Goal: Task Accomplishment & Management: Manage account settings

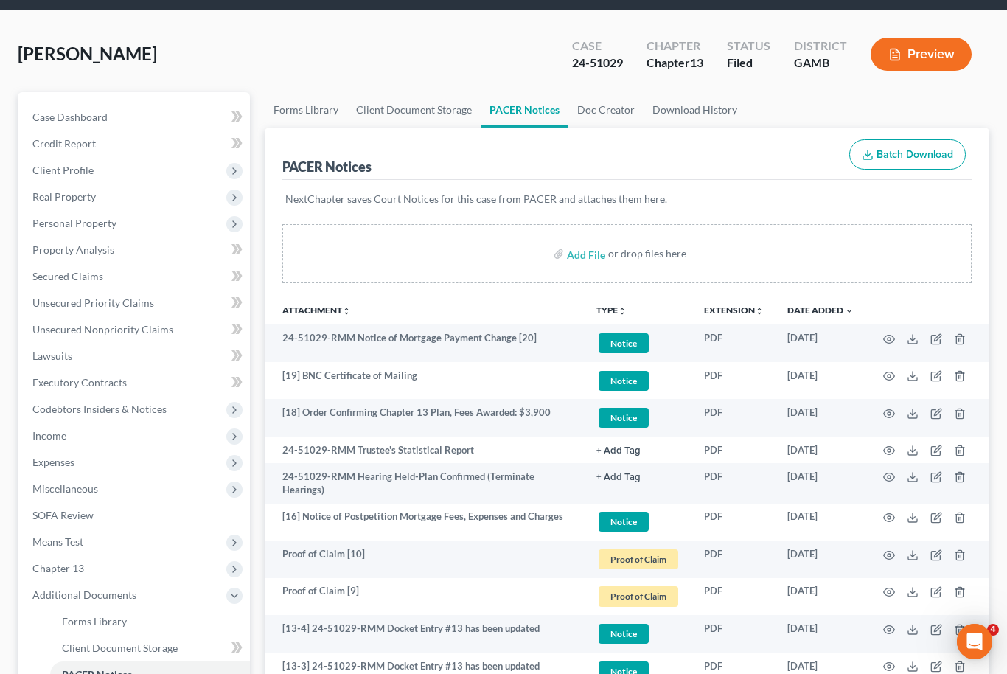
click at [243, 84] on div "[PERSON_NAME] Upgraded Case 24-51029 Chapter Chapter 13 Status [GEOGRAPHIC_DATA…" at bounding box center [504, 60] width 972 height 64
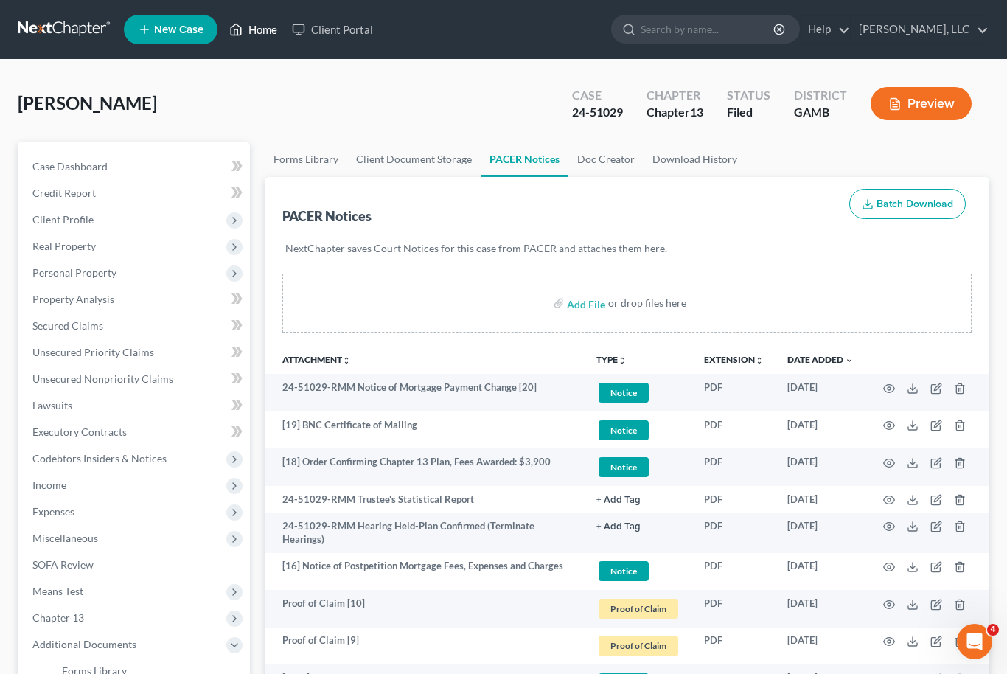
click at [263, 24] on link "Home" at bounding box center [253, 29] width 63 height 27
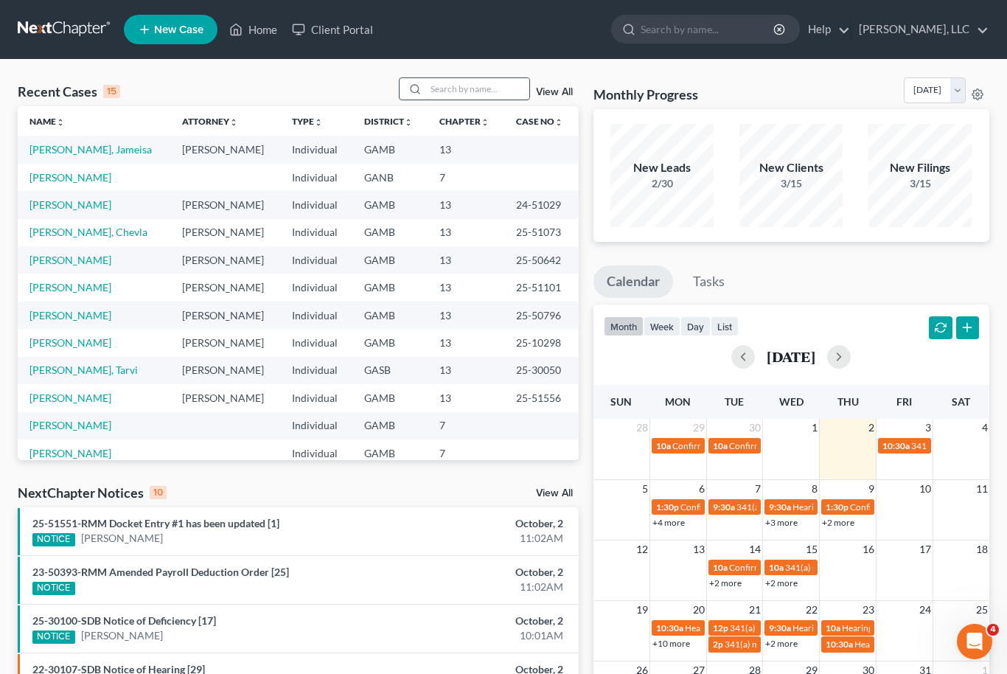
click at [470, 92] on input "search" at bounding box center [477, 88] width 103 height 21
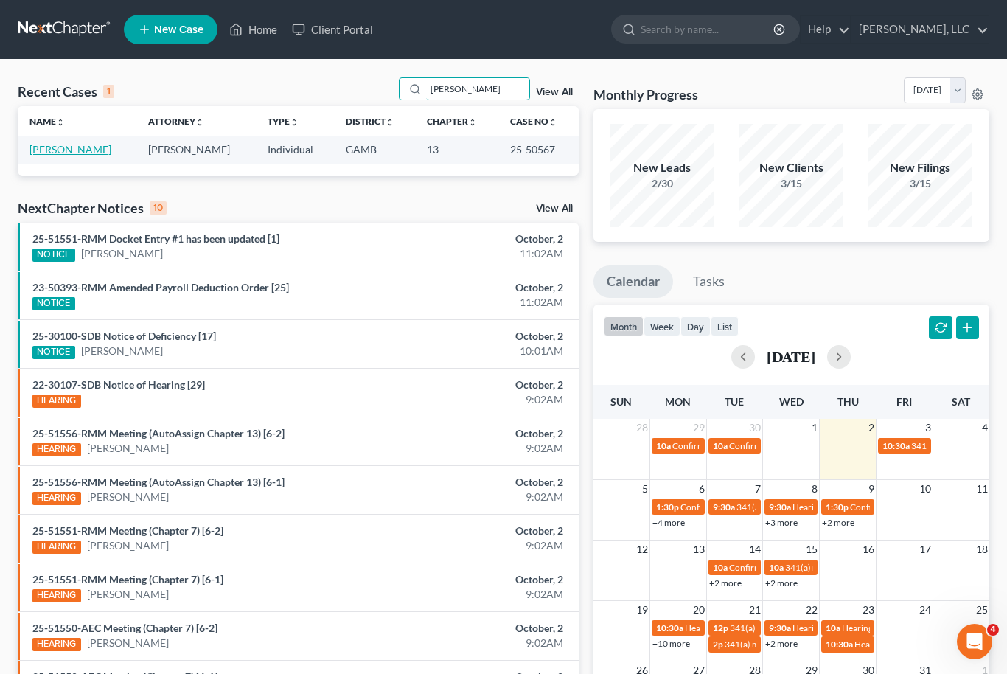
type input "[PERSON_NAME]"
click at [66, 155] on link "[PERSON_NAME]" at bounding box center [70, 149] width 82 height 13
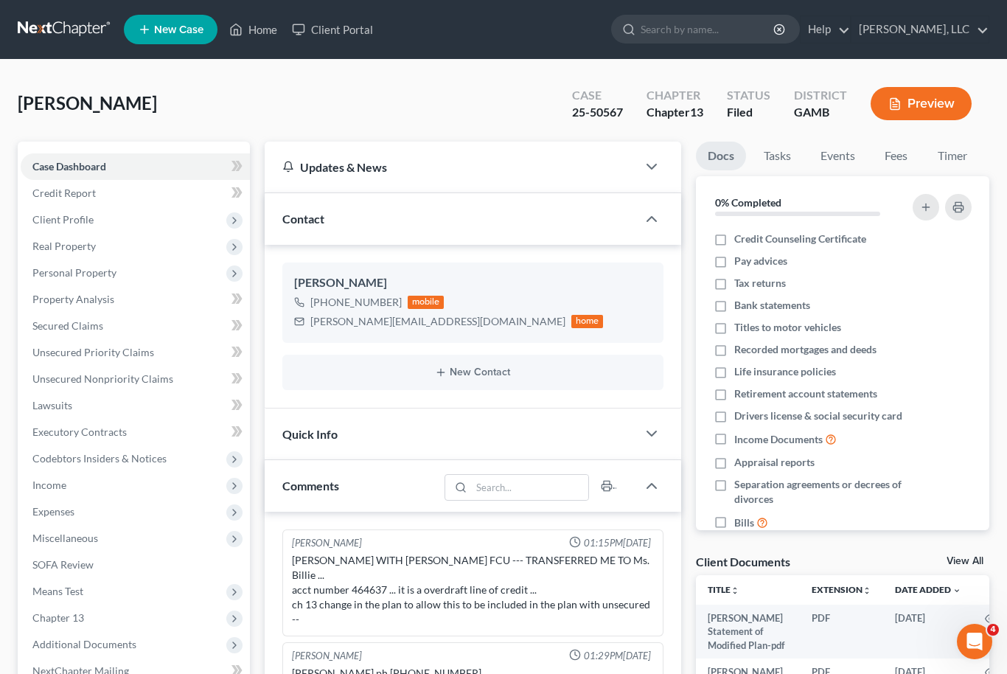
scroll to position [118, 0]
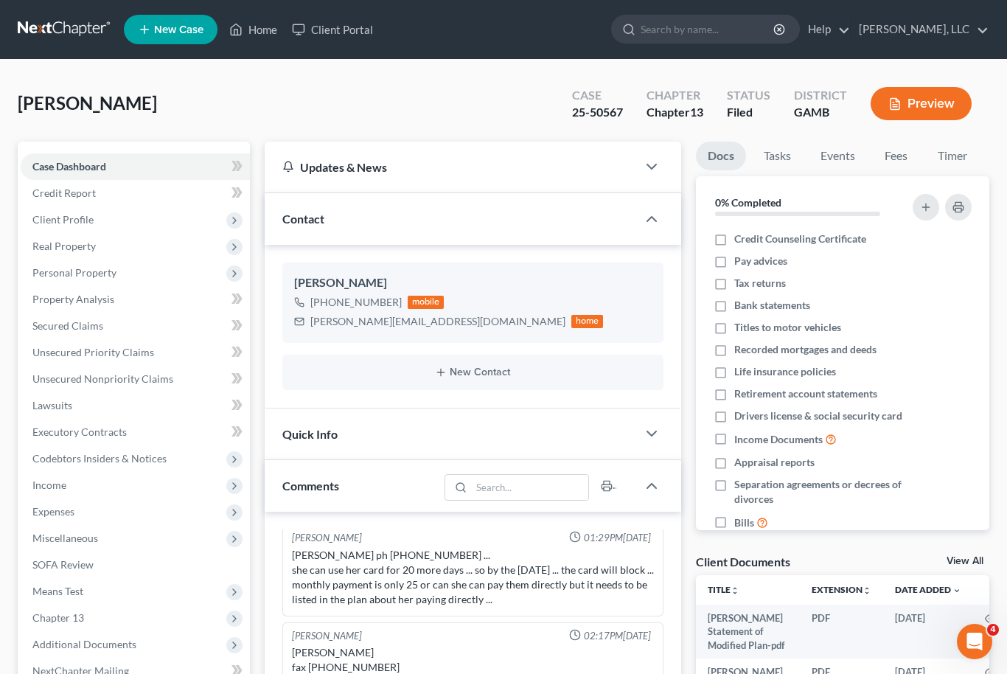
click at [975, 561] on link "View All" at bounding box center [965, 561] width 37 height 10
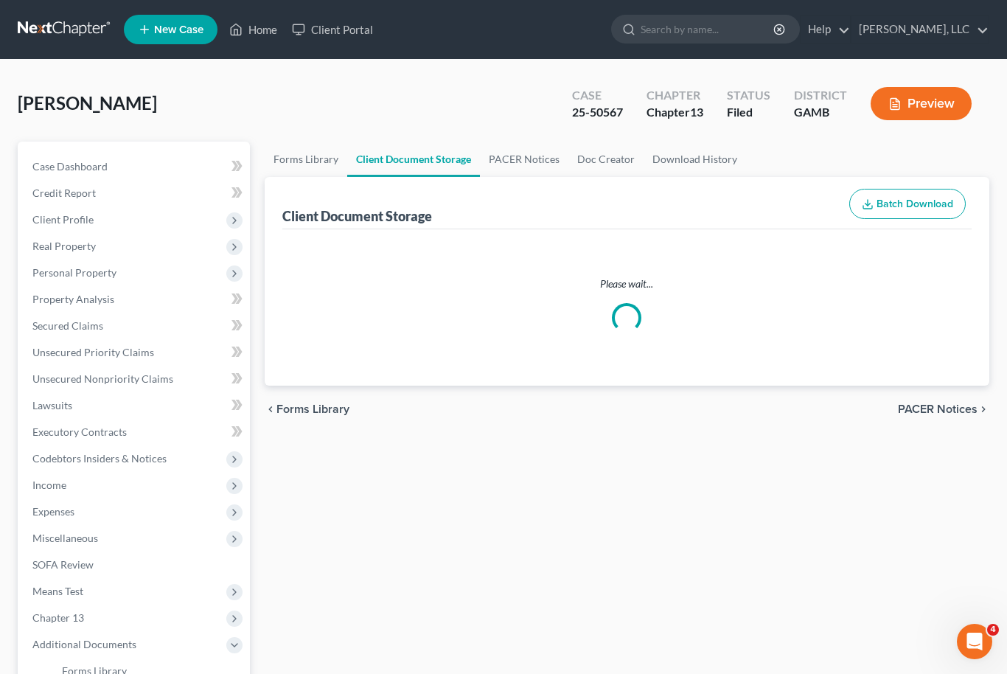
select select "22"
select select "6"
select select "12"
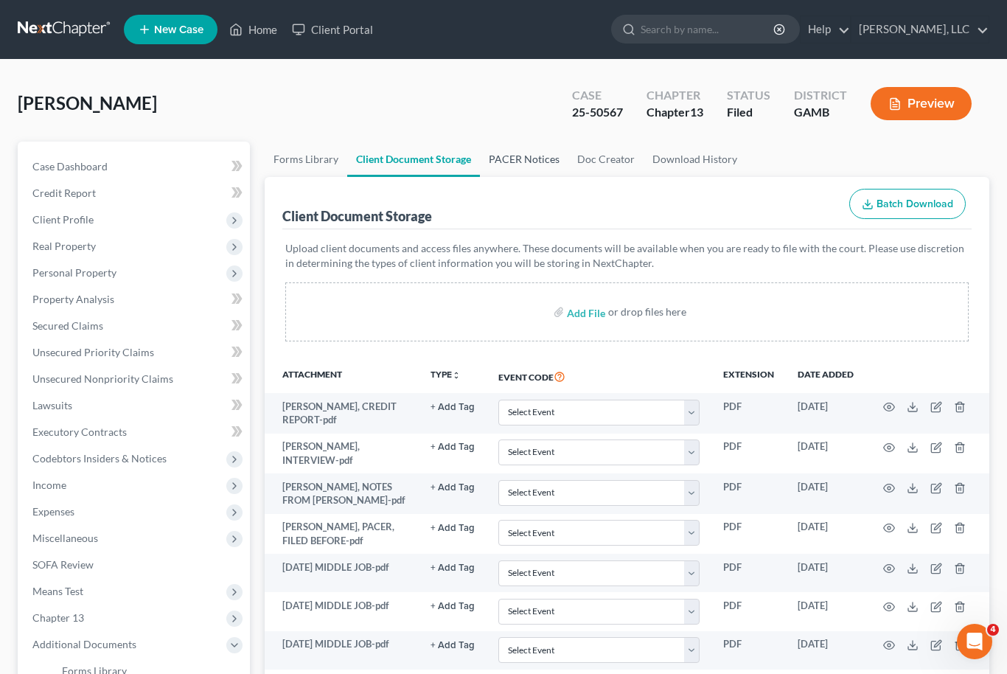
click at [532, 168] on link "PACER Notices" at bounding box center [524, 159] width 88 height 35
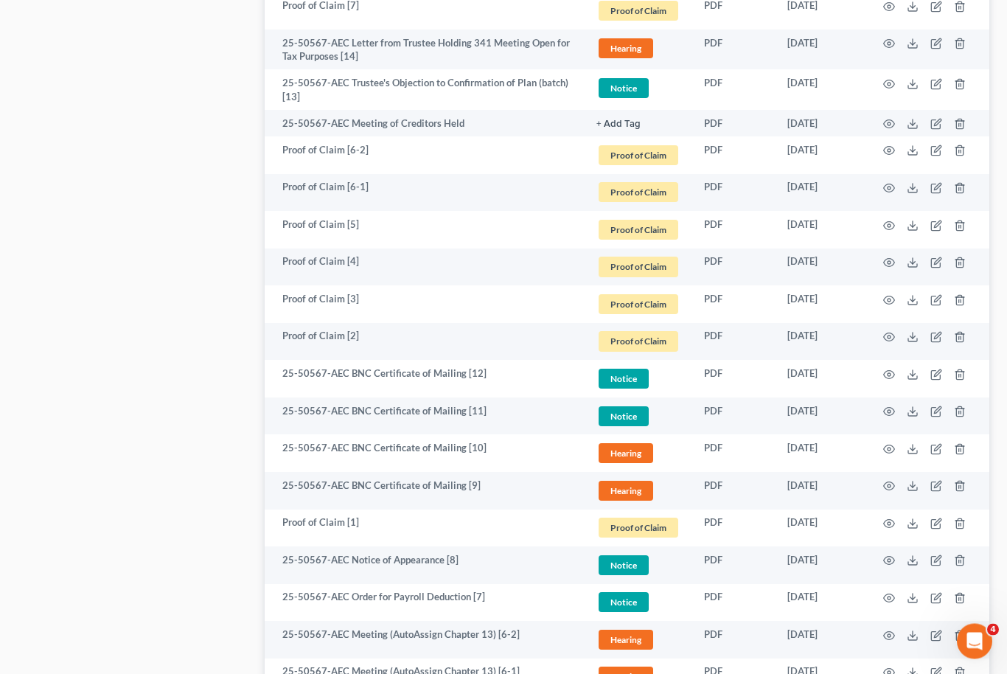
scroll to position [1001, 0]
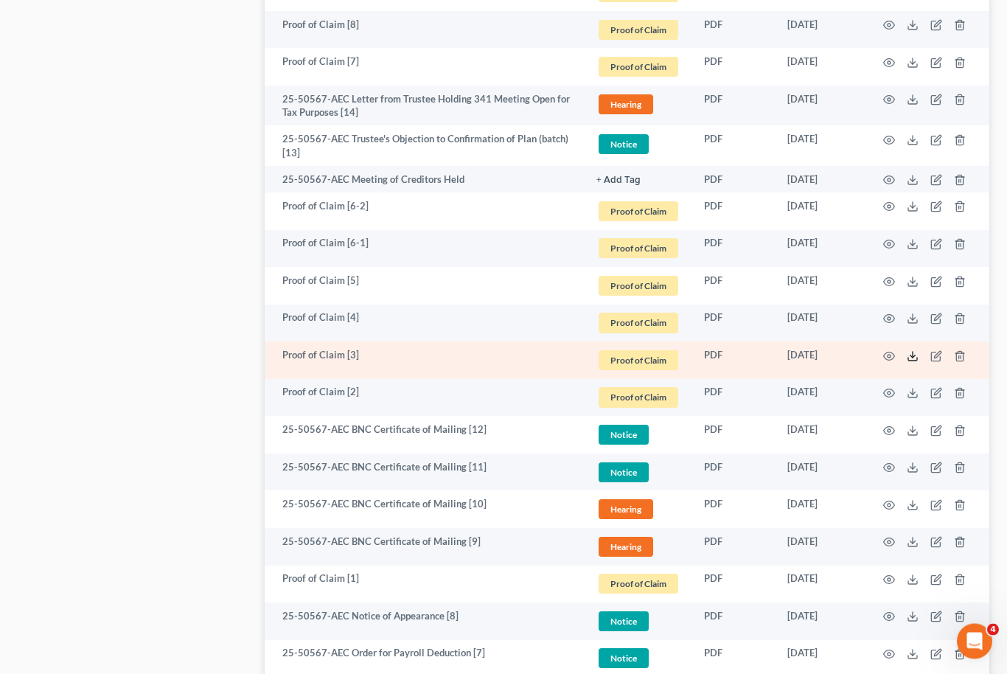
click at [918, 355] on icon at bounding box center [913, 357] width 12 height 12
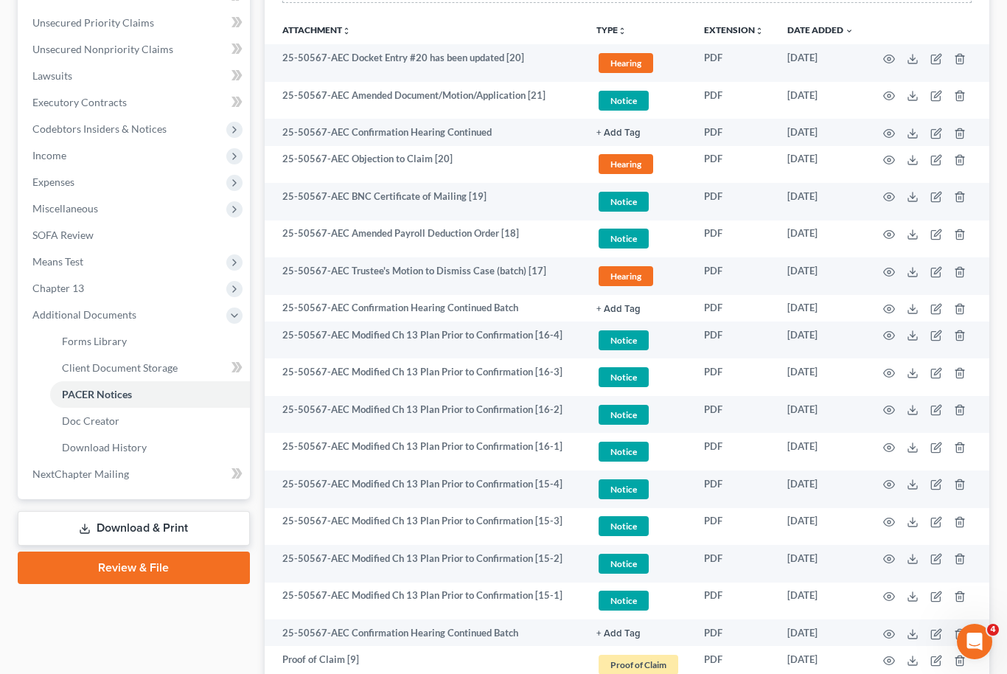
scroll to position [328, 0]
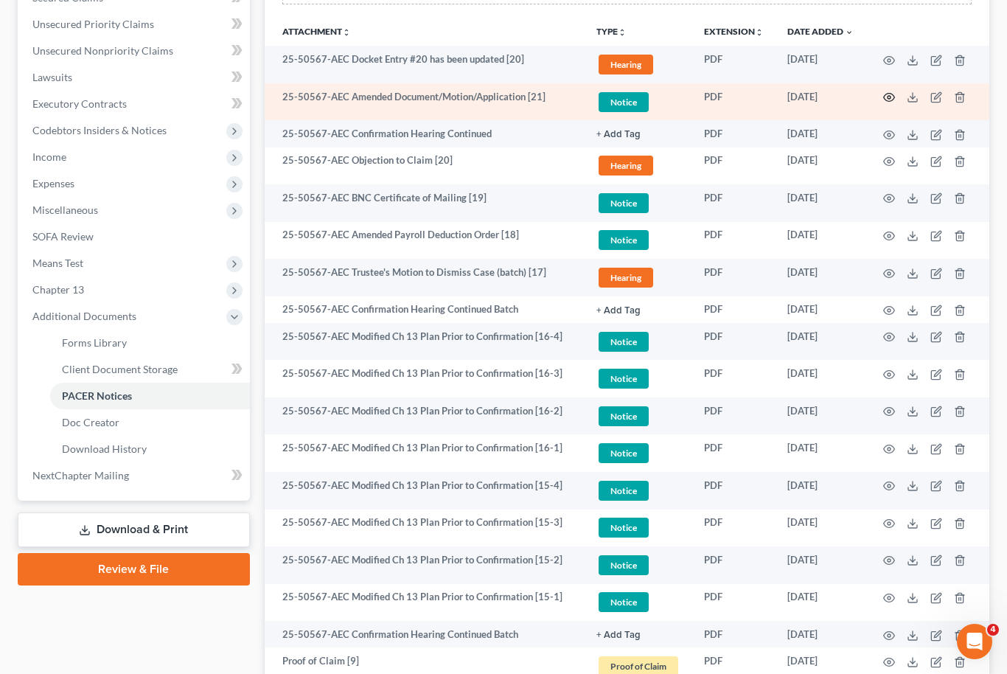
click at [891, 97] on icon "button" at bounding box center [889, 97] width 12 height 12
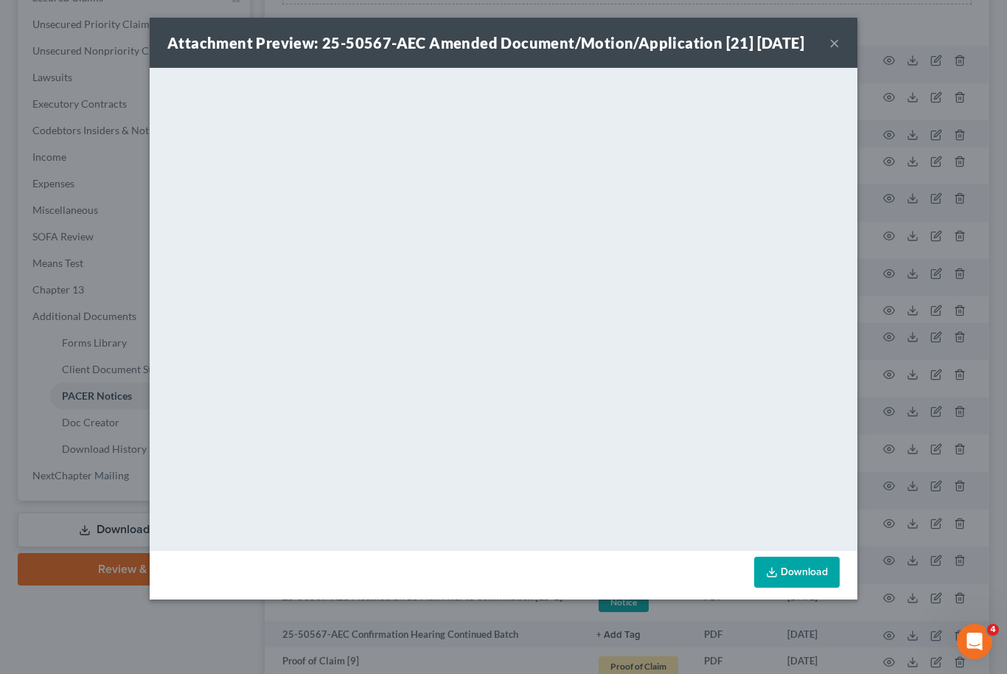
click at [836, 52] on button "×" at bounding box center [834, 43] width 10 height 18
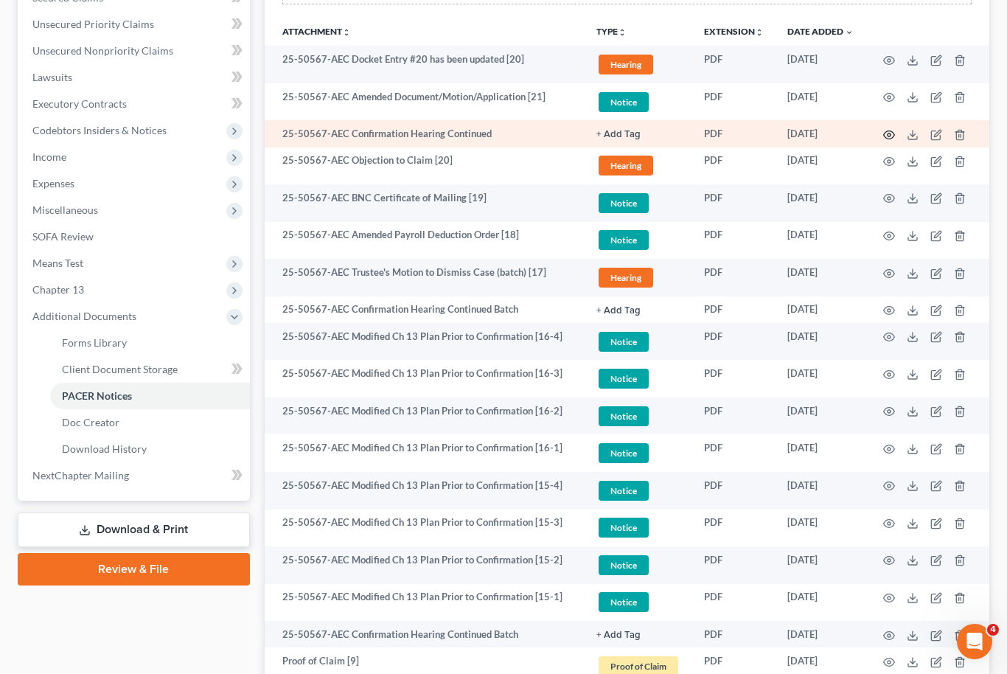
click at [888, 132] on icon "button" at bounding box center [889, 135] width 12 height 12
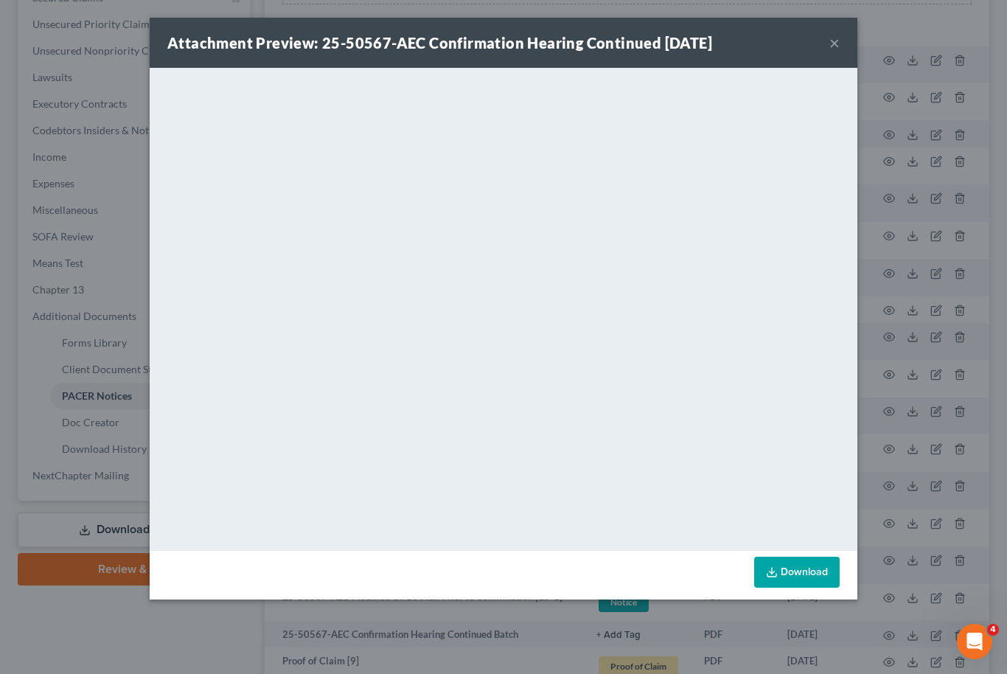
click at [834, 46] on button "×" at bounding box center [834, 43] width 10 height 18
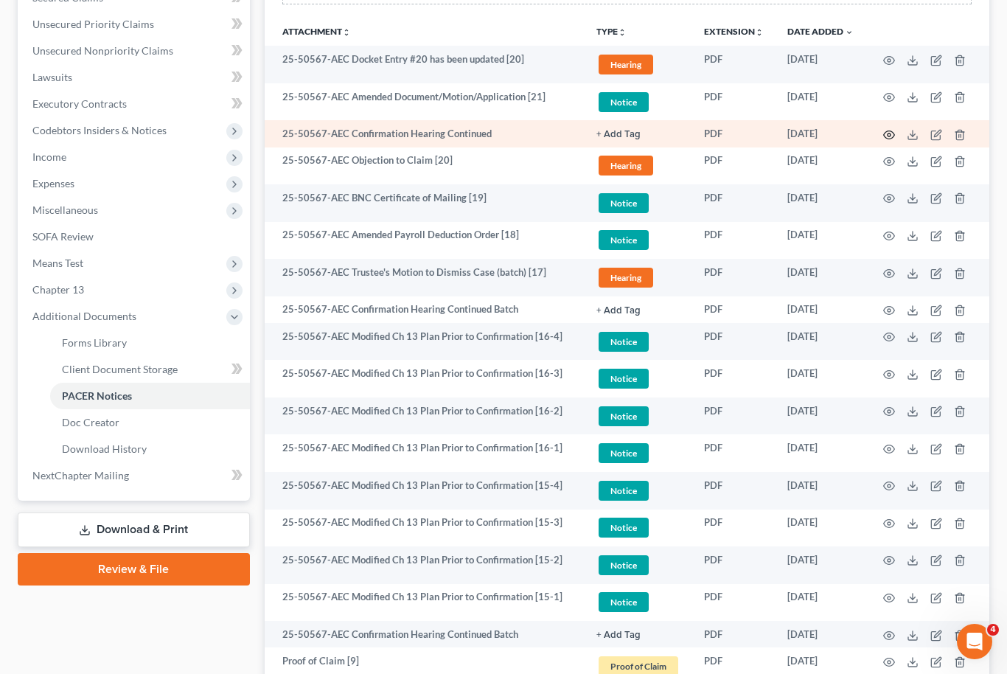
click at [888, 133] on circle "button" at bounding box center [889, 134] width 3 height 3
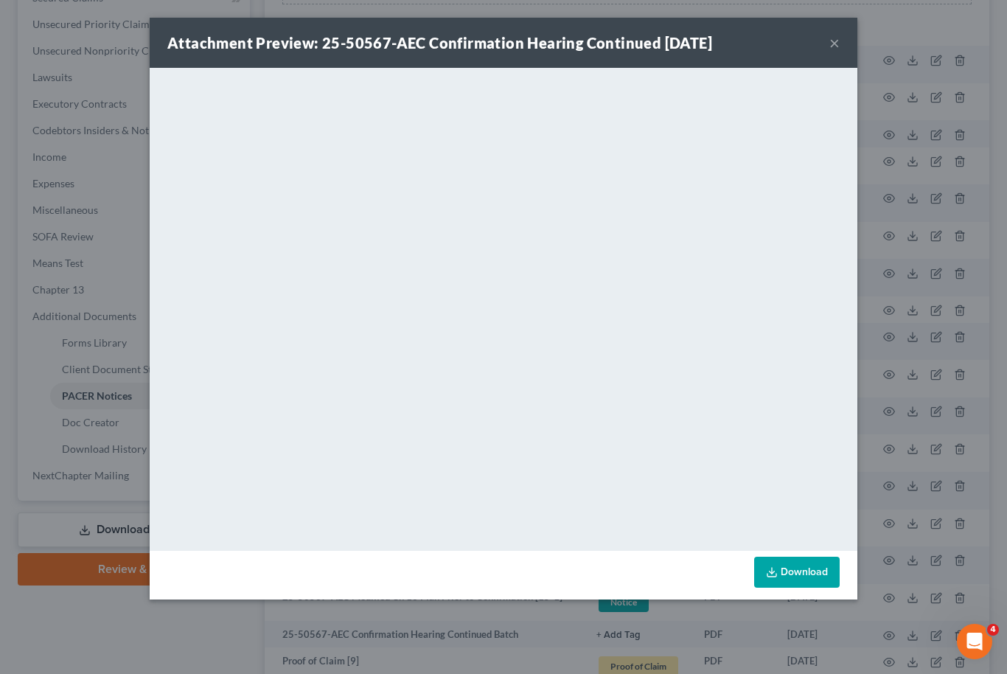
click at [831, 47] on button "×" at bounding box center [834, 43] width 10 height 18
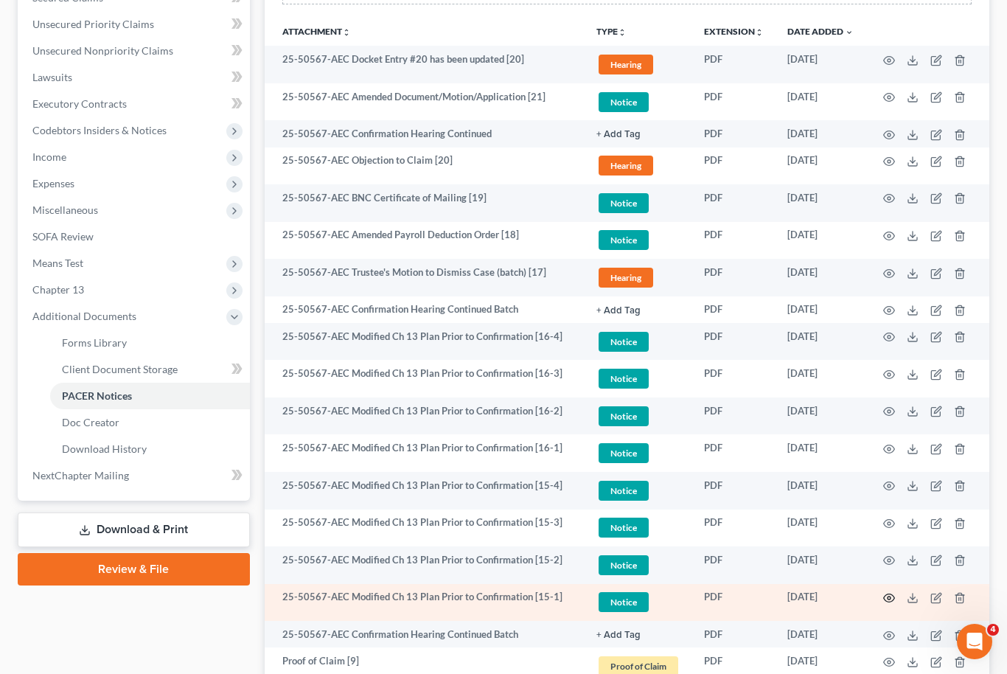
click at [888, 599] on icon "button" at bounding box center [889, 598] width 11 height 8
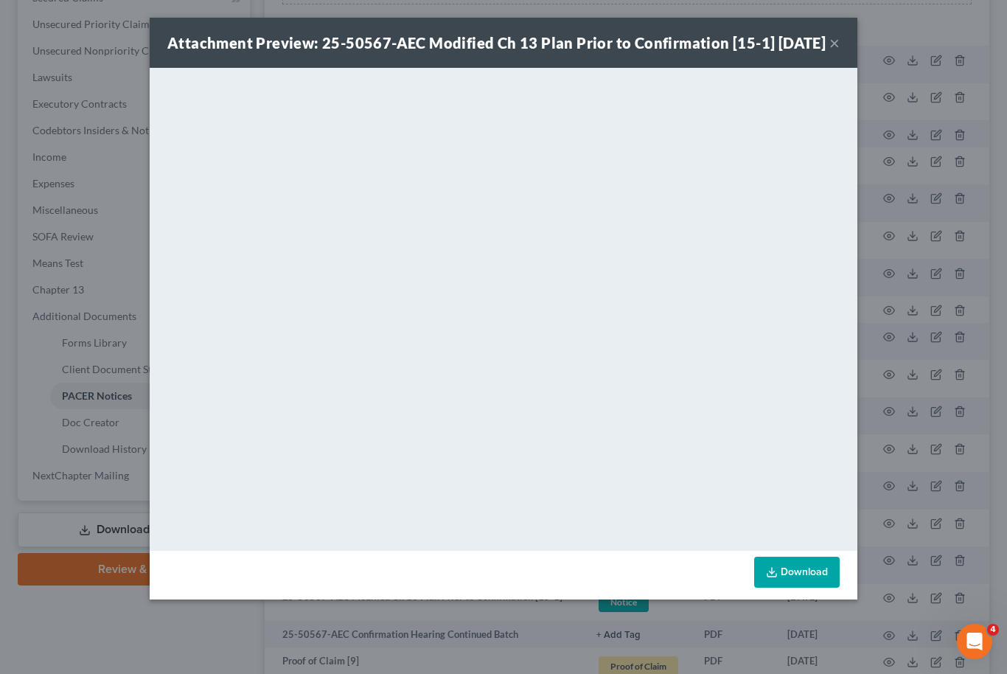
click at [838, 52] on button "×" at bounding box center [834, 43] width 10 height 18
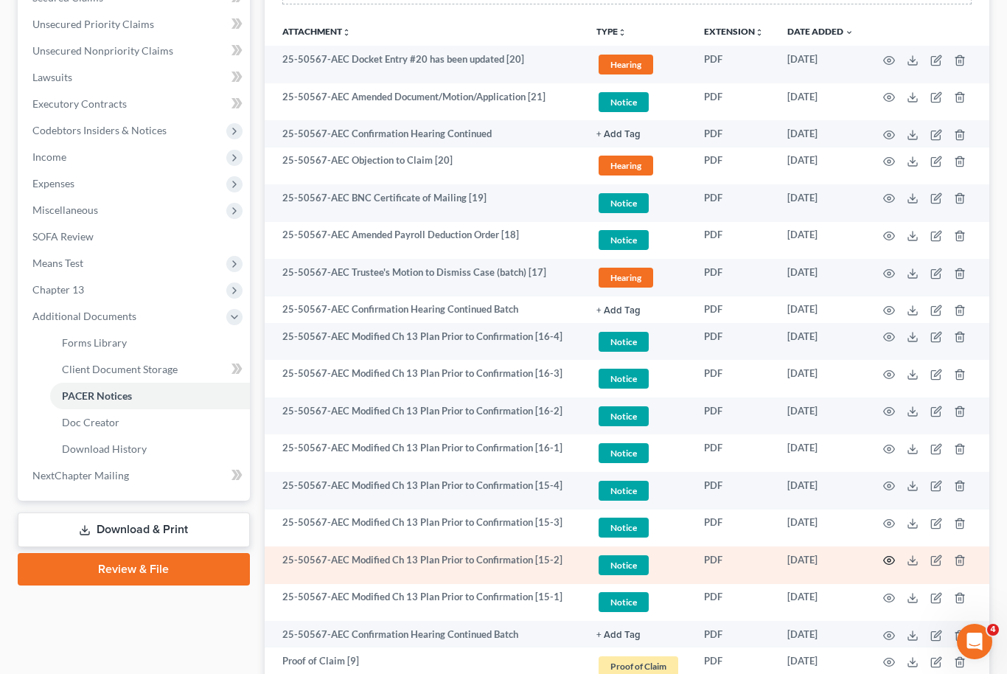
click at [893, 560] on icon "button" at bounding box center [889, 560] width 12 height 12
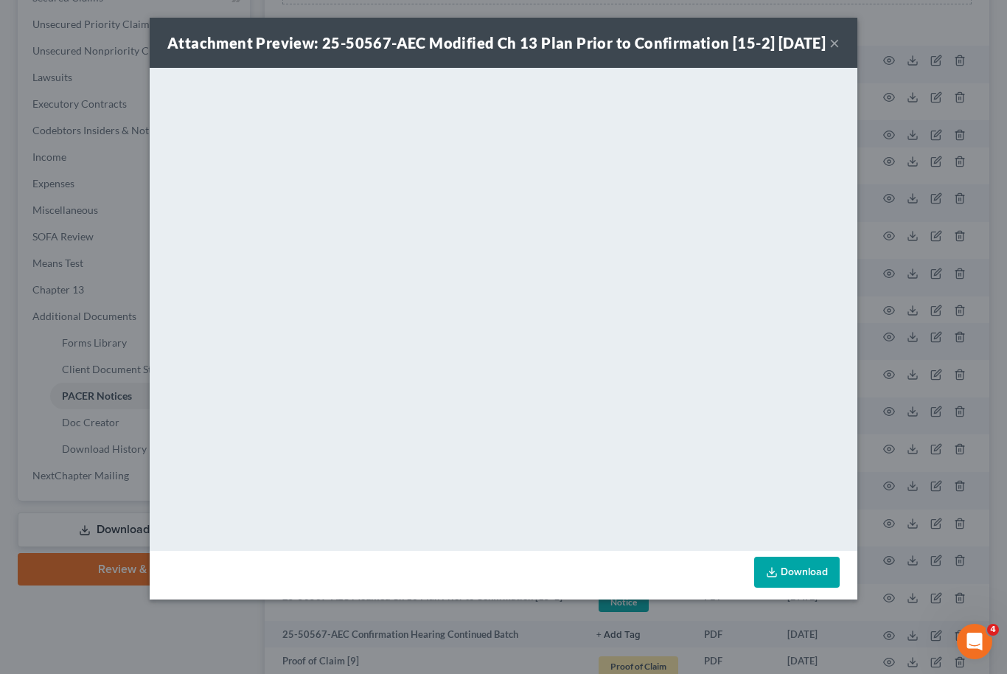
click at [834, 52] on button "×" at bounding box center [834, 43] width 10 height 18
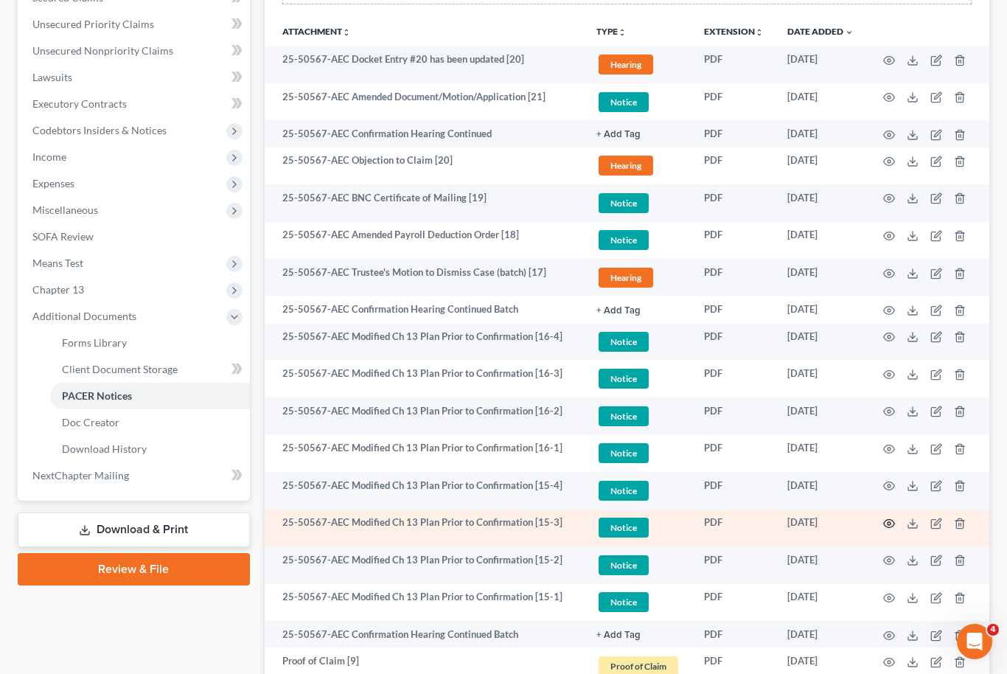
click at [884, 520] on icon "button" at bounding box center [889, 524] width 11 height 8
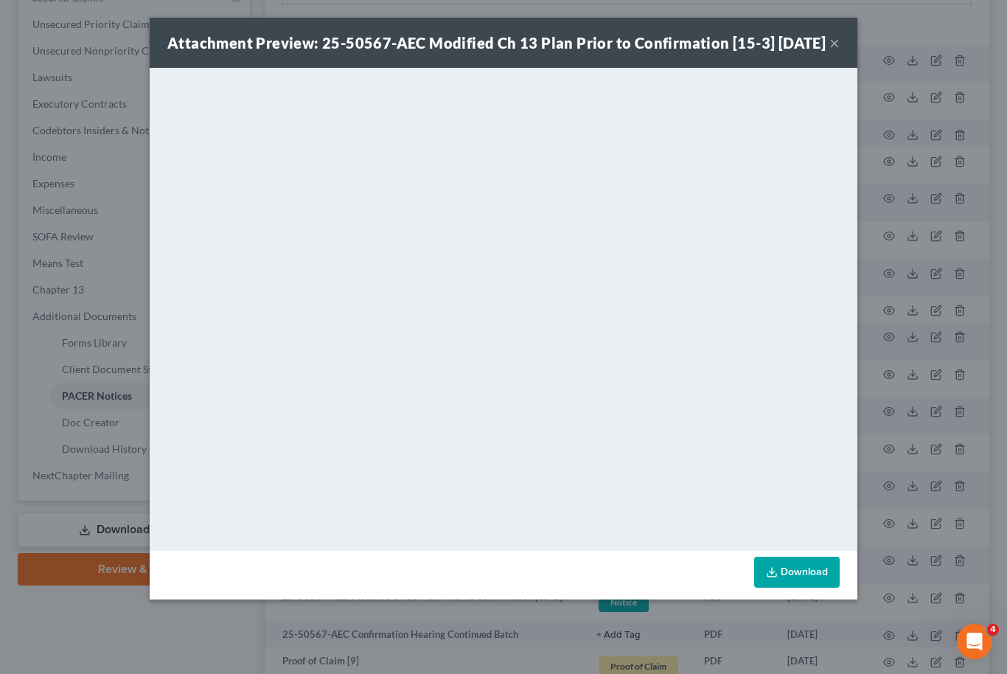
click at [837, 52] on button "×" at bounding box center [834, 43] width 10 height 18
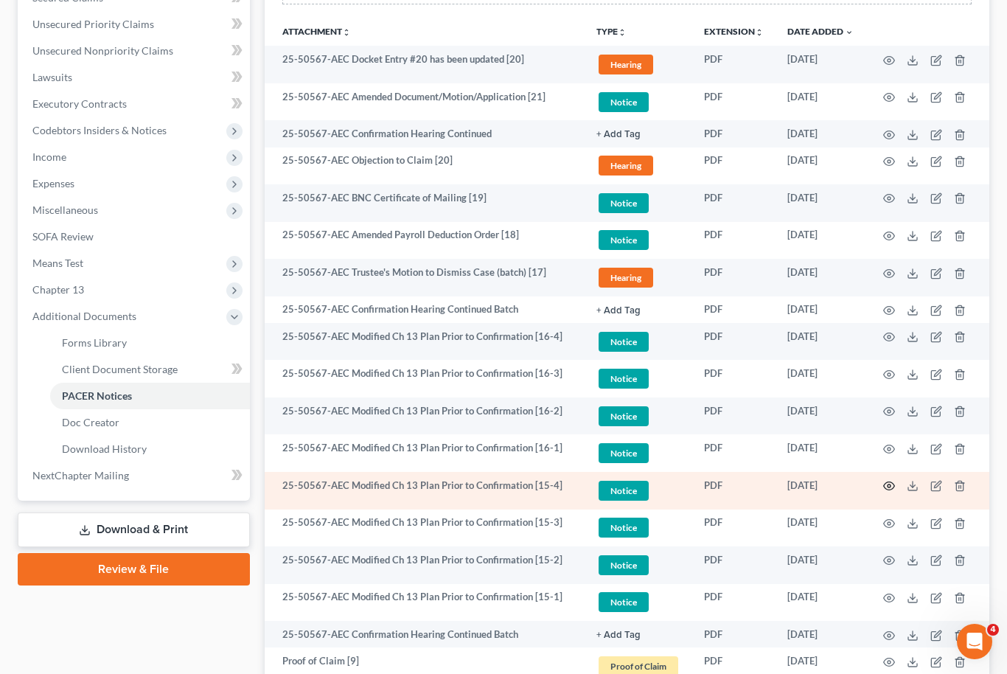
click at [885, 489] on icon "button" at bounding box center [889, 486] width 12 height 12
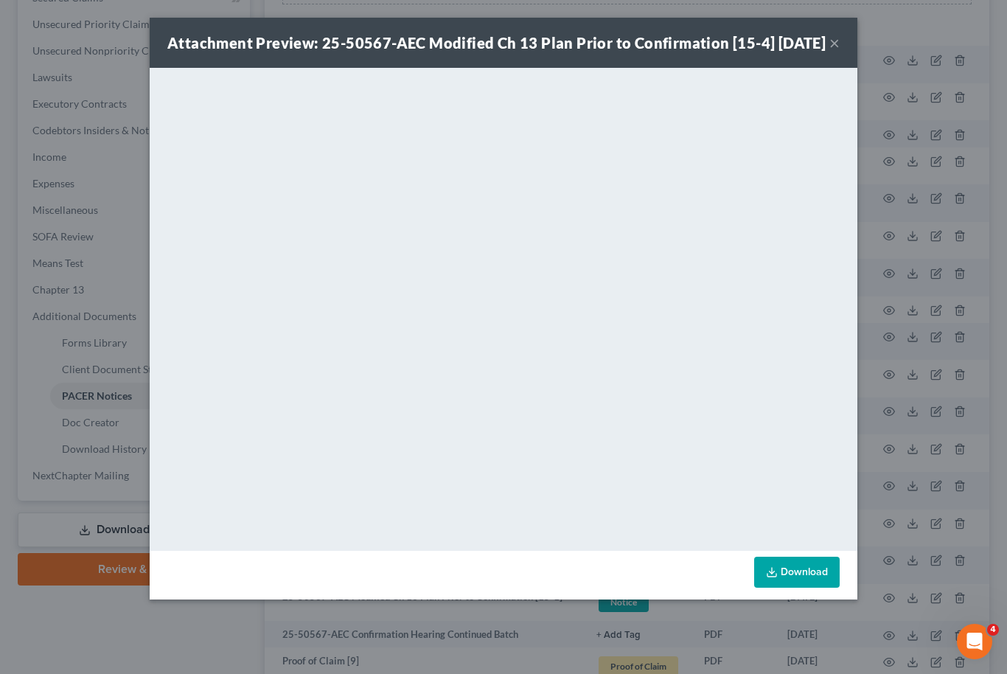
click at [835, 52] on button "×" at bounding box center [834, 43] width 10 height 18
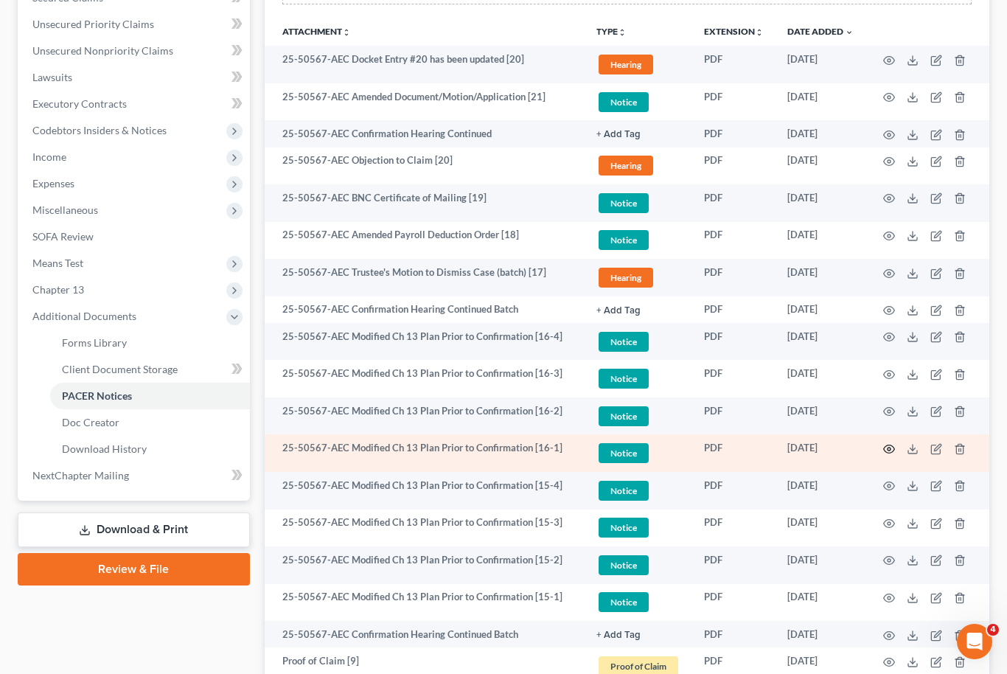
click at [891, 445] on icon "button" at bounding box center [889, 449] width 12 height 12
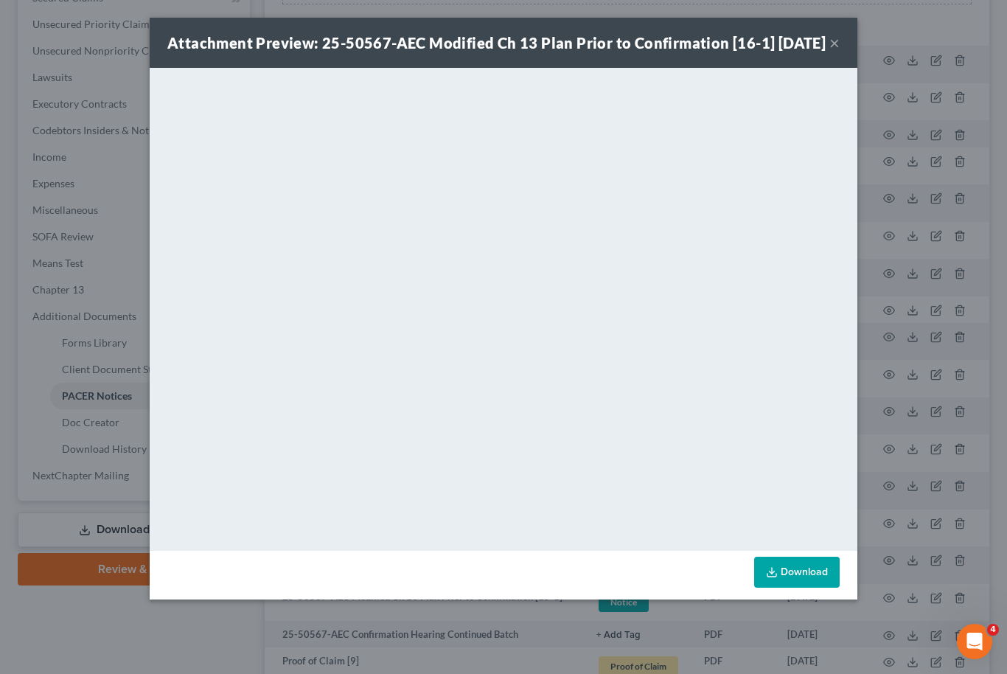
click at [834, 52] on button "×" at bounding box center [834, 43] width 10 height 18
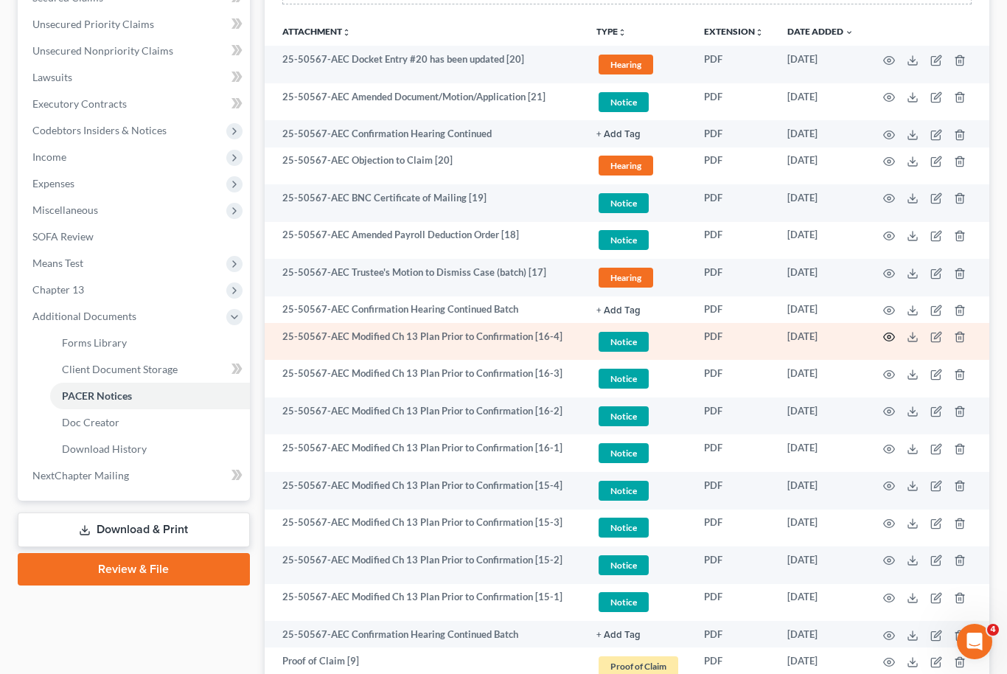
click at [890, 340] on icon "button" at bounding box center [889, 337] width 11 height 8
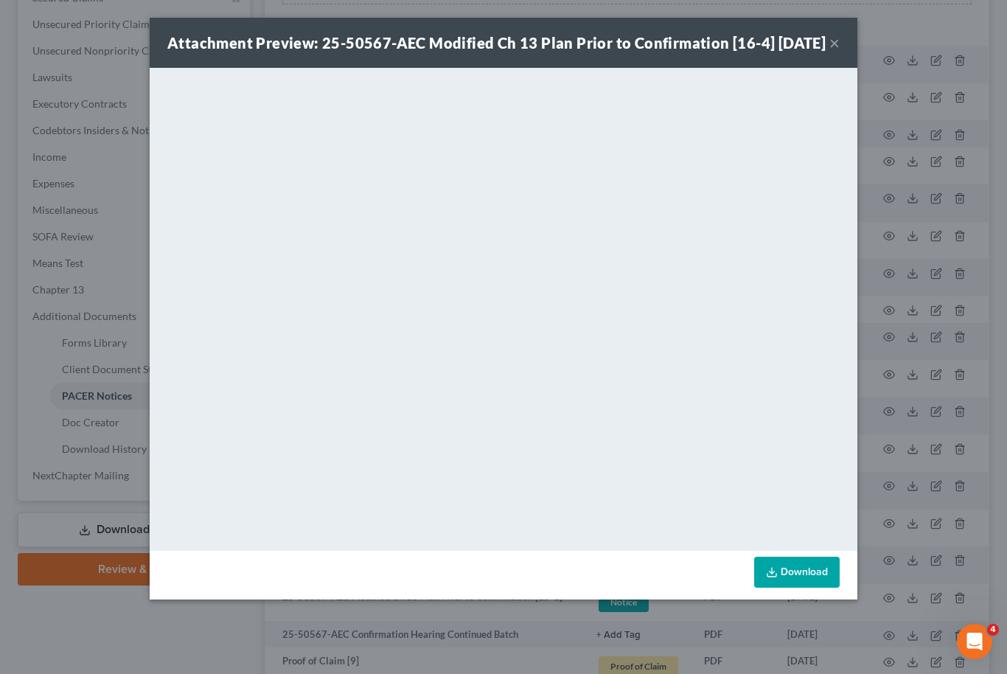
click at [838, 52] on button "×" at bounding box center [834, 43] width 10 height 18
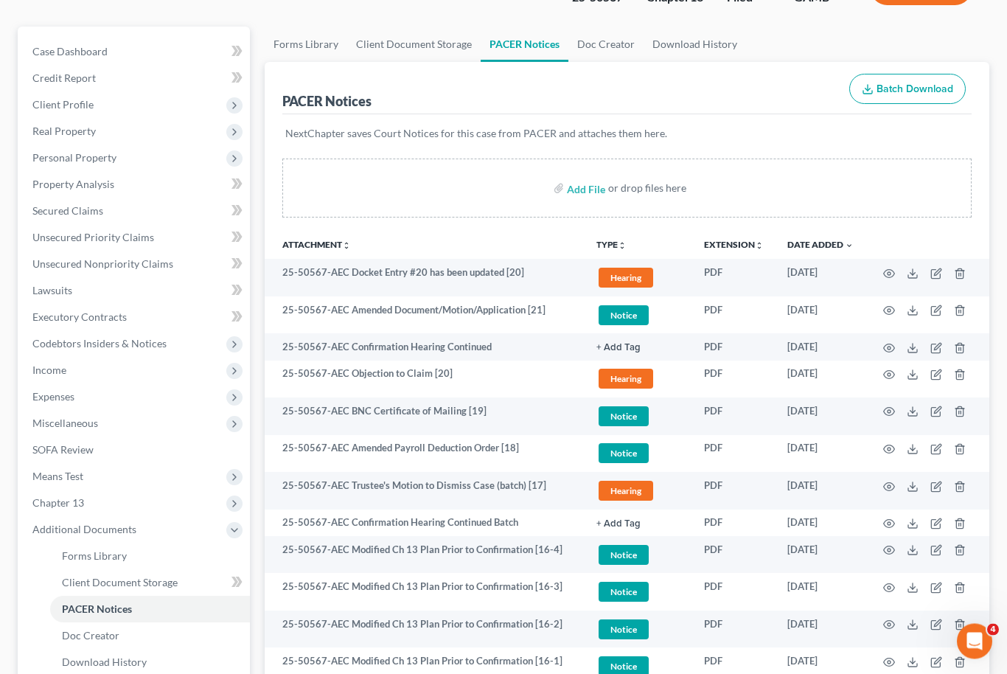
scroll to position [145, 0]
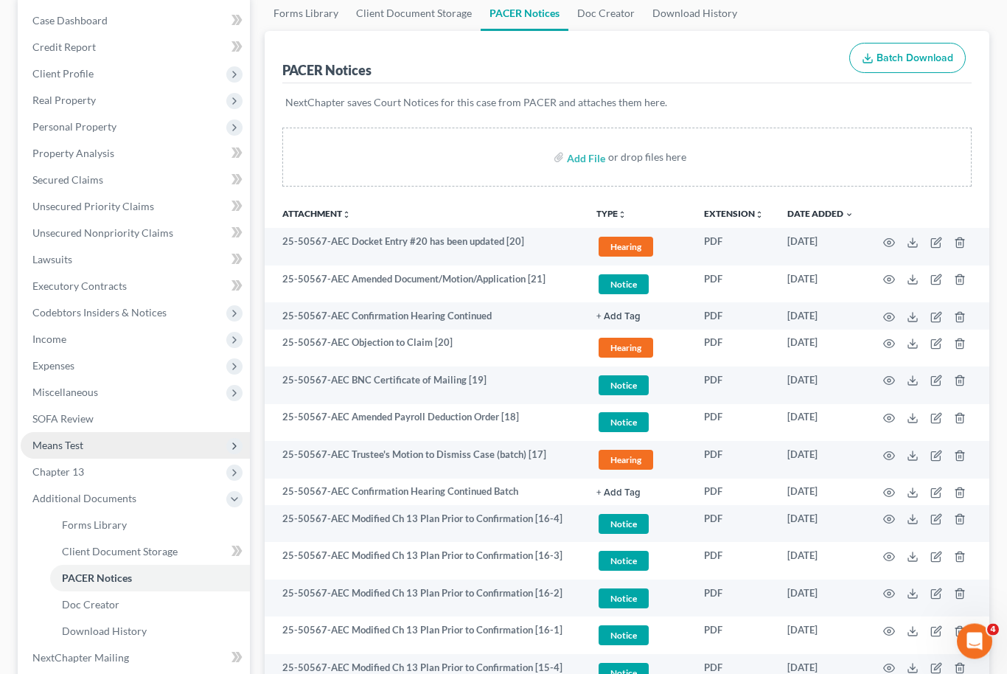
click at [135, 447] on span "Means Test" at bounding box center [135, 446] width 229 height 27
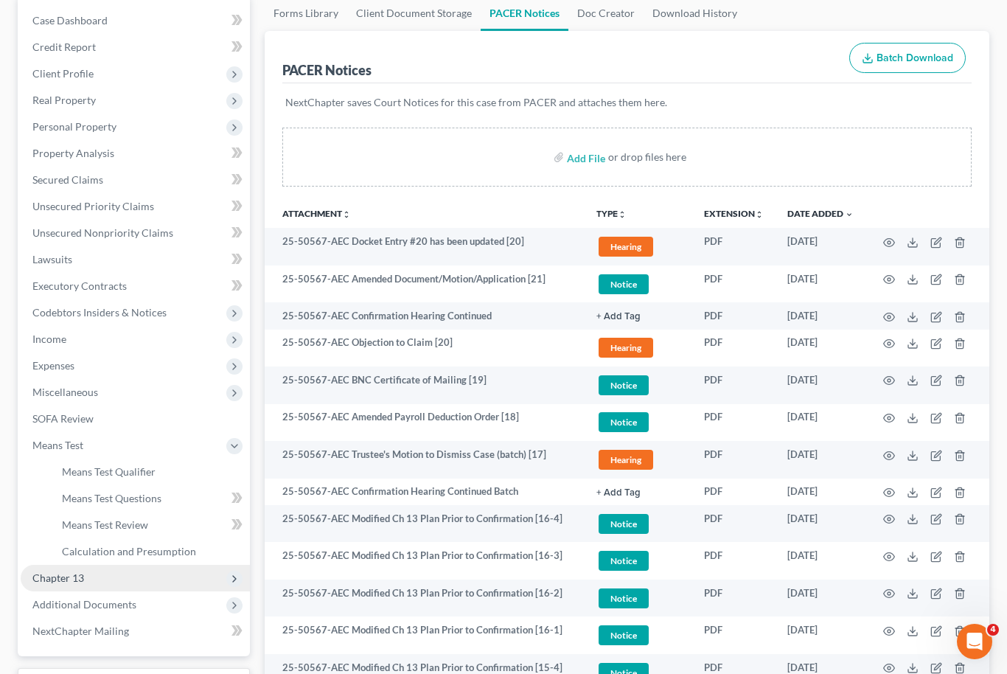
click at [125, 576] on span "Chapter 13" at bounding box center [135, 578] width 229 height 27
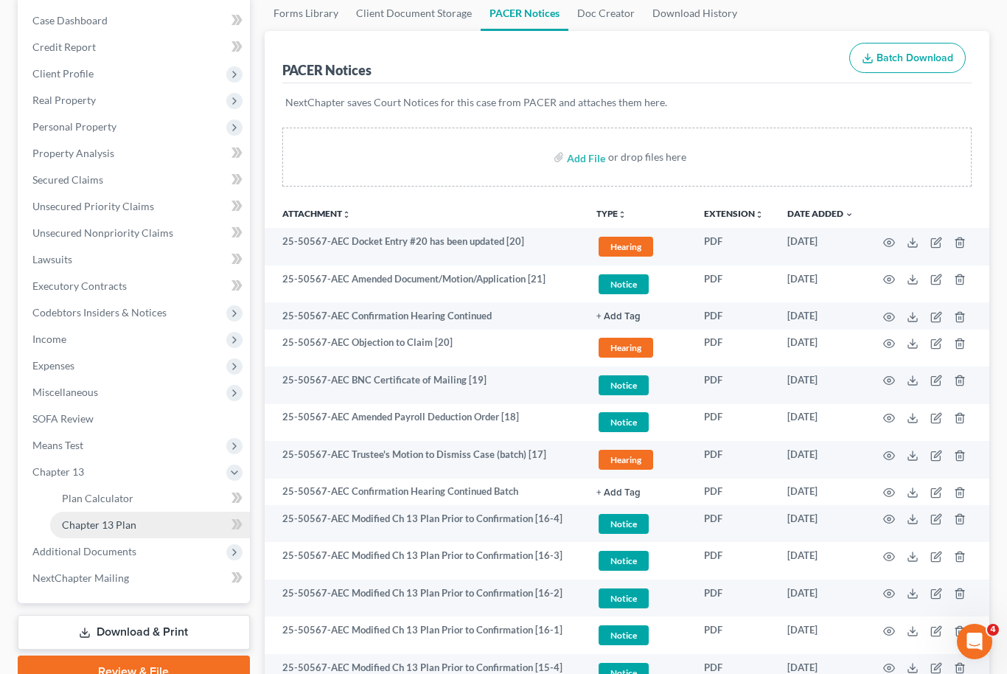
click at [141, 519] on link "Chapter 13 Plan" at bounding box center [150, 525] width 200 height 27
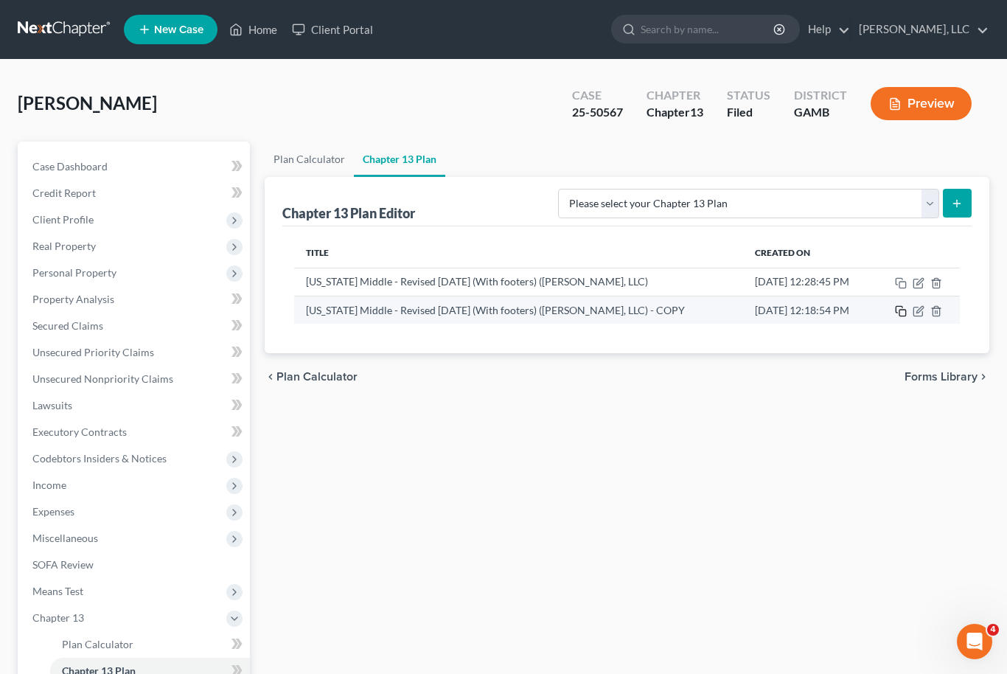
click at [904, 316] on rect "button" at bounding box center [902, 313] width 7 height 7
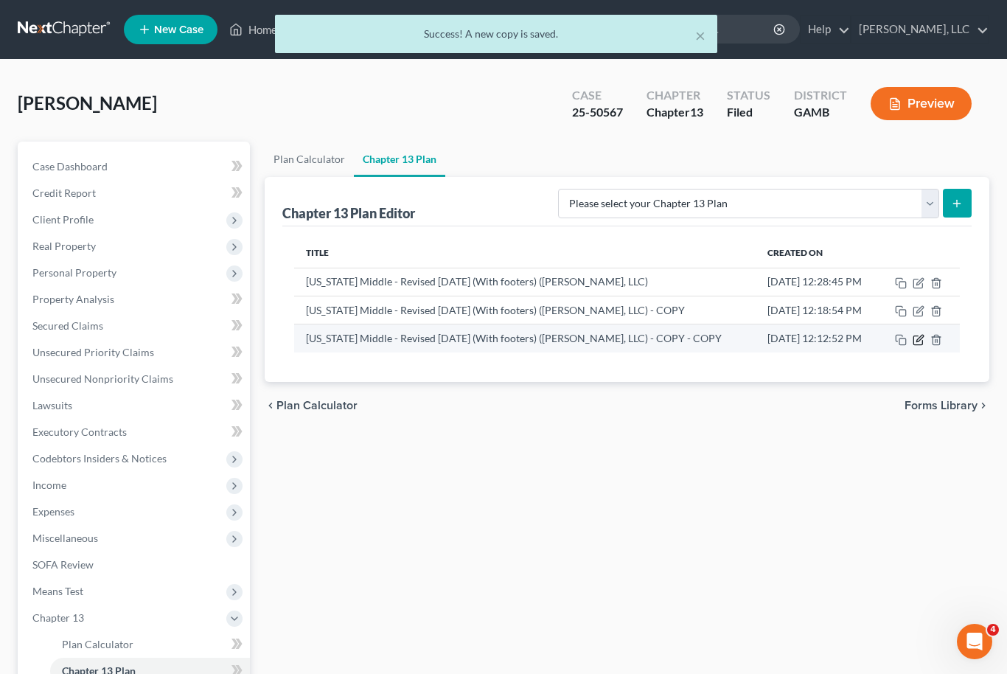
click at [921, 343] on icon "button" at bounding box center [919, 340] width 12 height 12
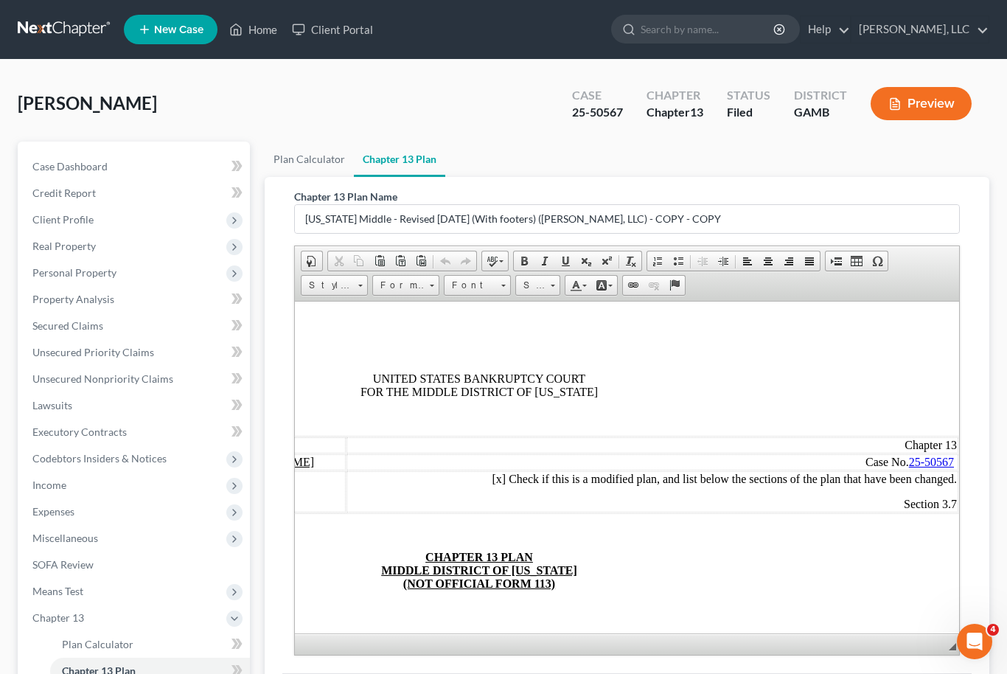
scroll to position [0, 148]
click at [952, 509] on span "Section 3.7" at bounding box center [929, 503] width 53 height 13
click at [955, 509] on span "Section 3.7" at bounding box center [929, 503] width 53 height 13
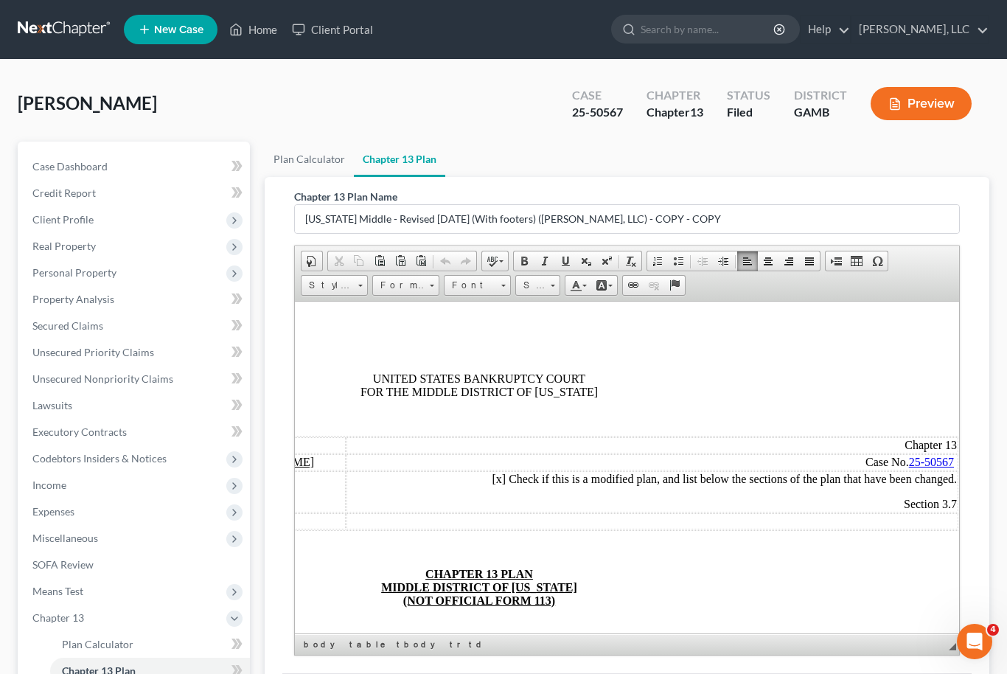
click at [927, 529] on td at bounding box center [652, 520] width 612 height 16
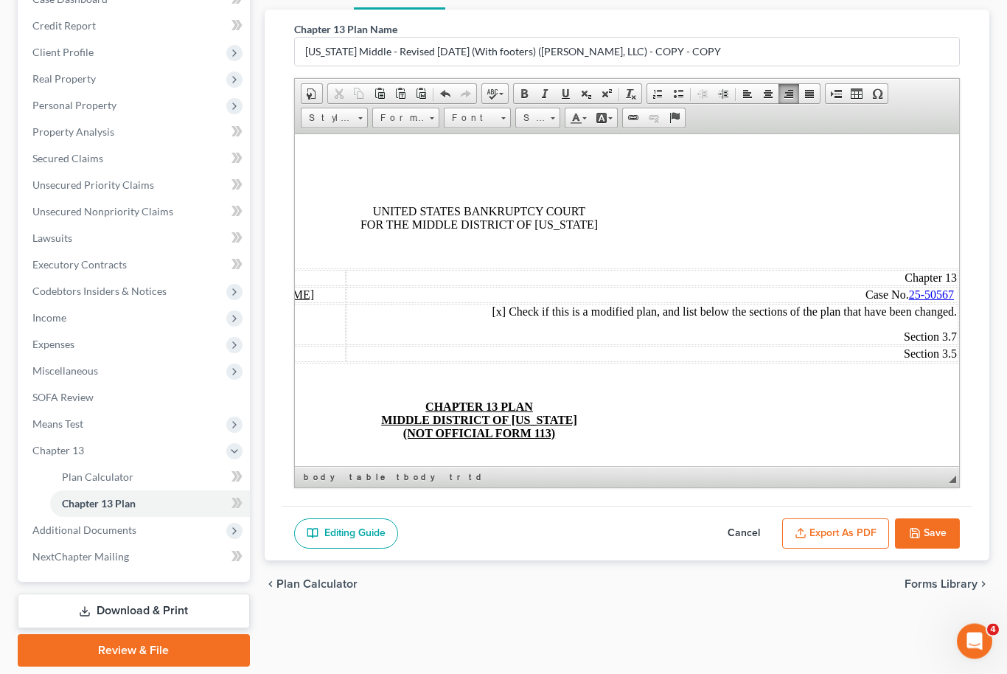
scroll to position [167, 0]
click at [953, 534] on button "Save" at bounding box center [927, 534] width 65 height 31
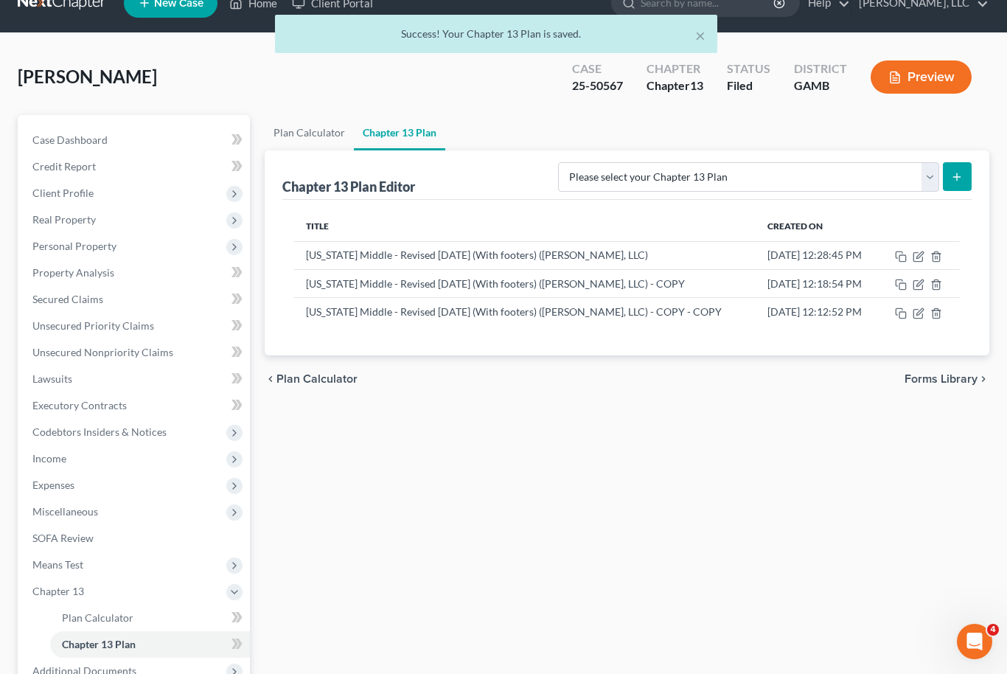
scroll to position [0, 0]
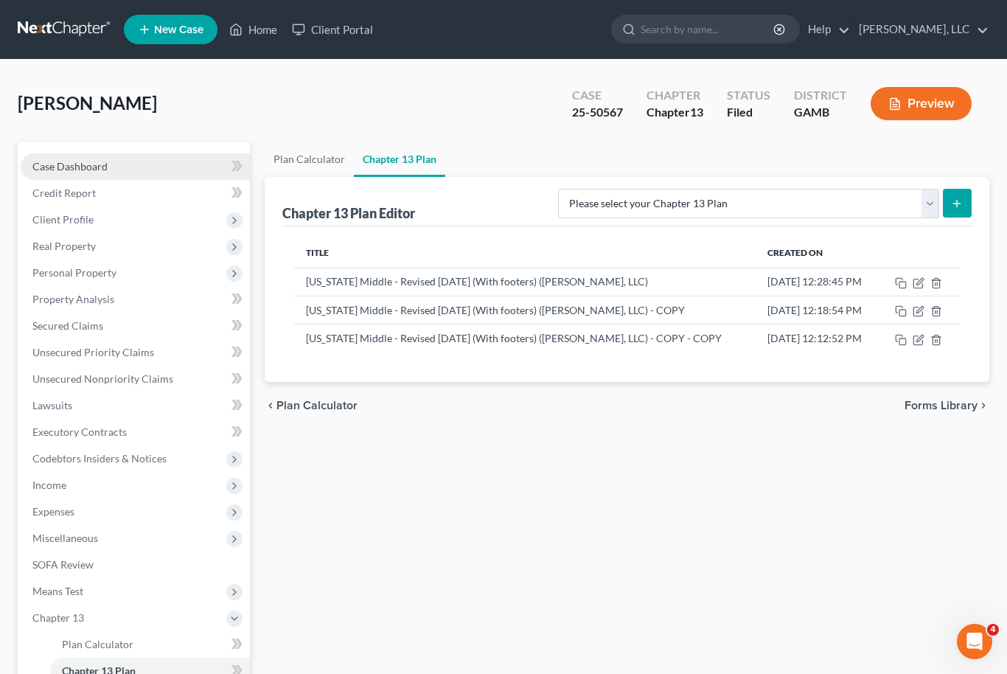
click at [60, 160] on span "Case Dashboard" at bounding box center [69, 166] width 75 height 13
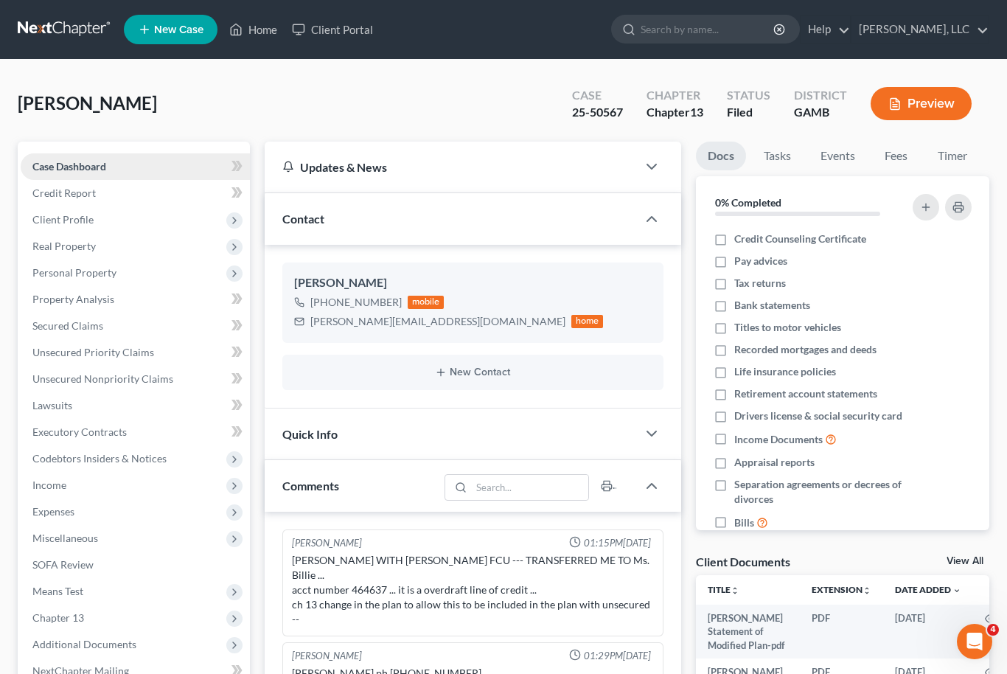
scroll to position [118, 0]
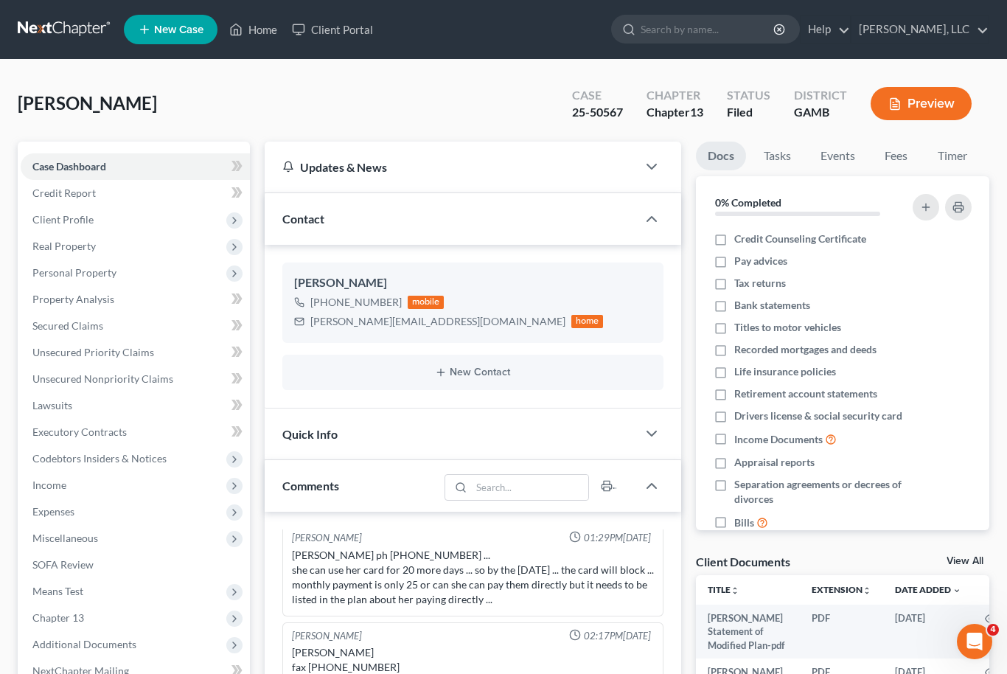
click at [966, 562] on link "View All" at bounding box center [965, 561] width 37 height 10
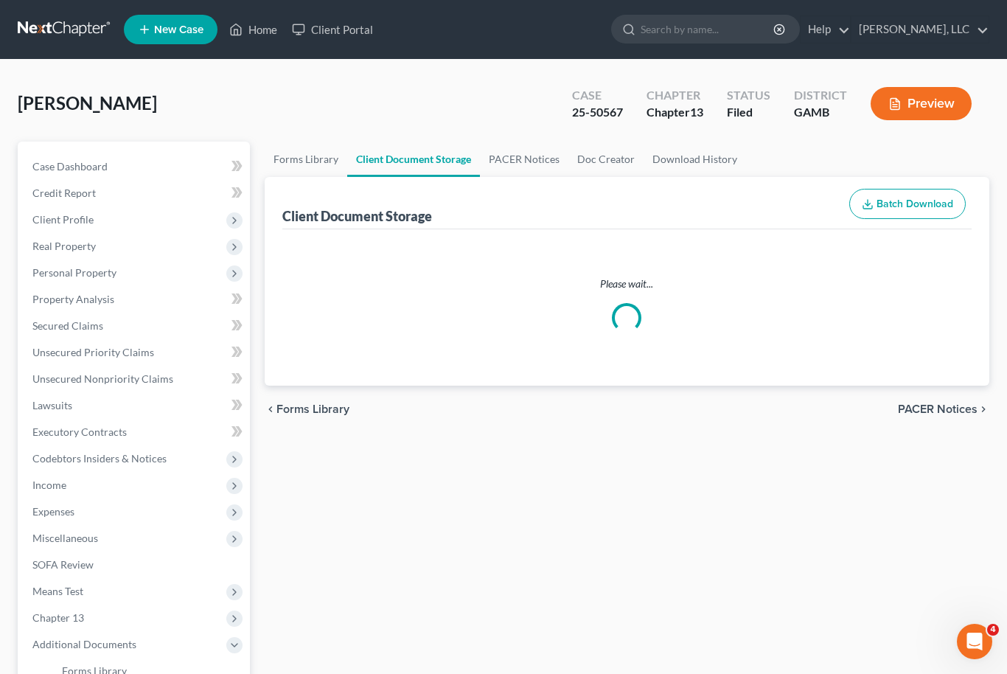
select select "22"
select select "6"
select select "12"
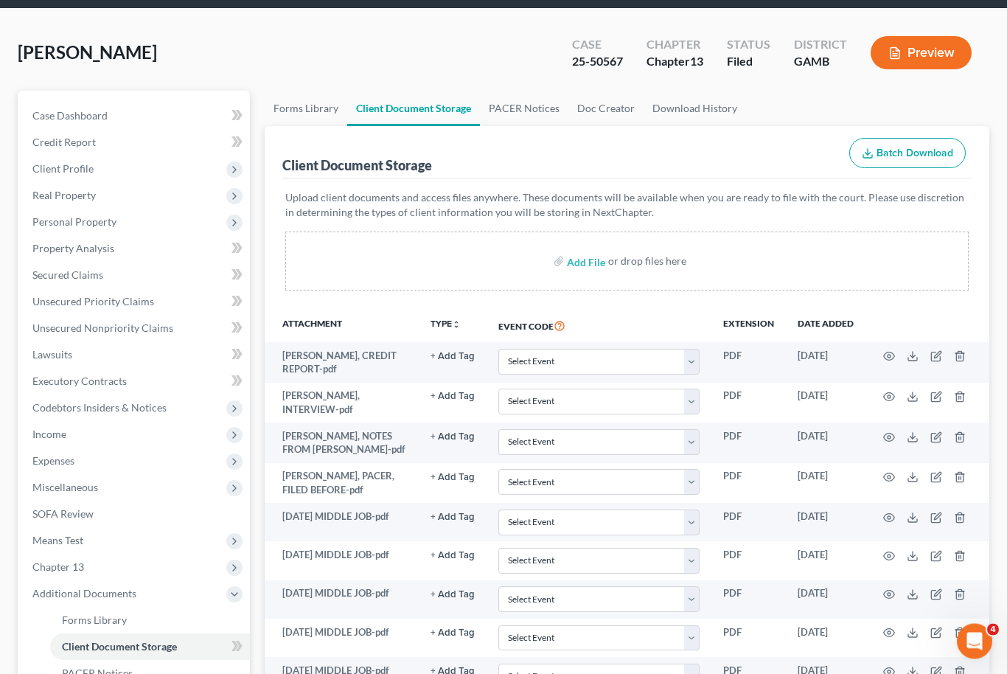
scroll to position [51, 0]
click at [522, 100] on link "PACER Notices" at bounding box center [524, 108] width 88 height 35
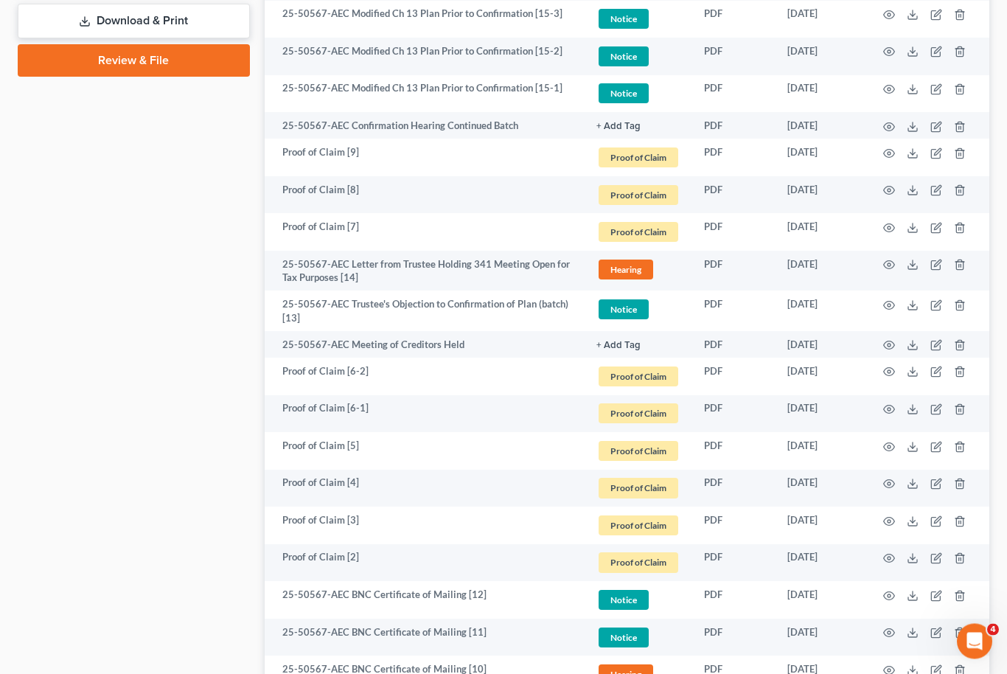
scroll to position [837, 0]
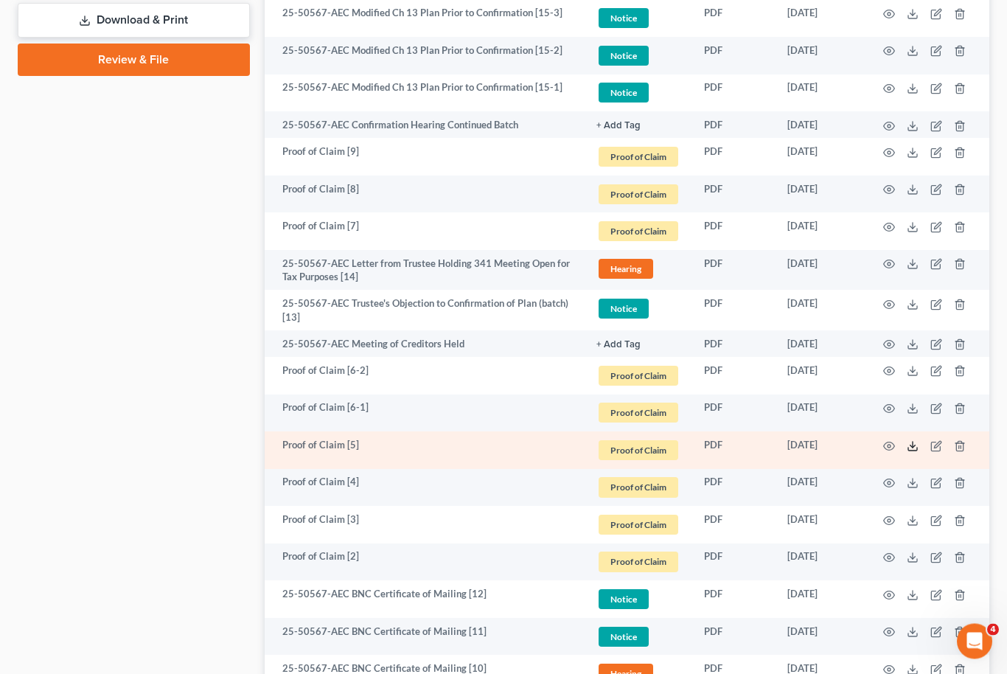
click at [916, 441] on icon at bounding box center [913, 447] width 12 height 12
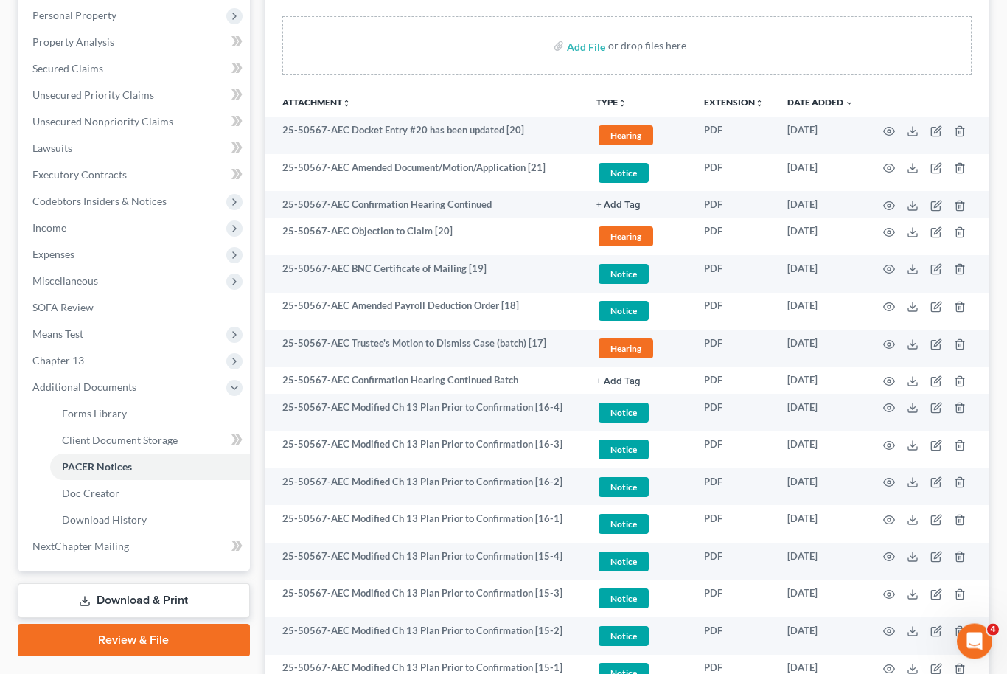
scroll to position [257, 0]
click at [137, 351] on span "Chapter 13" at bounding box center [135, 360] width 229 height 27
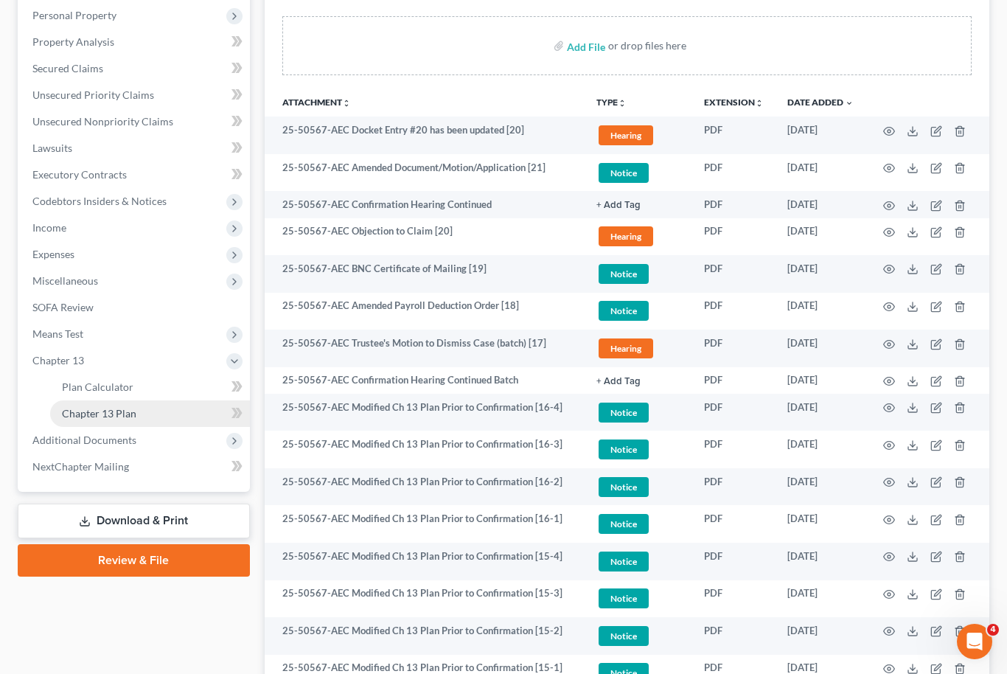
click at [136, 421] on link "Chapter 13 Plan" at bounding box center [150, 413] width 200 height 27
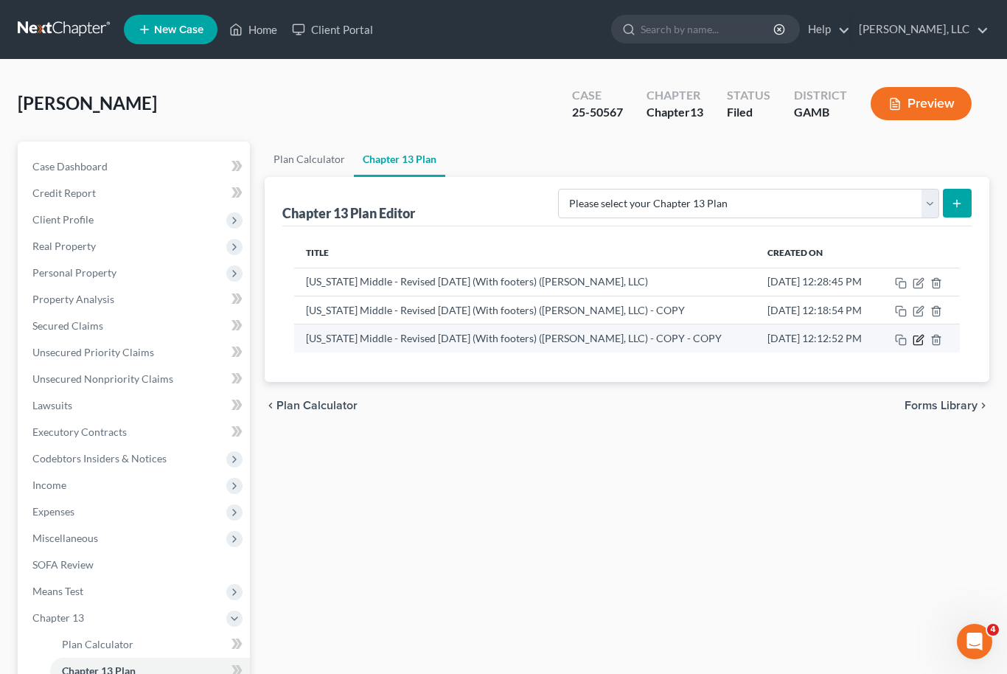
click at [921, 342] on icon "button" at bounding box center [919, 340] width 12 height 12
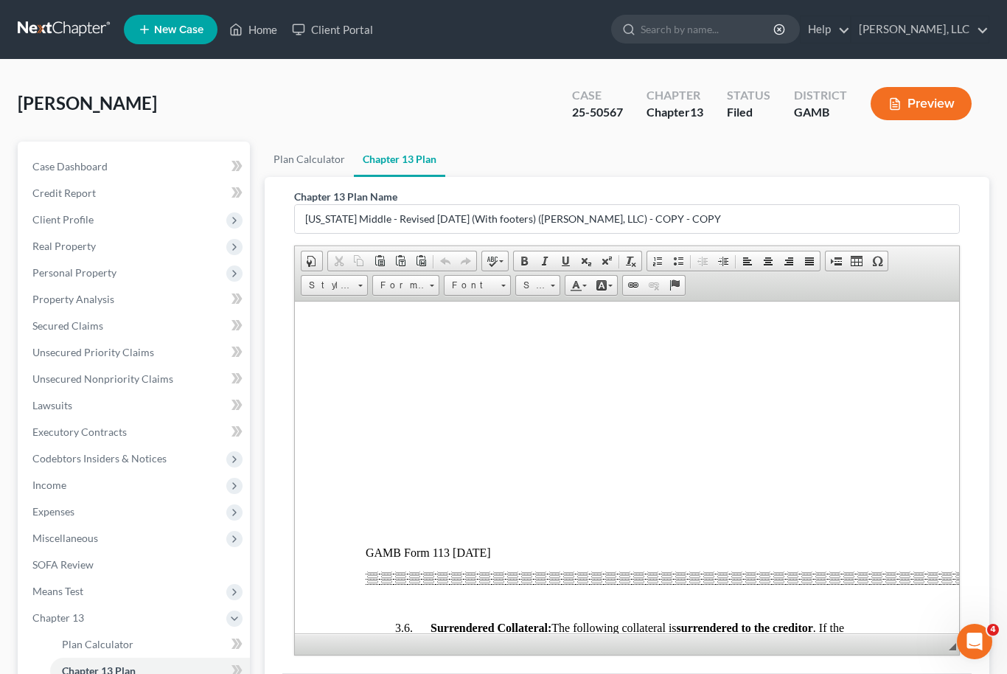
scroll to position [3767, 0]
click at [417, 254] on td "-NONE-" at bounding box center [417, 246] width 100 height 16
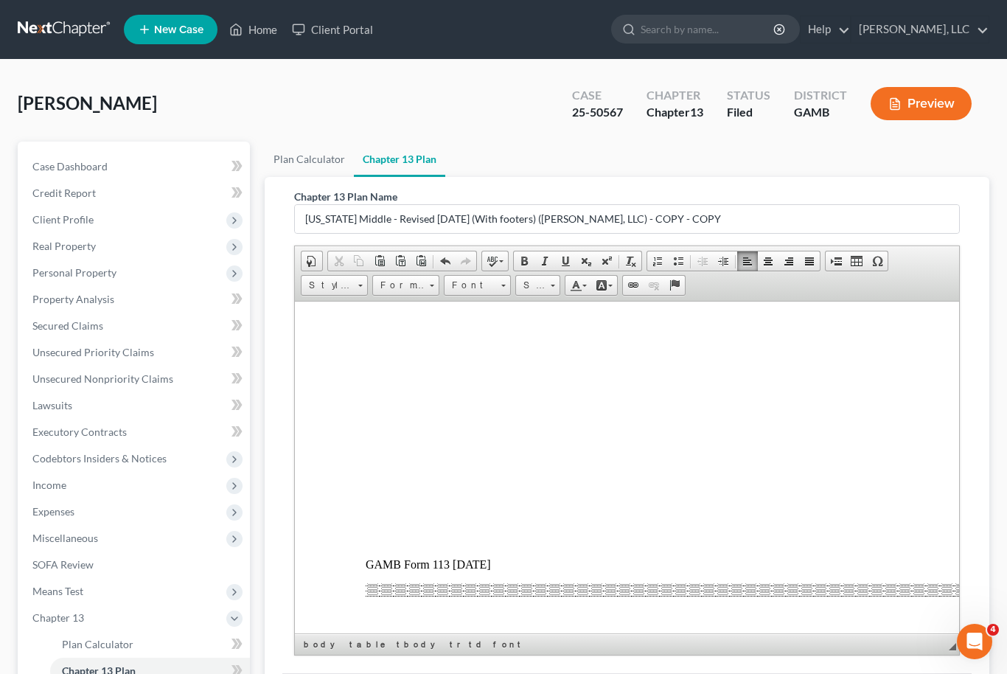
click at [523, 268] on td at bounding box center [522, 252] width 69 height 29
click at [525, 268] on td "$1,9" at bounding box center [522, 252] width 69 height 29
click at [585, 268] on td at bounding box center [580, 252] width 43 height 29
click at [635, 268] on td at bounding box center [642, 252] width 78 height 29
click at [774, 263] on link "Center" at bounding box center [768, 260] width 21 height 19
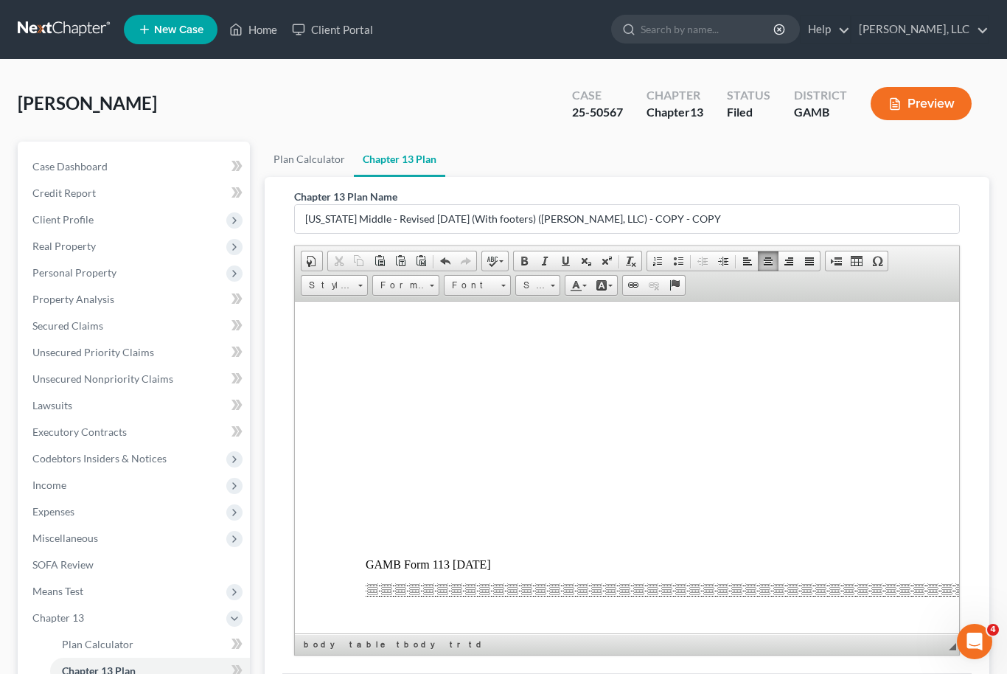
click at [726, 268] on td at bounding box center [725, 252] width 85 height 29
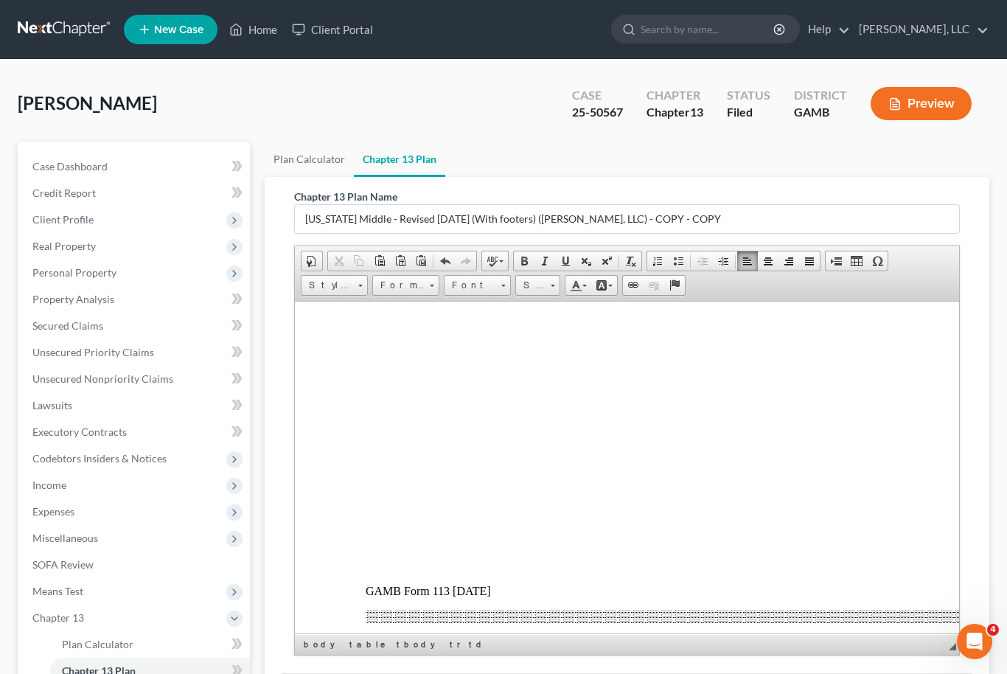
click at [816, 296] on table "NAME OF CREDITOR AMOUNT DUE VALUE INTEREST RATE COLLATERAL MONTHLY PAYMENT AMOU…" at bounding box center [626, 250] width 523 height 91
click at [769, 266] on link "Center" at bounding box center [768, 260] width 21 height 19
click at [563, 294] on td "Debt" at bounding box center [571, 272] width 43 height 43
click at [760, 267] on link "Center" at bounding box center [768, 260] width 21 height 19
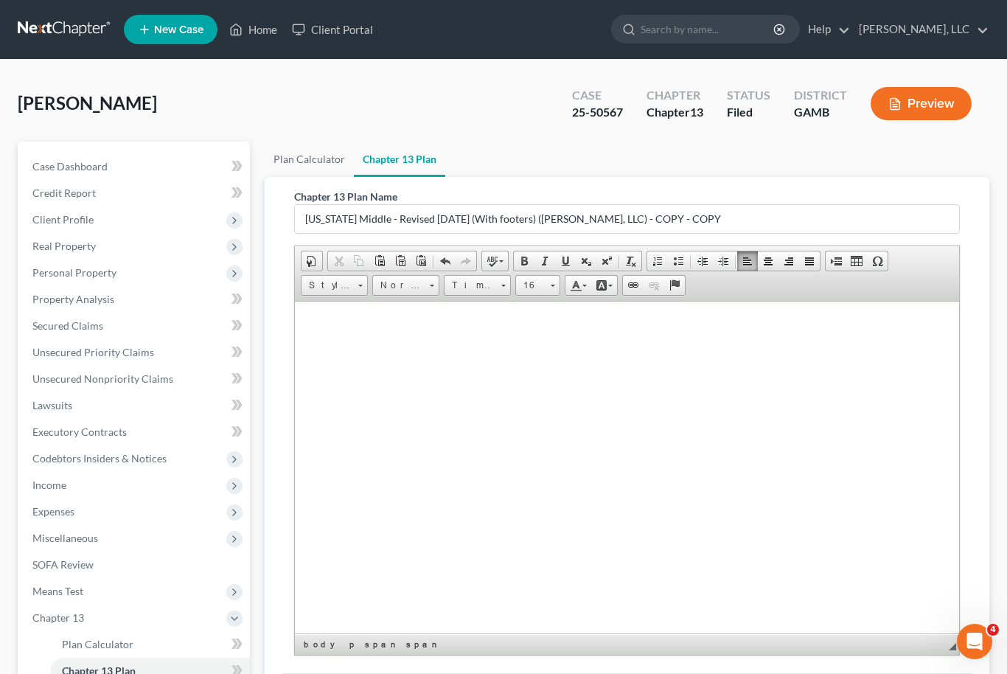
scroll to position [7879, 1]
click at [901, 46] on u "[DATE]" at bounding box center [920, 39] width 38 height 13
click at [566, 262] on span at bounding box center [566, 261] width 12 height 12
click at [882, 76] on u "[DATE]" at bounding box center [897, 69] width 38 height 13
click at [564, 257] on span at bounding box center [566, 261] width 12 height 12
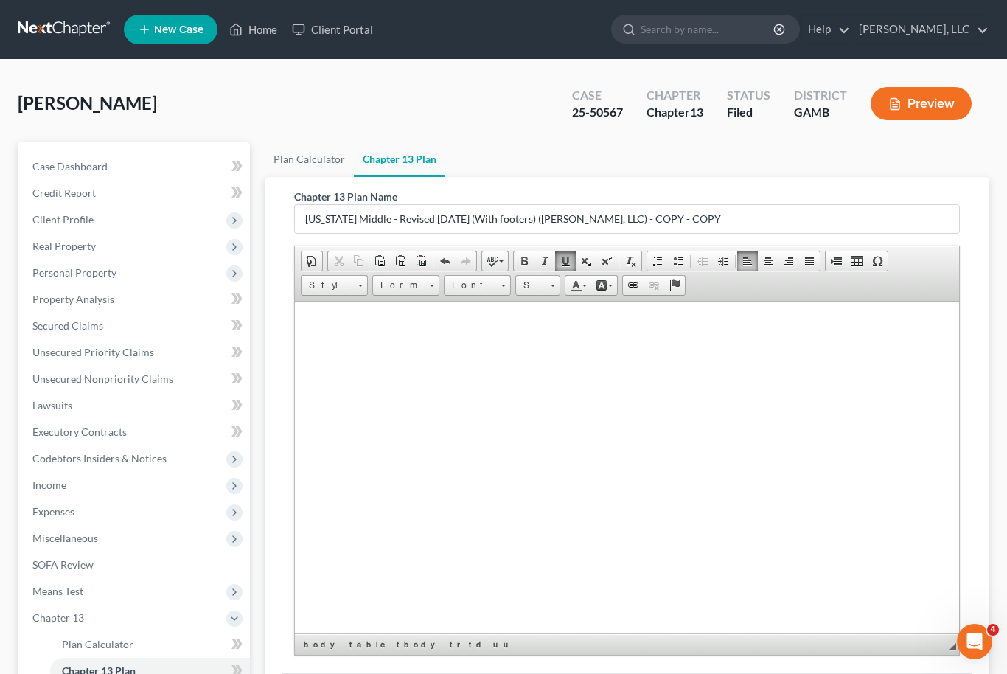
scroll to position [7977, 0]
click at [890, 25] on u "[DATE]" at bounding box center [898, 19] width 38 height 13
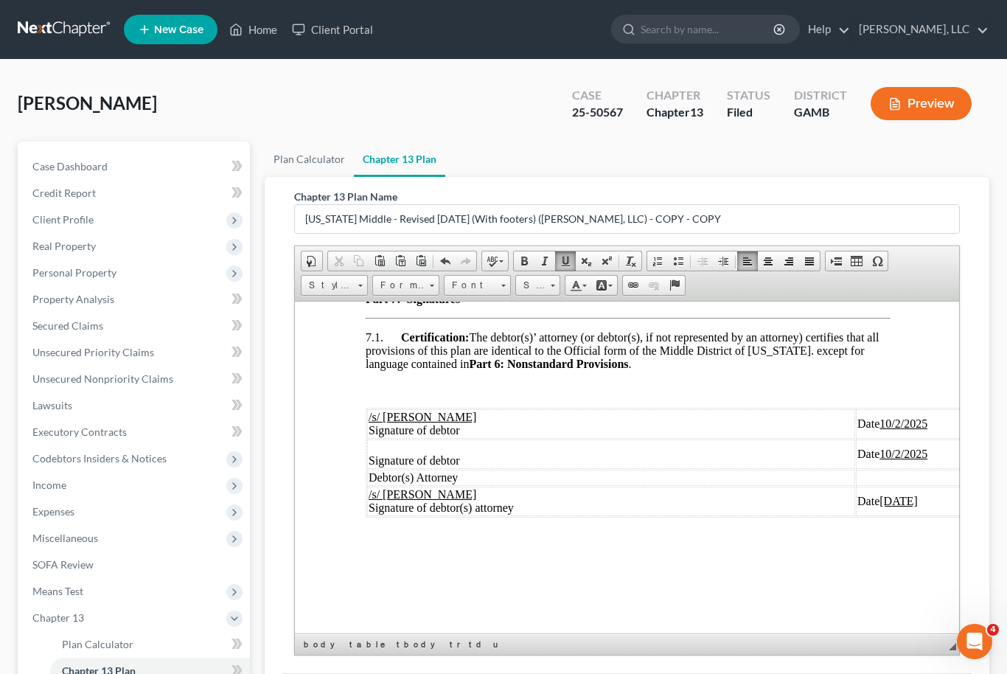
scroll to position [7494, 0]
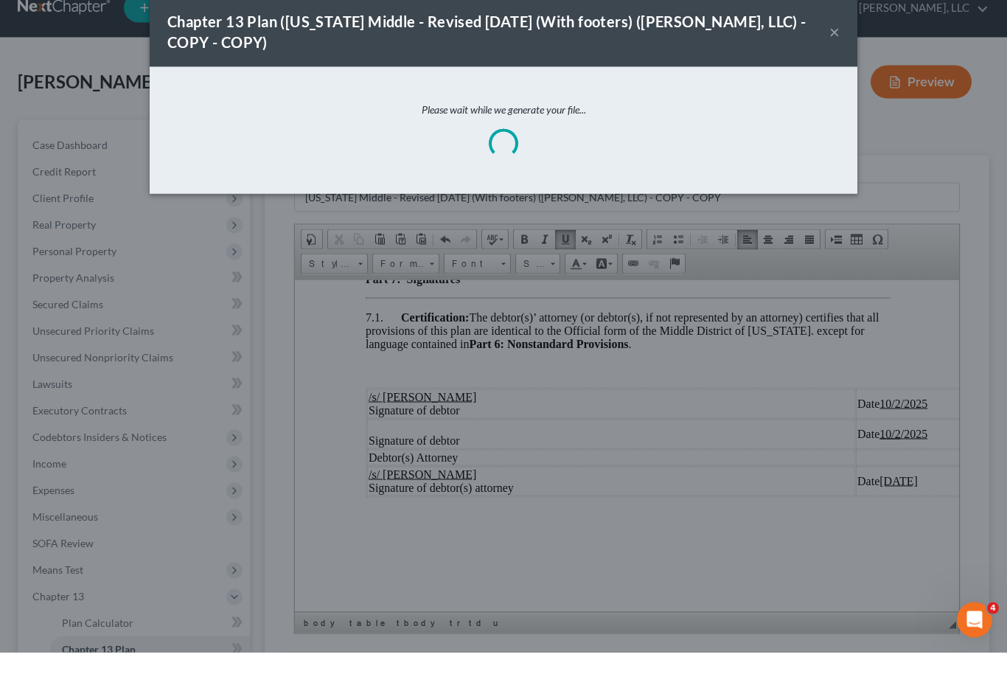
scroll to position [22, 0]
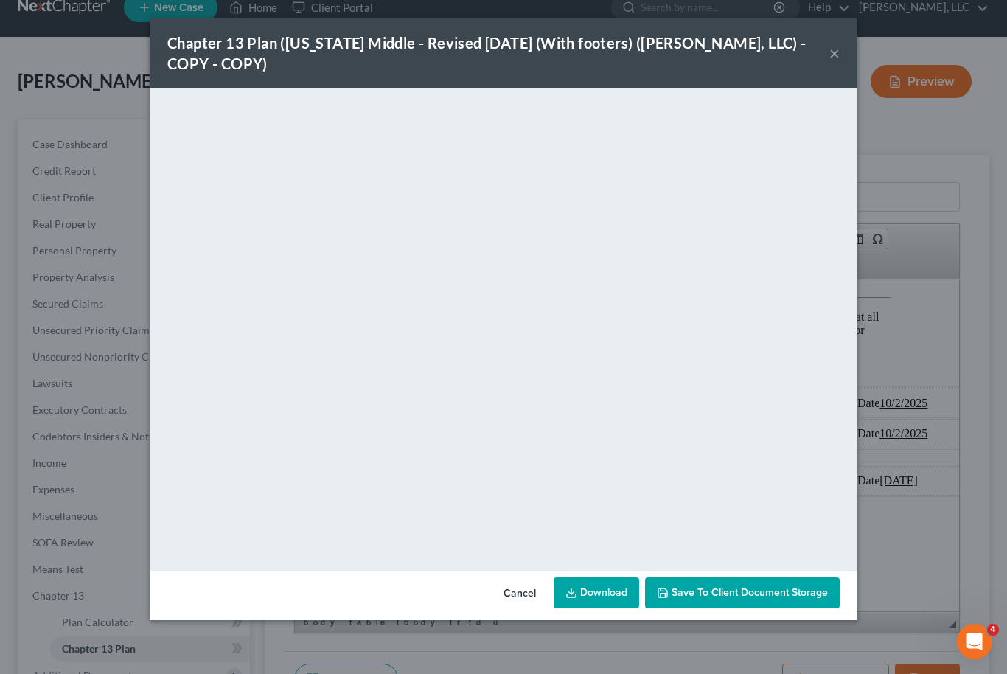
click at [791, 596] on span "Save to Client Document Storage" at bounding box center [750, 592] width 156 height 13
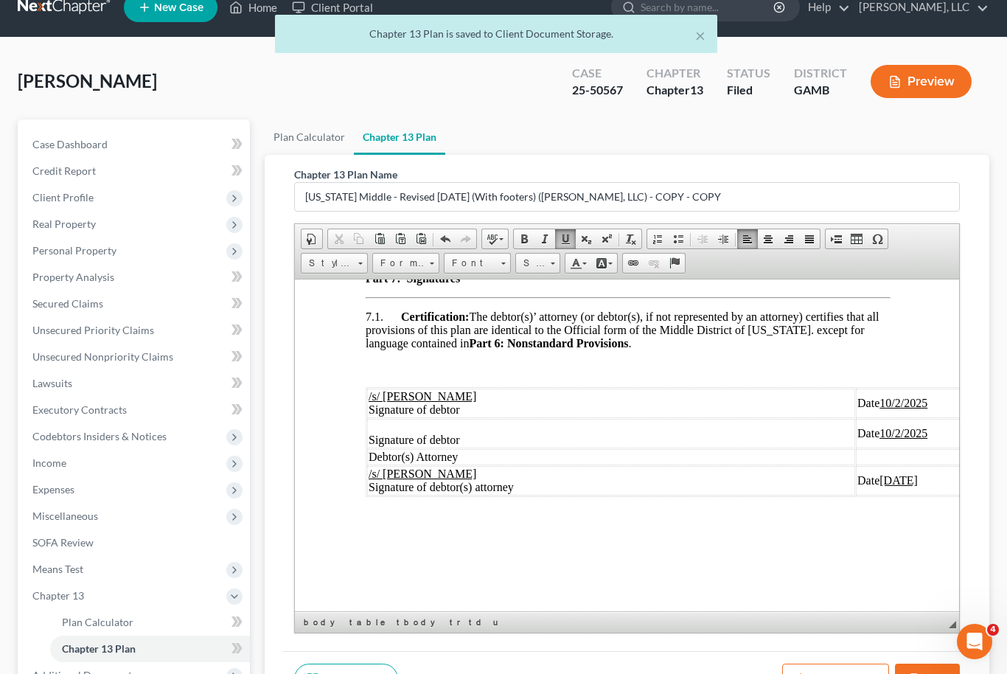
click at [930, 673] on button "Save" at bounding box center [927, 678] width 65 height 31
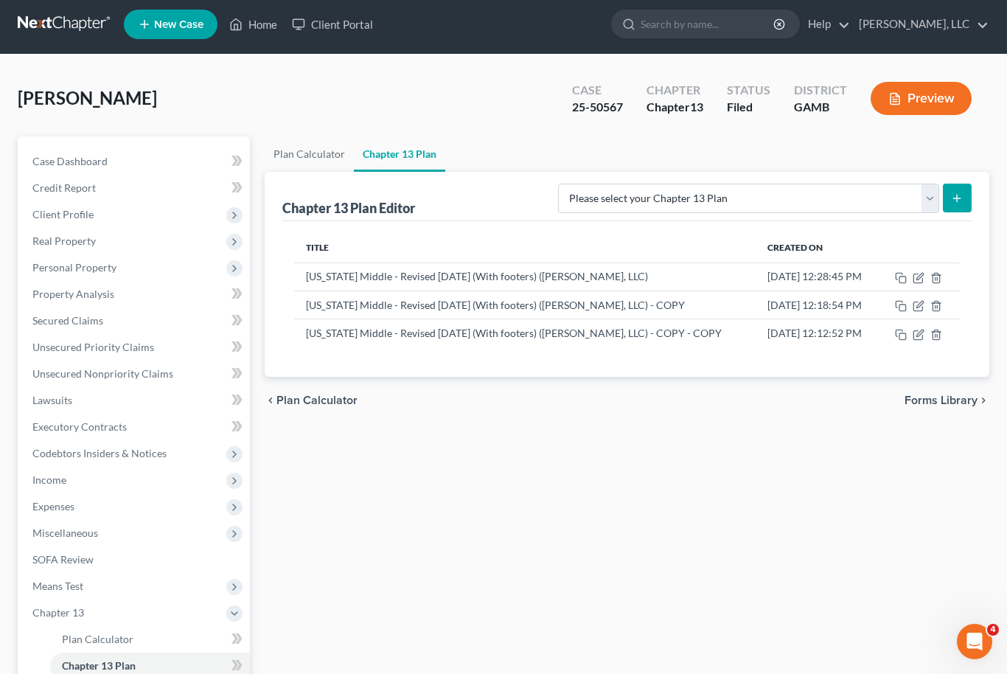
scroll to position [0, 0]
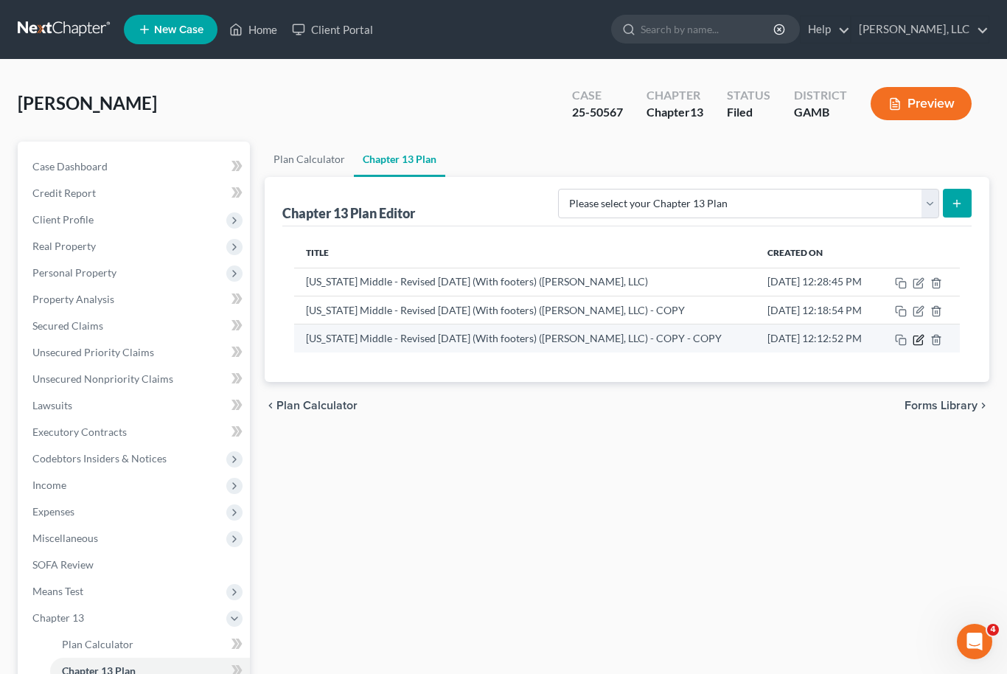
click at [921, 337] on icon "button" at bounding box center [919, 338] width 7 height 7
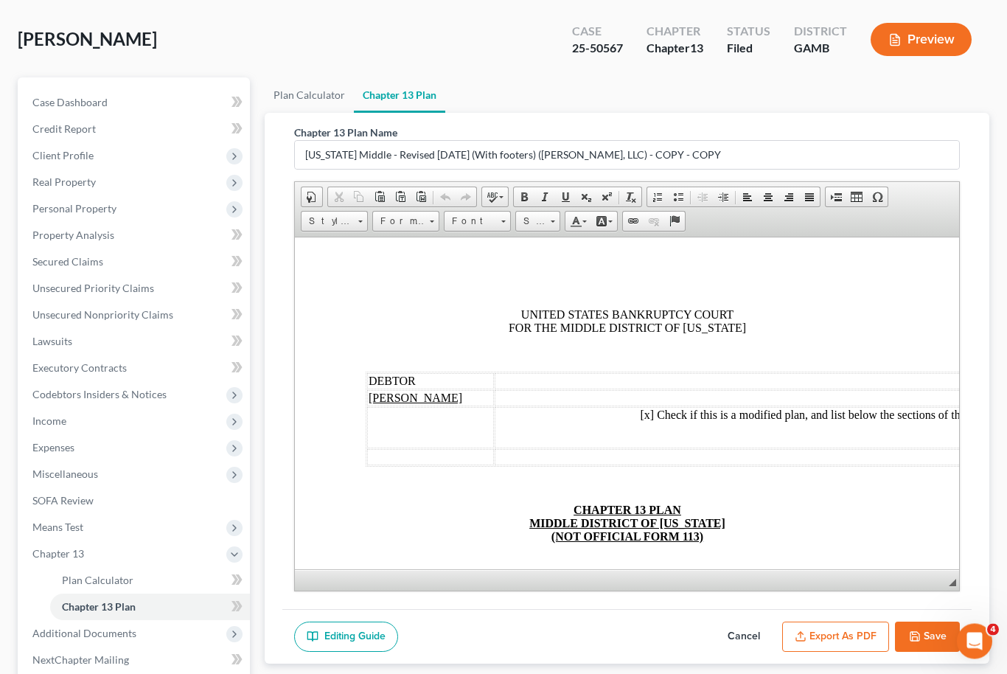
scroll to position [64, 0]
click at [852, 633] on button "Export as PDF" at bounding box center [835, 636] width 107 height 31
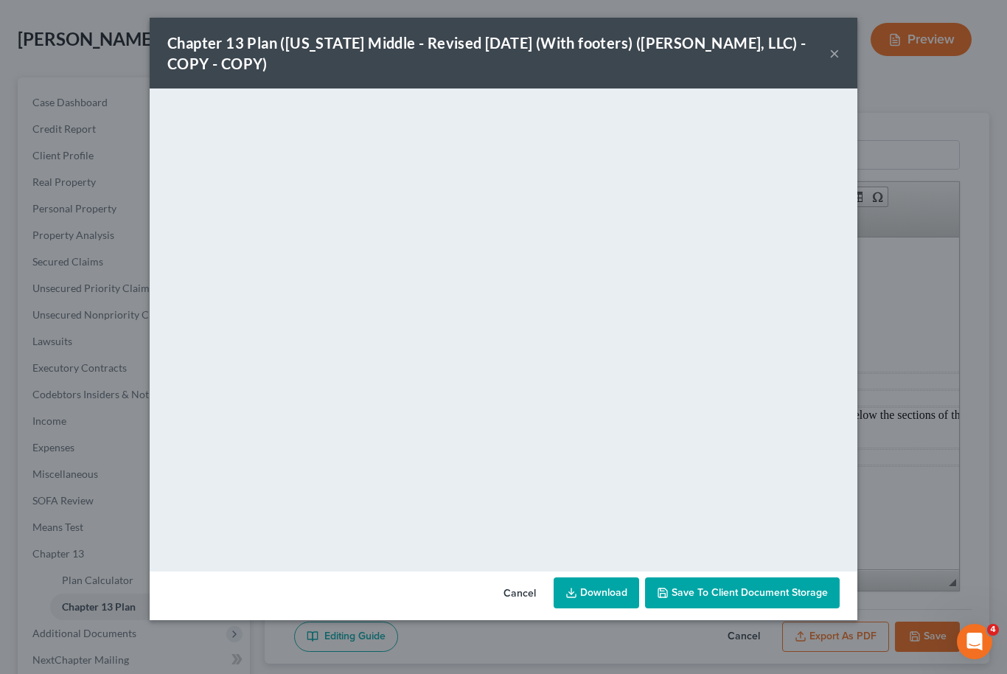
click at [610, 587] on link "Download" at bounding box center [597, 592] width 86 height 31
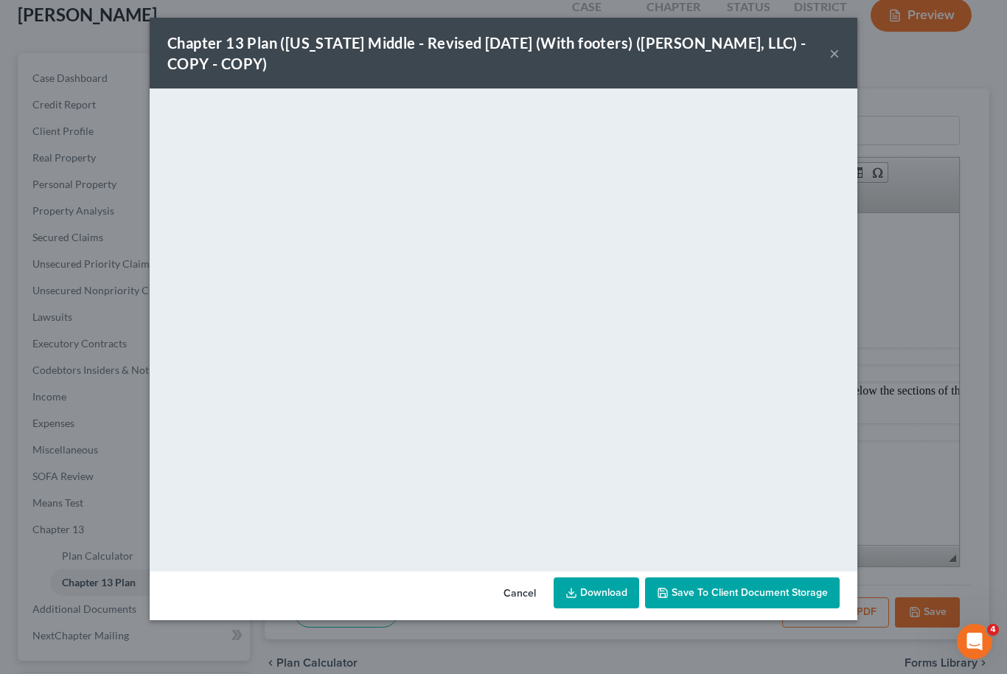
click at [834, 62] on button "×" at bounding box center [834, 53] width 10 height 18
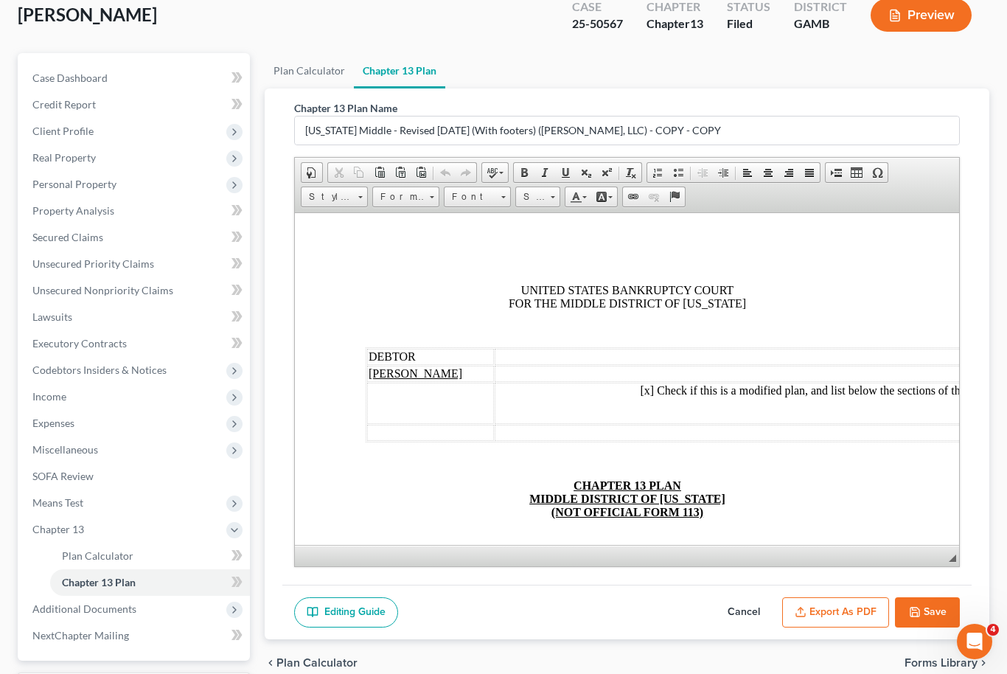
click at [934, 618] on button "Save" at bounding box center [927, 612] width 65 height 31
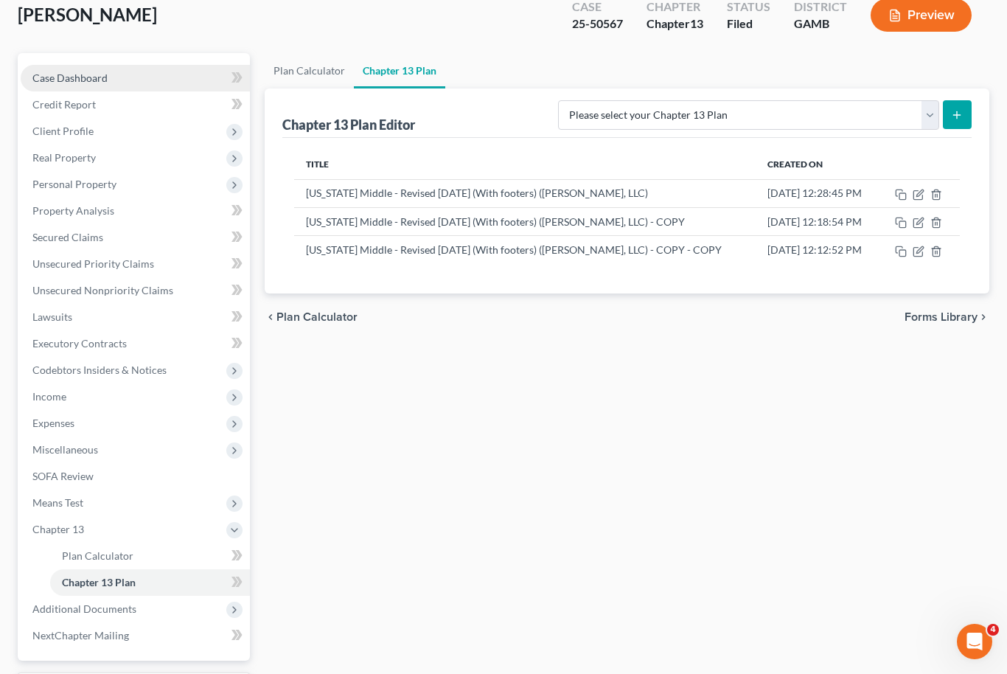
click at [52, 73] on span "Case Dashboard" at bounding box center [69, 78] width 75 height 13
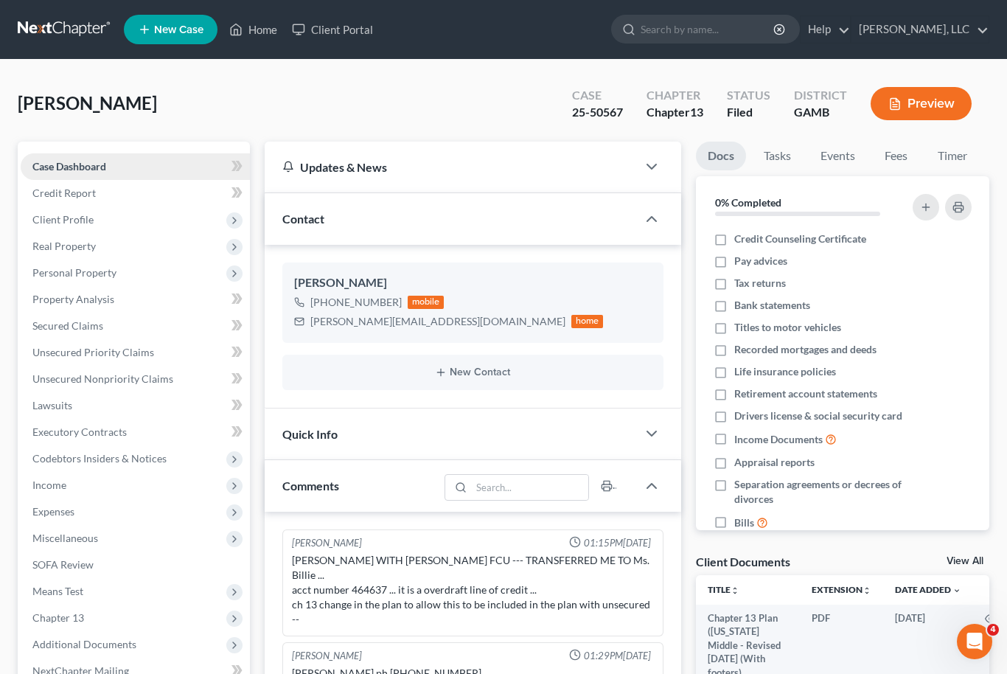
scroll to position [118, 0]
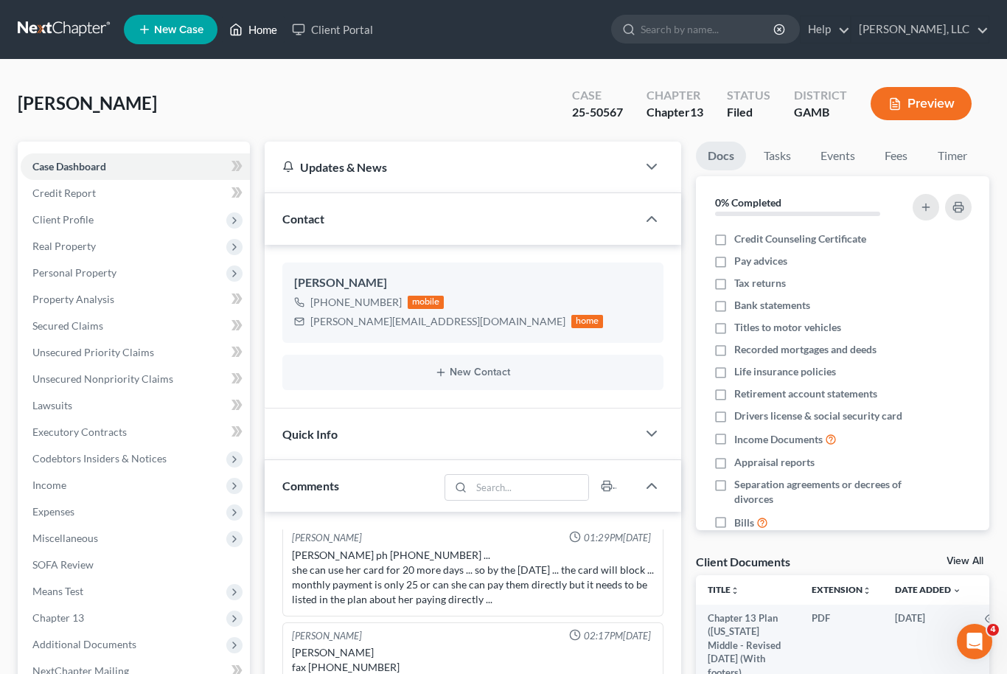
click at [259, 34] on link "Home" at bounding box center [253, 29] width 63 height 27
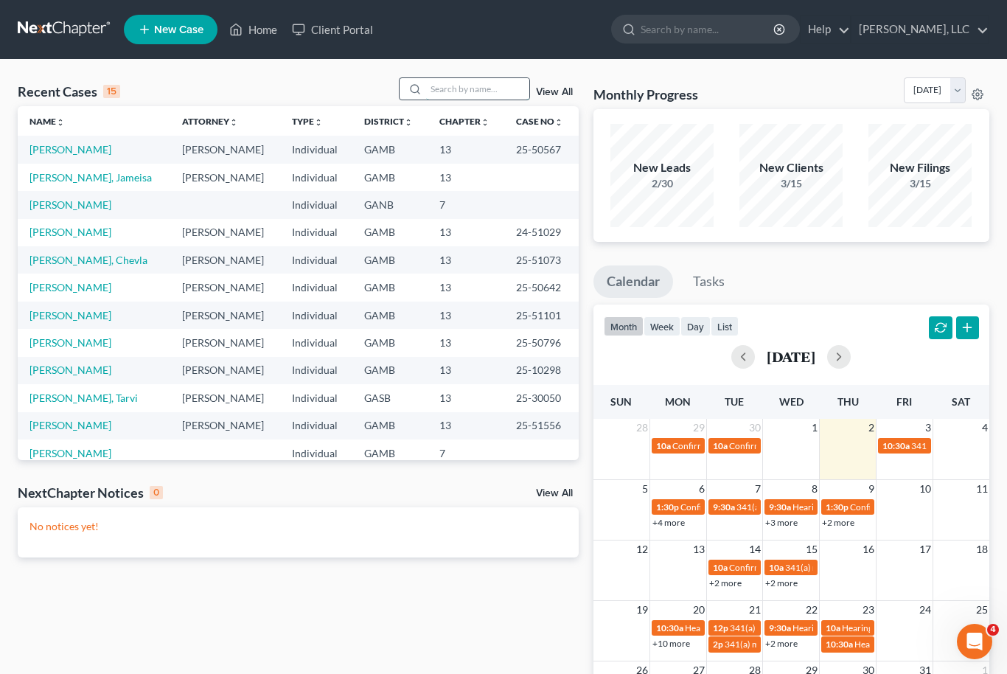
click at [463, 98] on input "search" at bounding box center [477, 88] width 103 height 21
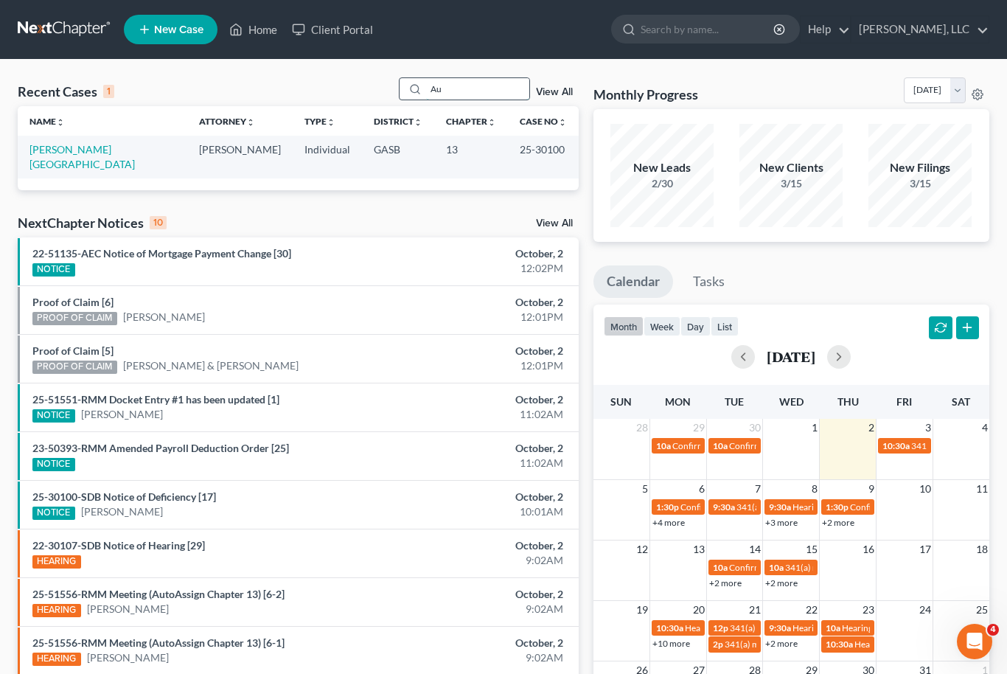
type input "A"
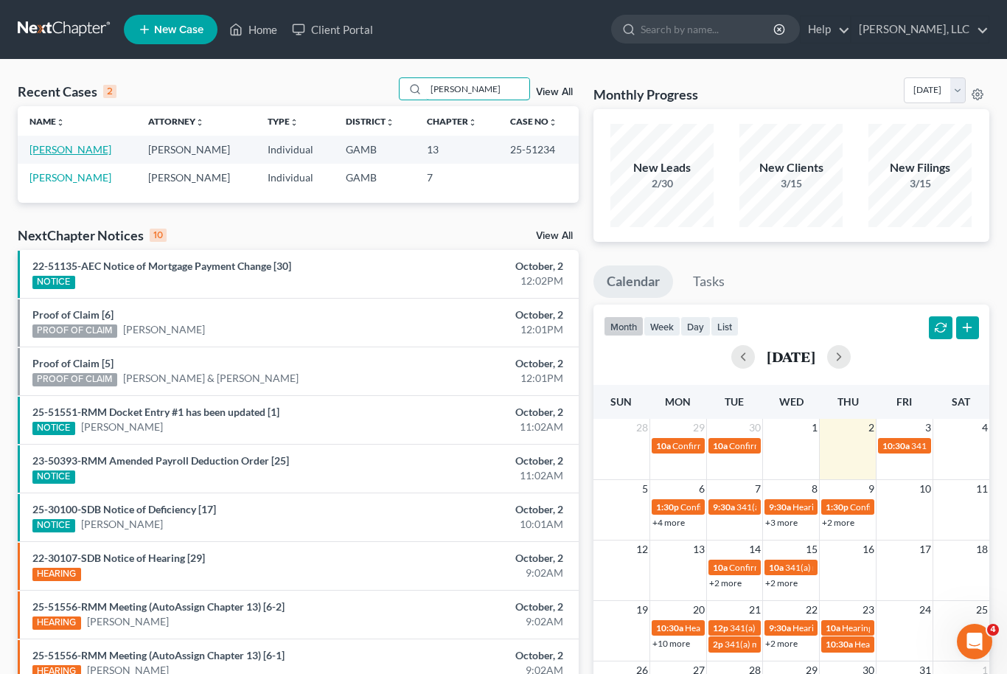
type input "[PERSON_NAME]"
click at [59, 156] on link "[PERSON_NAME]" at bounding box center [70, 149] width 82 height 13
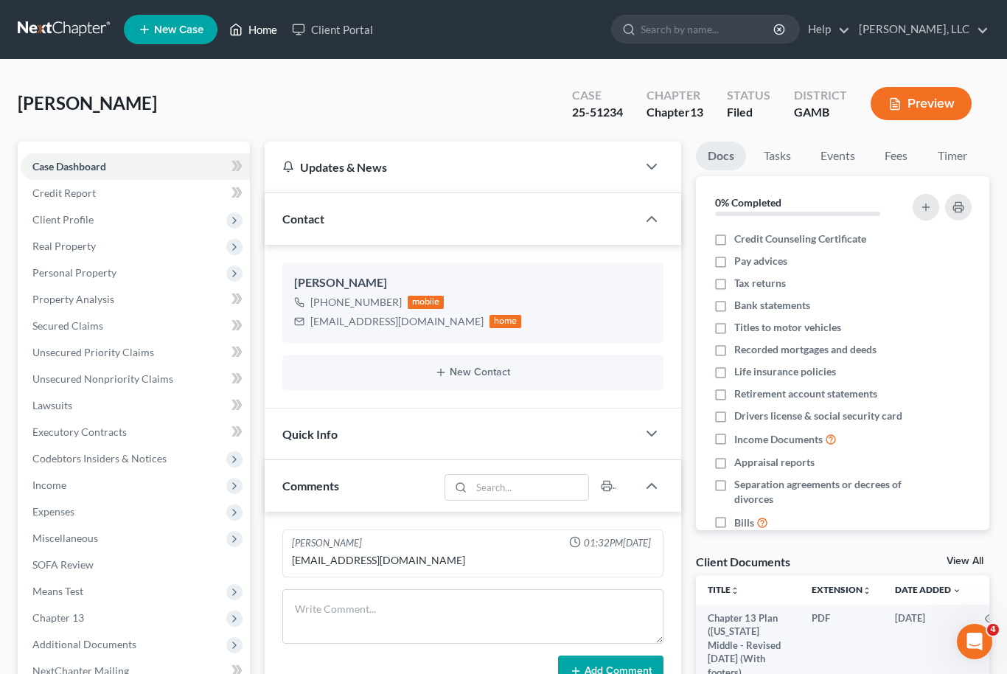
click at [262, 38] on link "Home" at bounding box center [253, 29] width 63 height 27
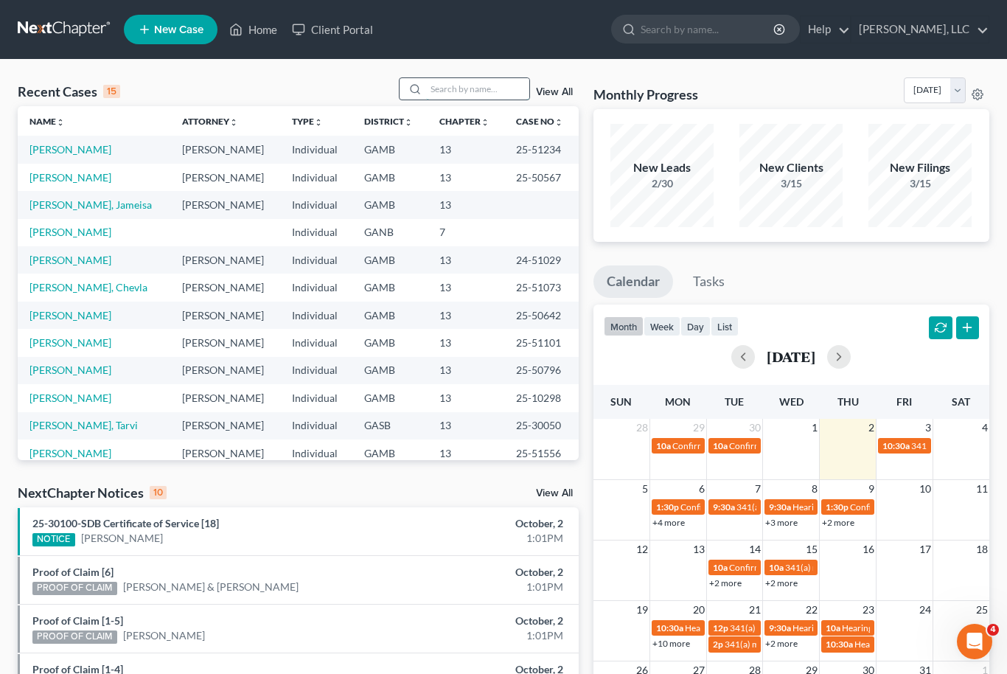
click at [492, 97] on input "search" at bounding box center [477, 88] width 103 height 21
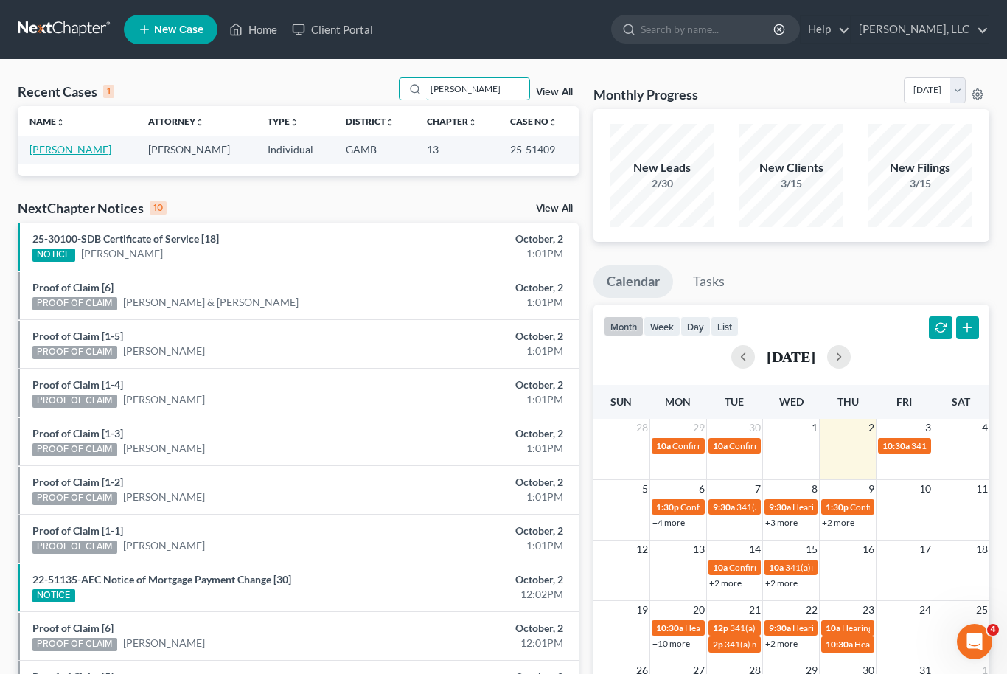
type input "[PERSON_NAME]"
click at [72, 154] on link "[PERSON_NAME]" at bounding box center [70, 149] width 82 height 13
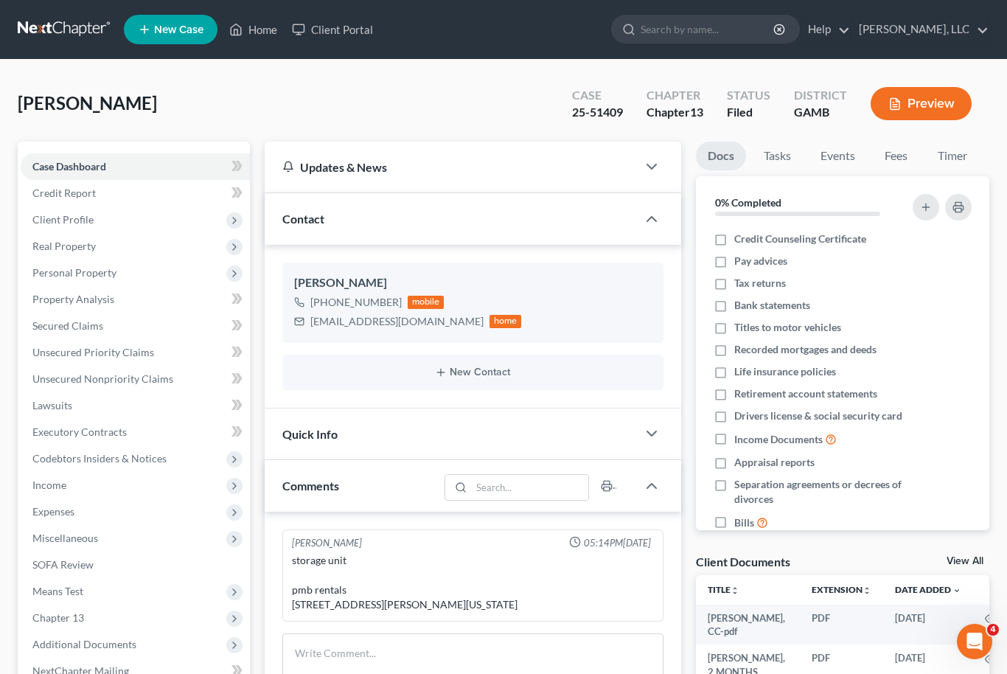
click at [978, 556] on link "View All" at bounding box center [965, 561] width 37 height 10
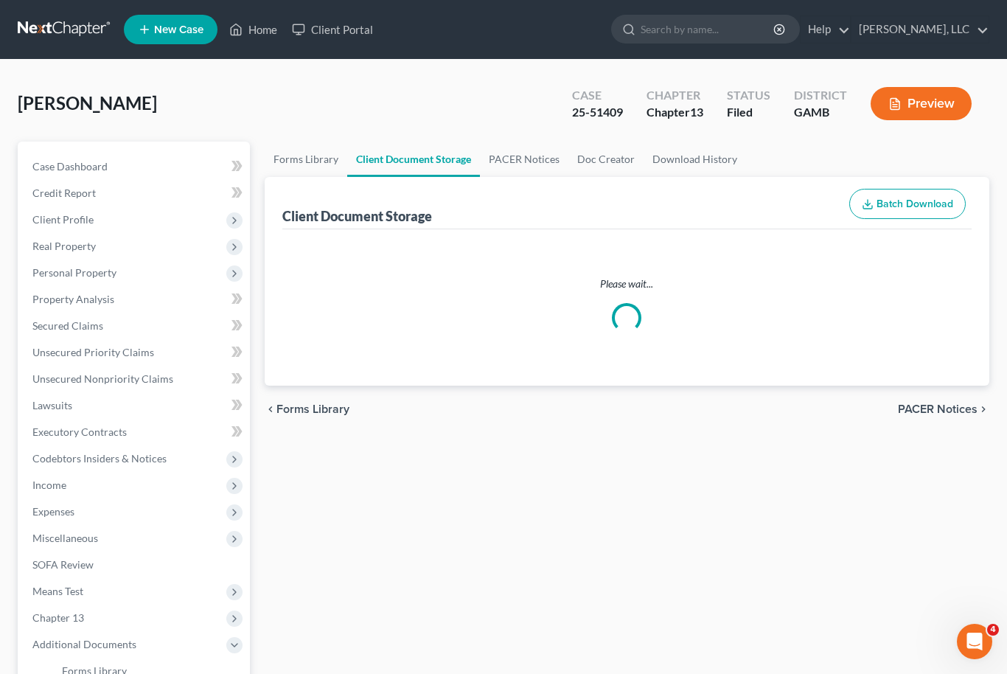
select select "12"
select select "22"
select select "6"
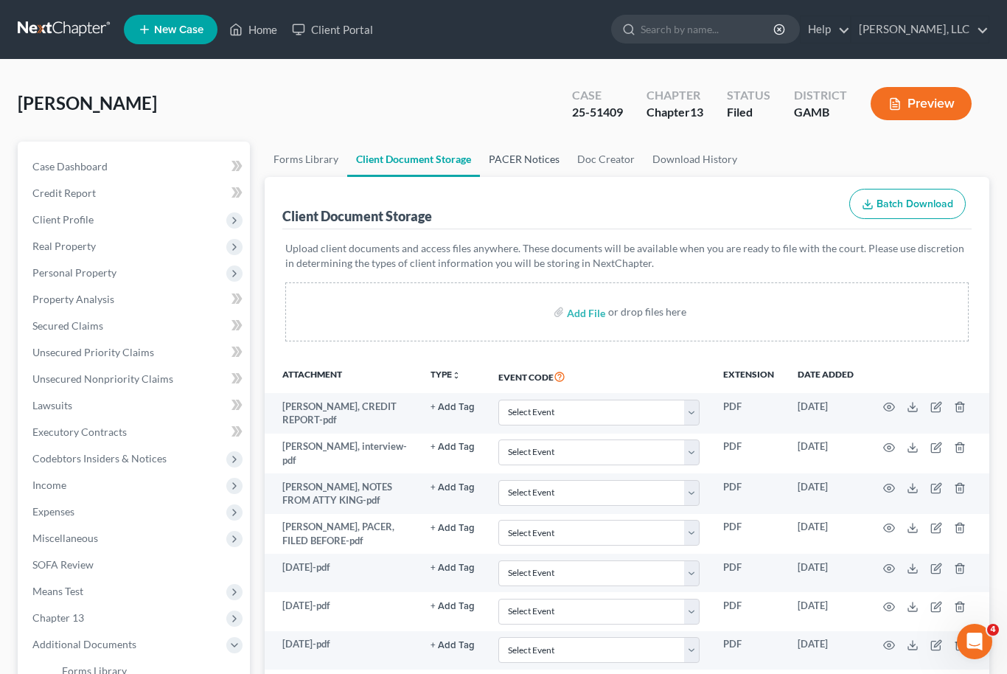
click at [523, 160] on link "PACER Notices" at bounding box center [524, 159] width 88 height 35
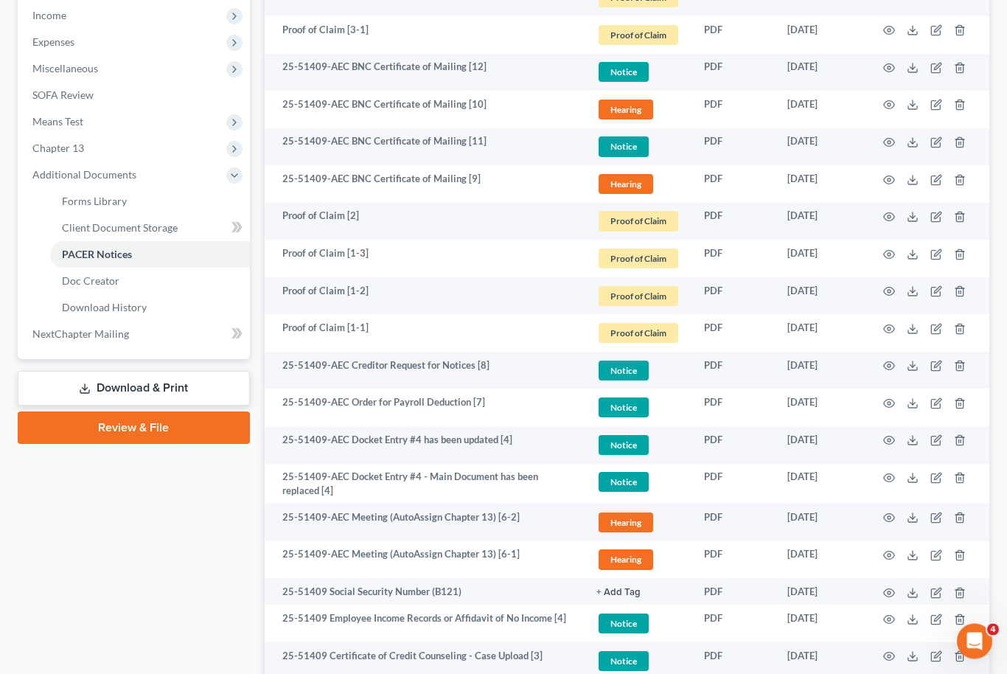
scroll to position [470, 0]
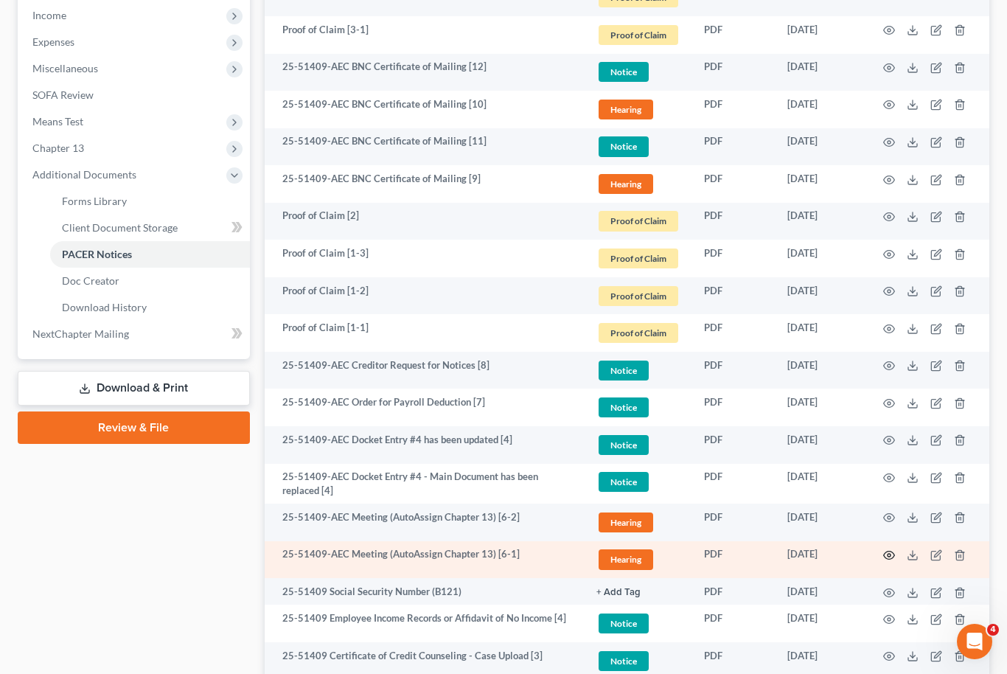
click at [889, 552] on icon "button" at bounding box center [889, 555] width 12 height 12
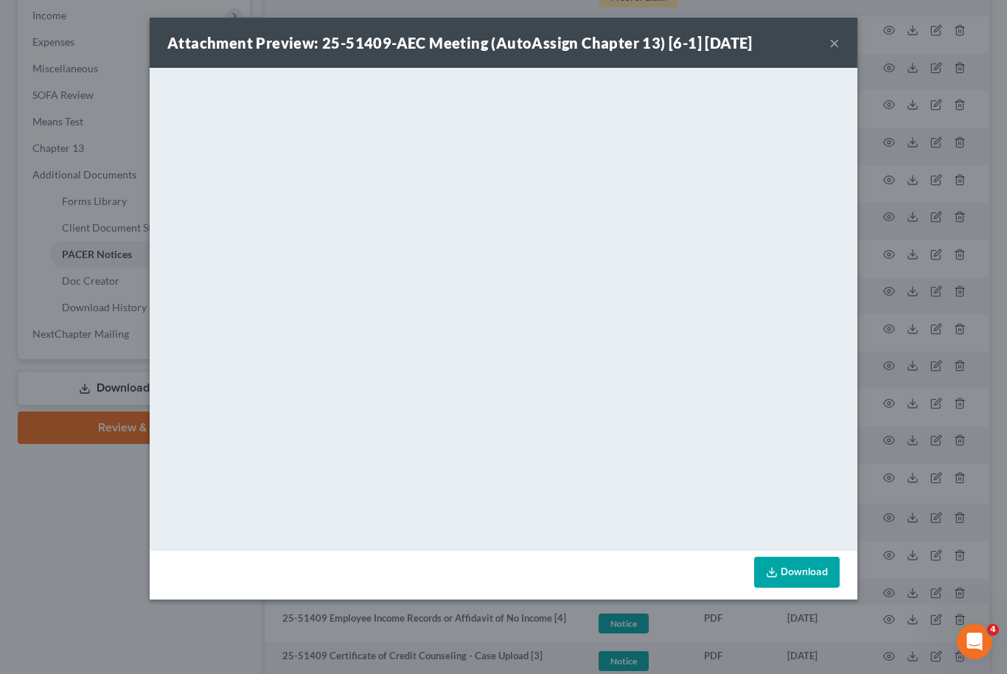
click at [804, 572] on link "Download" at bounding box center [797, 572] width 86 height 31
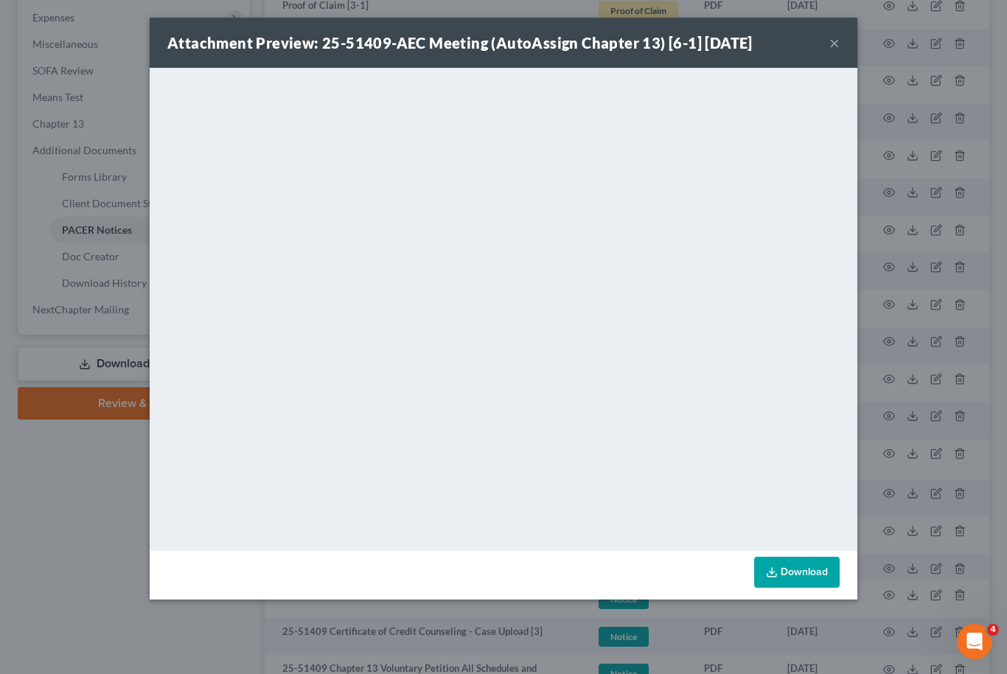
click at [832, 50] on button "×" at bounding box center [834, 43] width 10 height 18
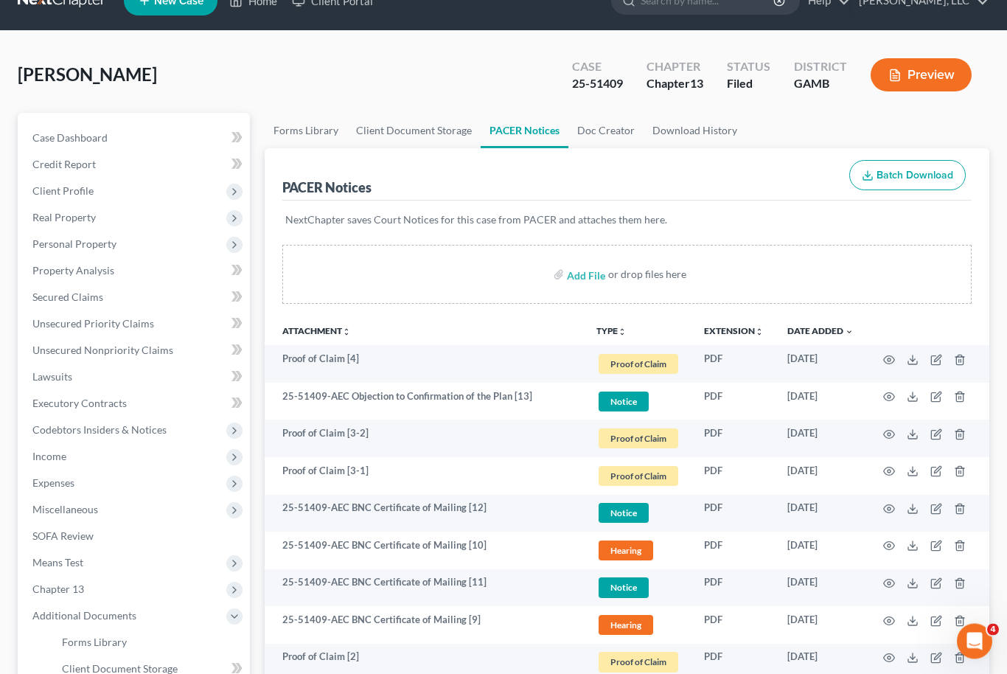
scroll to position [0, 0]
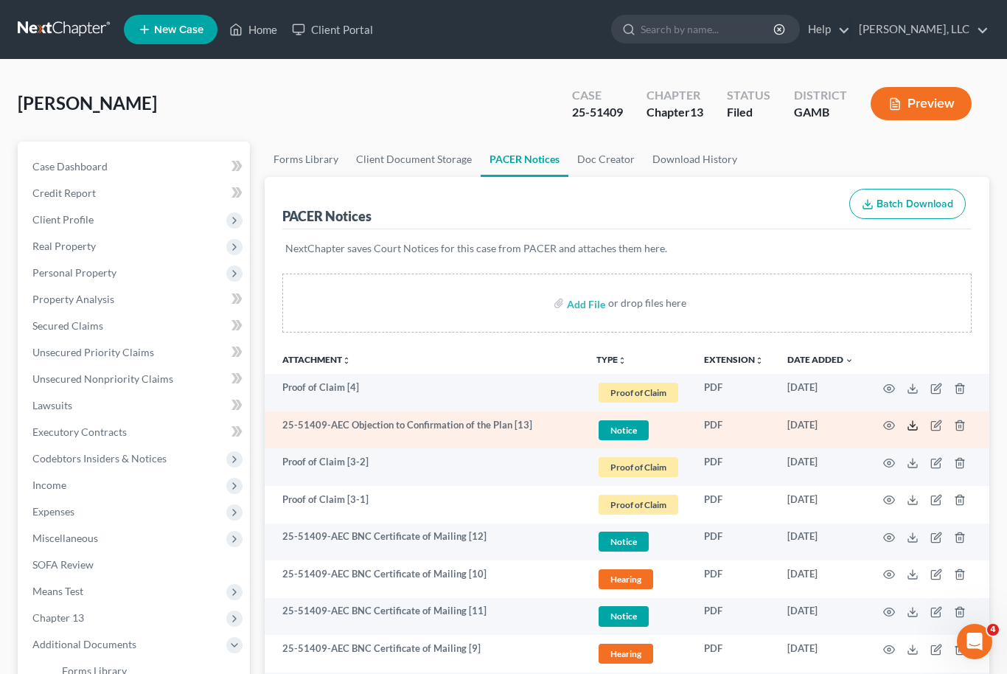
click at [913, 423] on line at bounding box center [913, 424] width 0 height 6
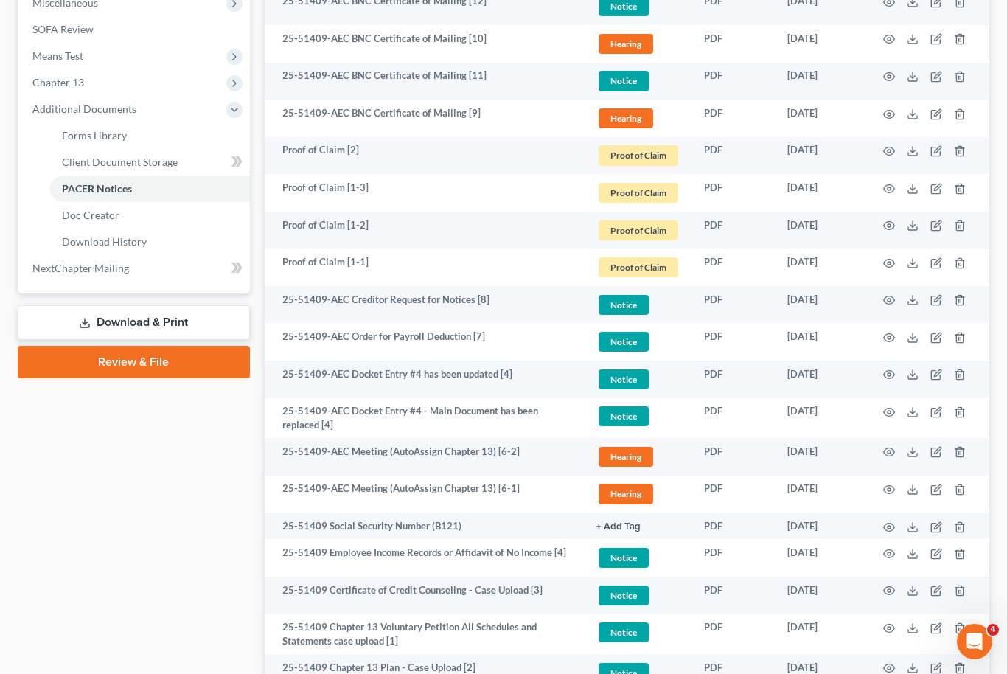
scroll to position [528, 0]
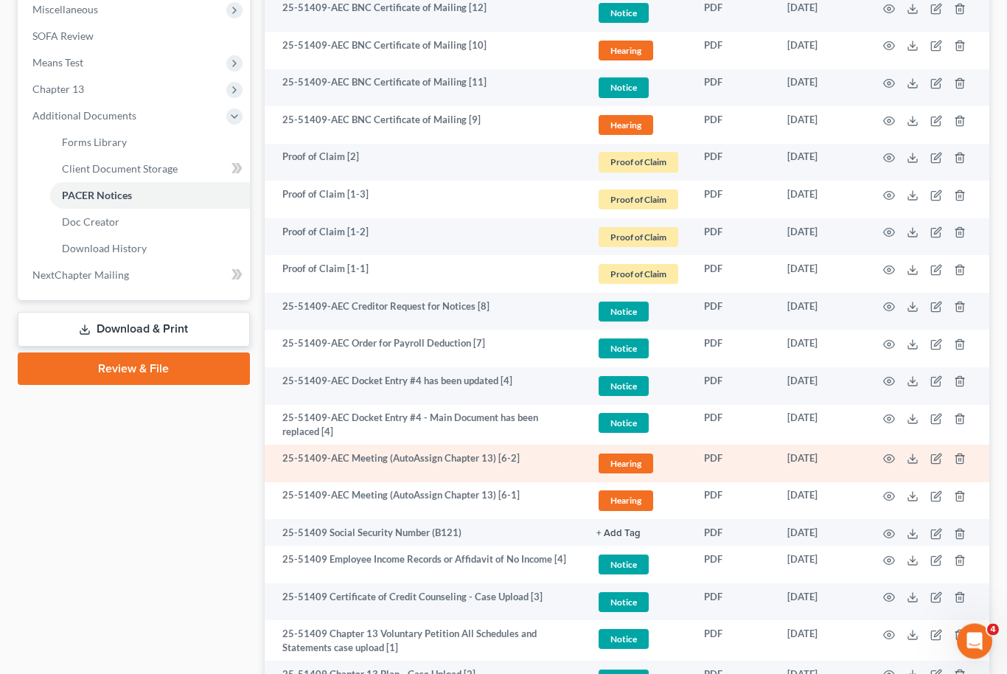
click at [902, 475] on td at bounding box center [927, 464] width 124 height 38
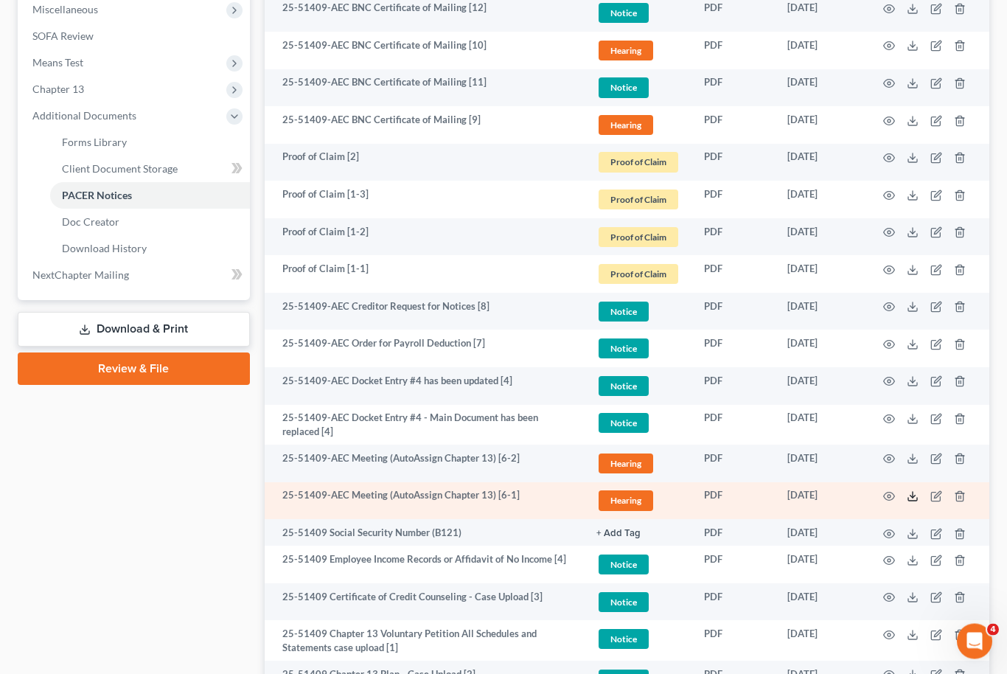
click at [916, 491] on icon at bounding box center [913, 497] width 12 height 12
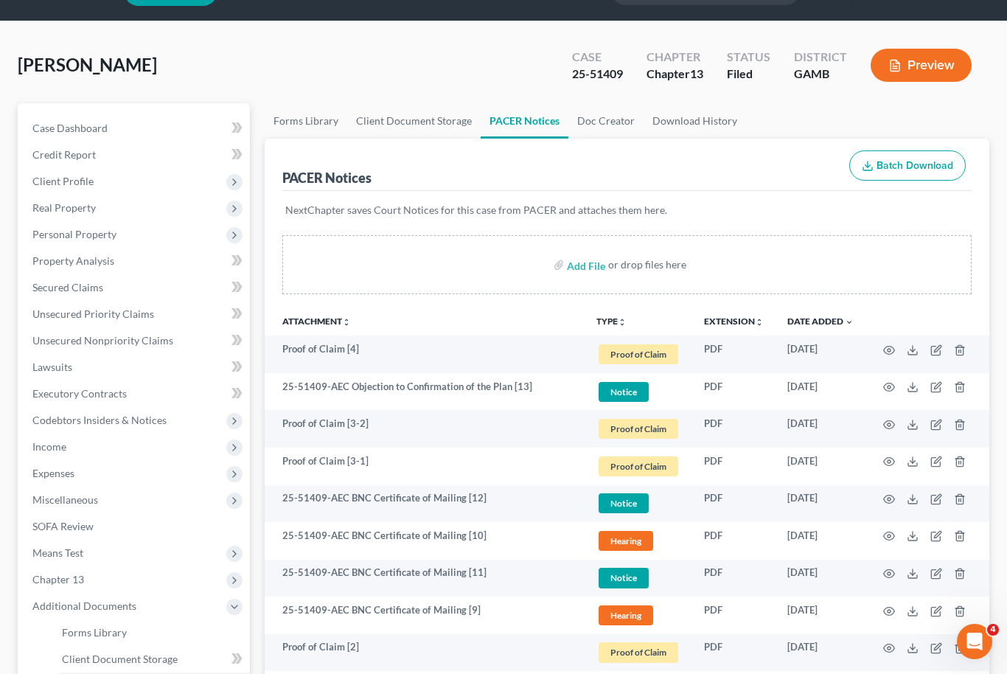
scroll to position [0, 0]
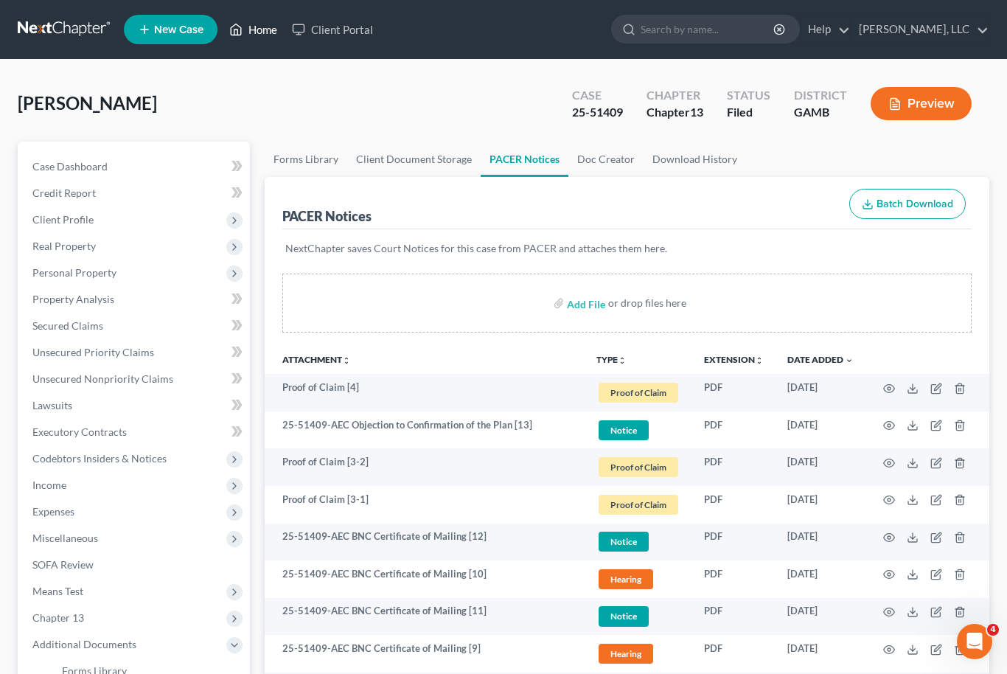
click at [256, 22] on link "Home" at bounding box center [253, 29] width 63 height 27
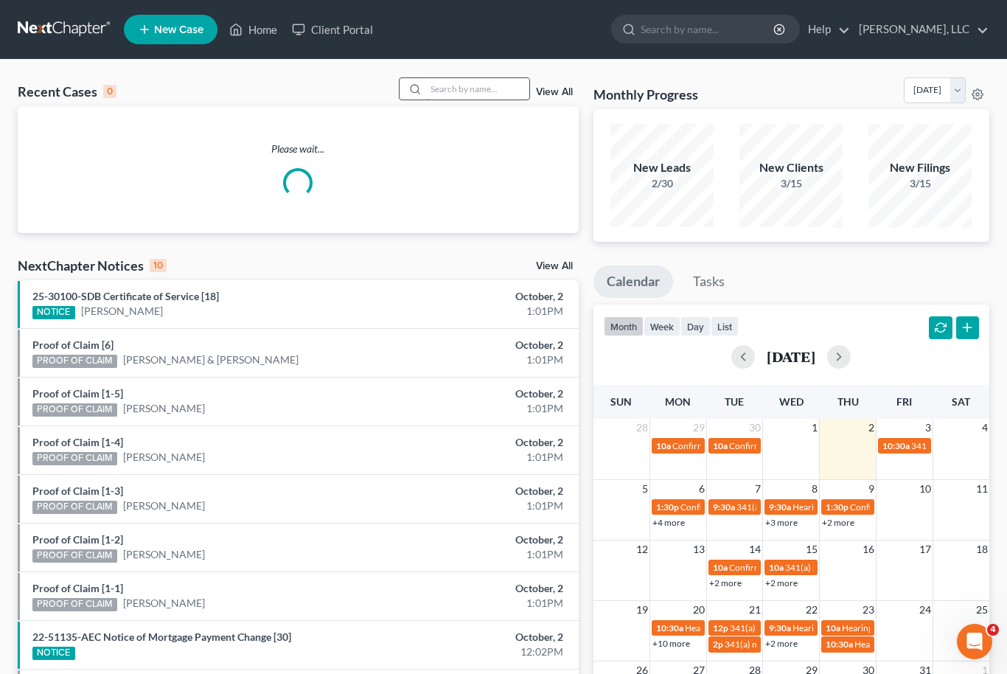
click at [457, 92] on input "search" at bounding box center [477, 88] width 103 height 21
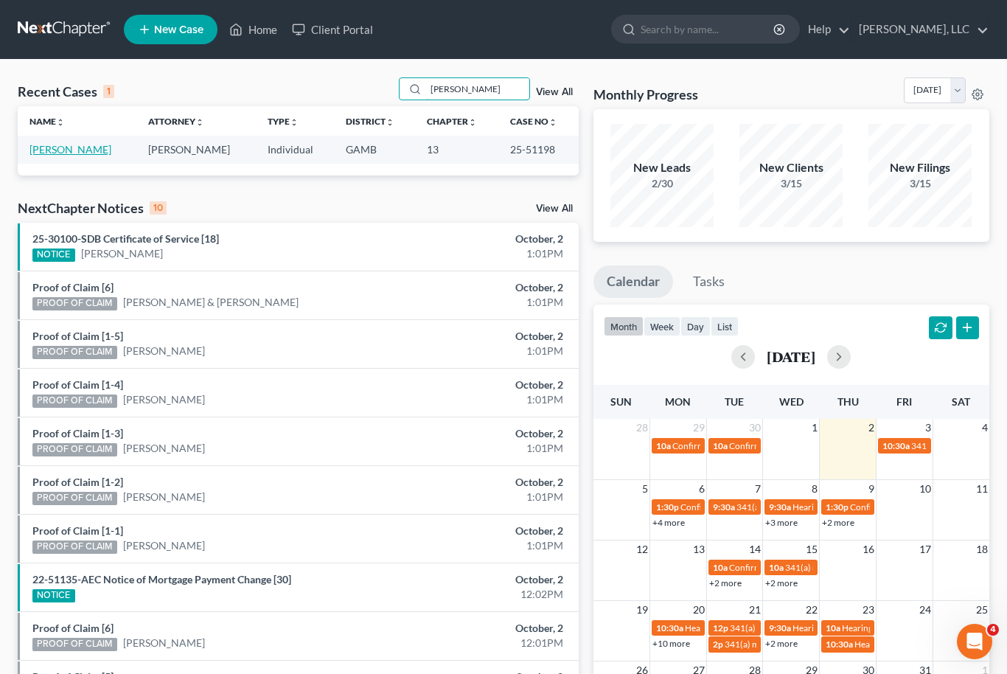
type input "[PERSON_NAME]"
click at [55, 150] on link "[PERSON_NAME]" at bounding box center [70, 149] width 82 height 13
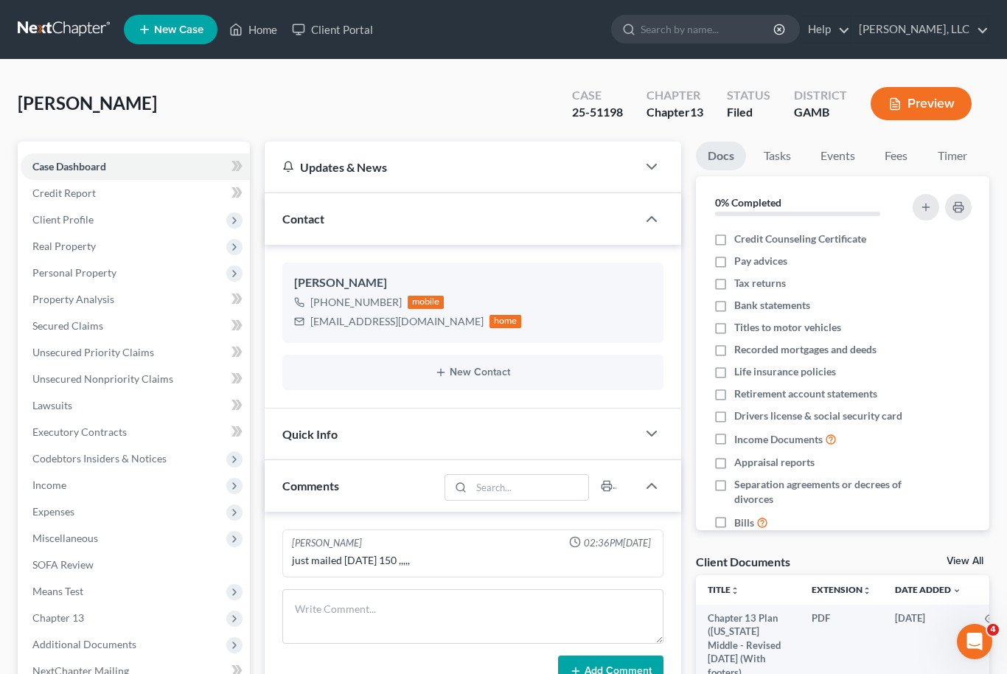
click at [975, 560] on link "View All" at bounding box center [965, 561] width 37 height 10
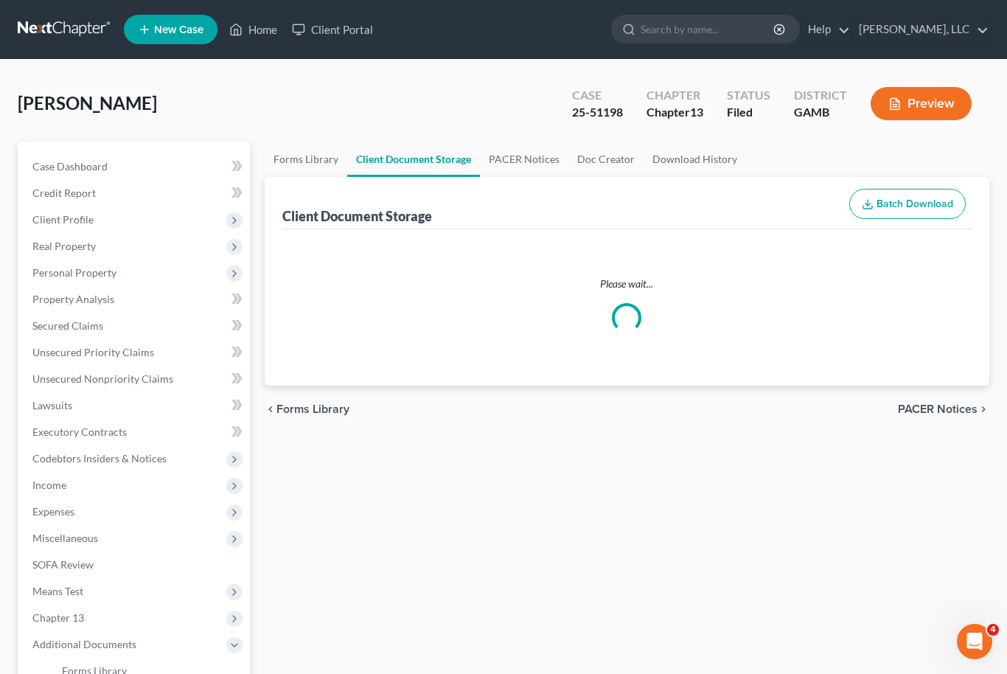
select select "12"
select select "22"
select select "6"
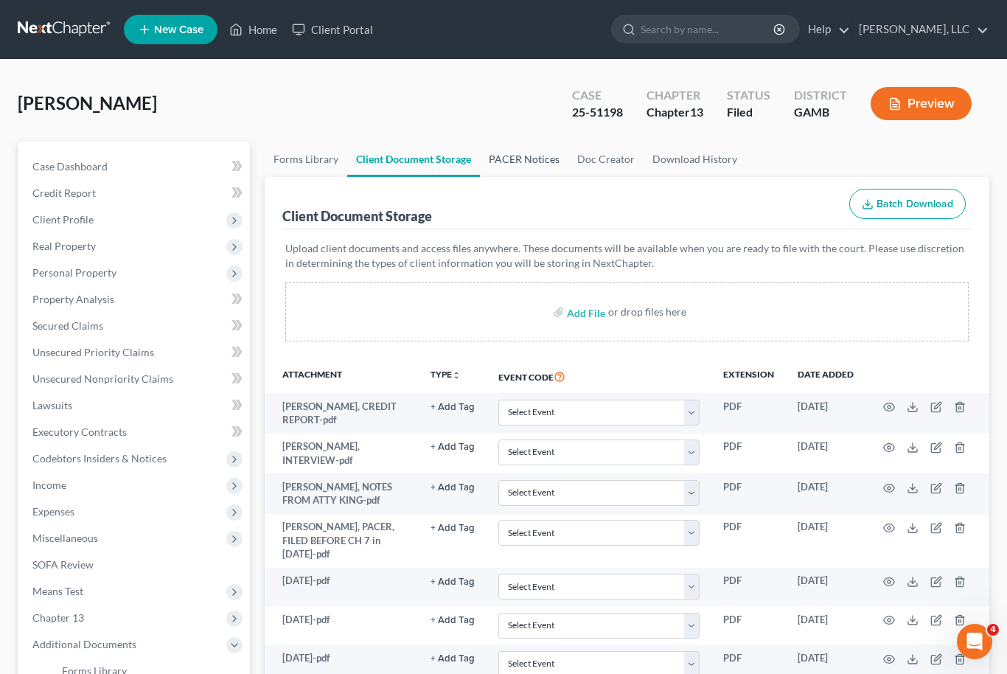
click at [519, 170] on link "PACER Notices" at bounding box center [524, 159] width 88 height 35
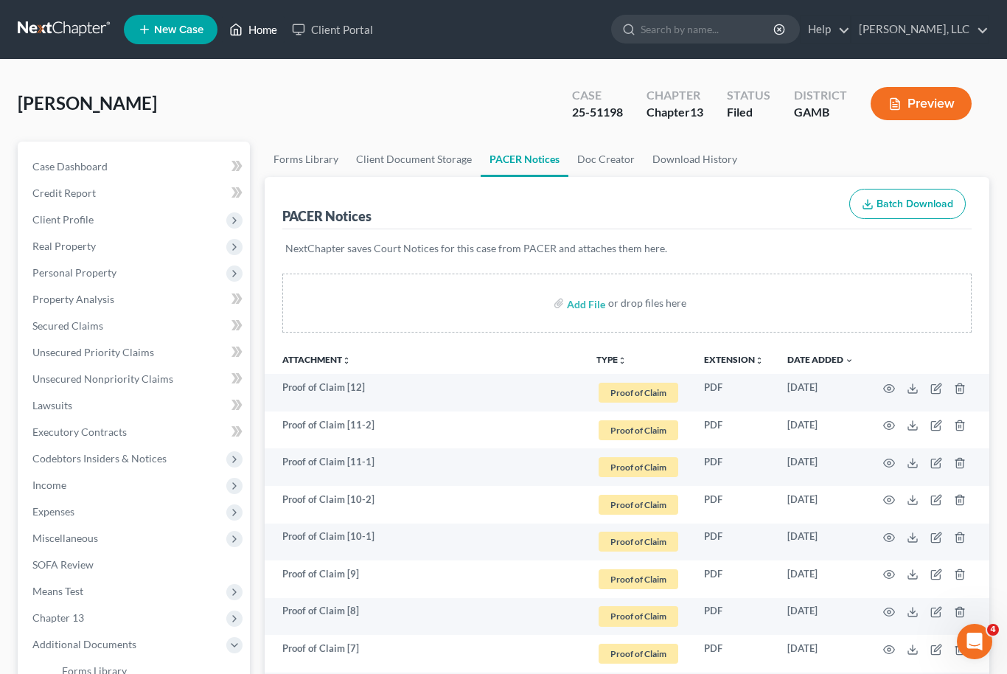
click at [262, 30] on link "Home" at bounding box center [253, 29] width 63 height 27
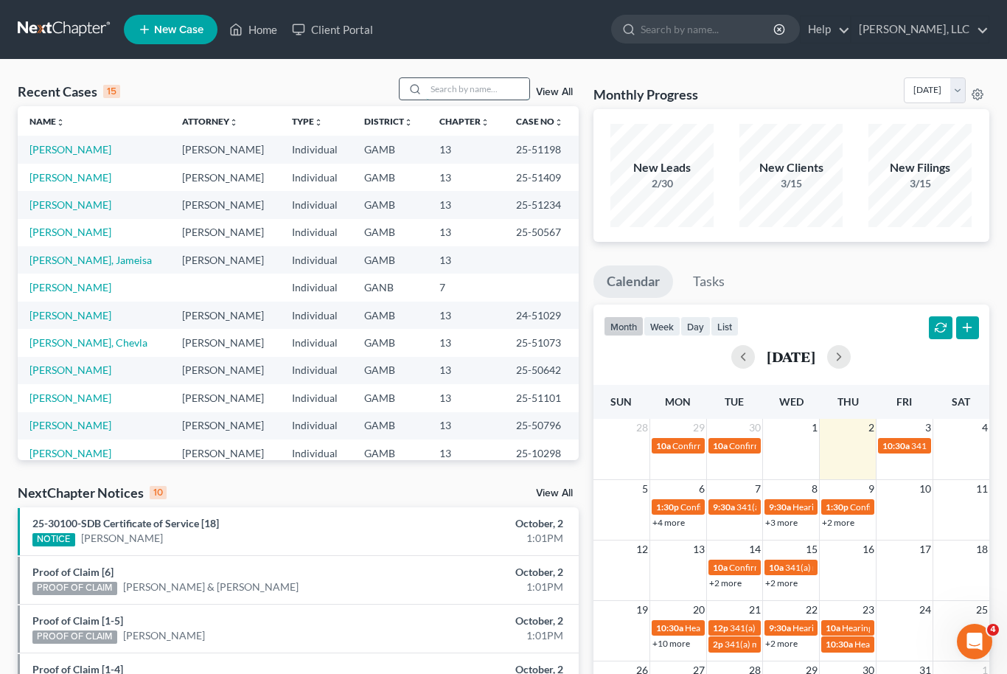
click at [485, 91] on input "search" at bounding box center [477, 88] width 103 height 21
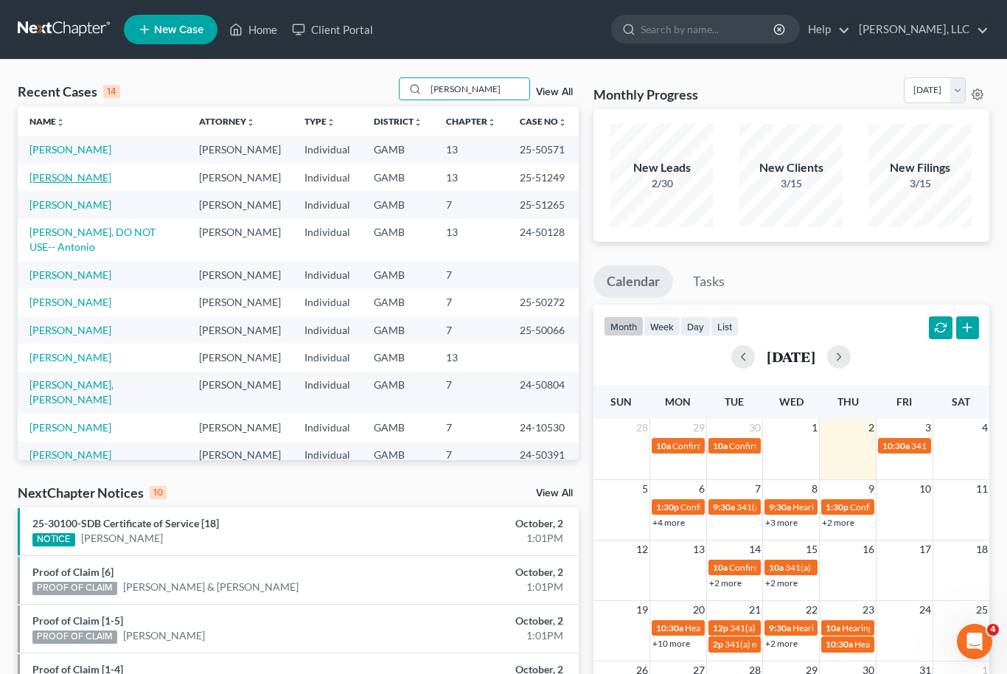
type input "[PERSON_NAME]"
click at [47, 175] on link "[PERSON_NAME]" at bounding box center [70, 177] width 82 height 13
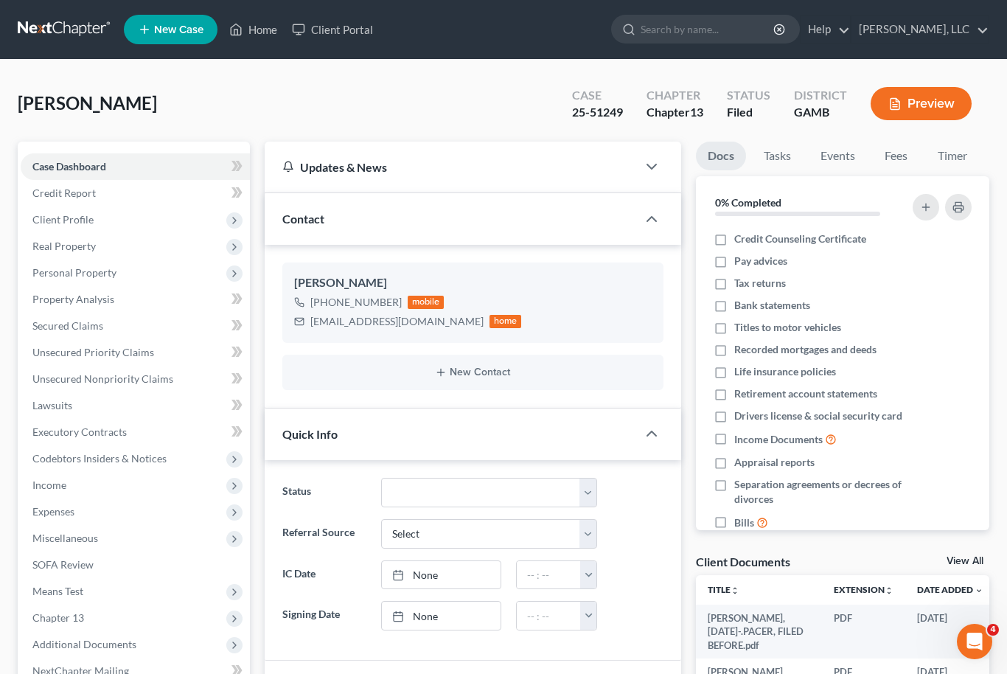
click at [973, 562] on link "View All" at bounding box center [965, 561] width 37 height 10
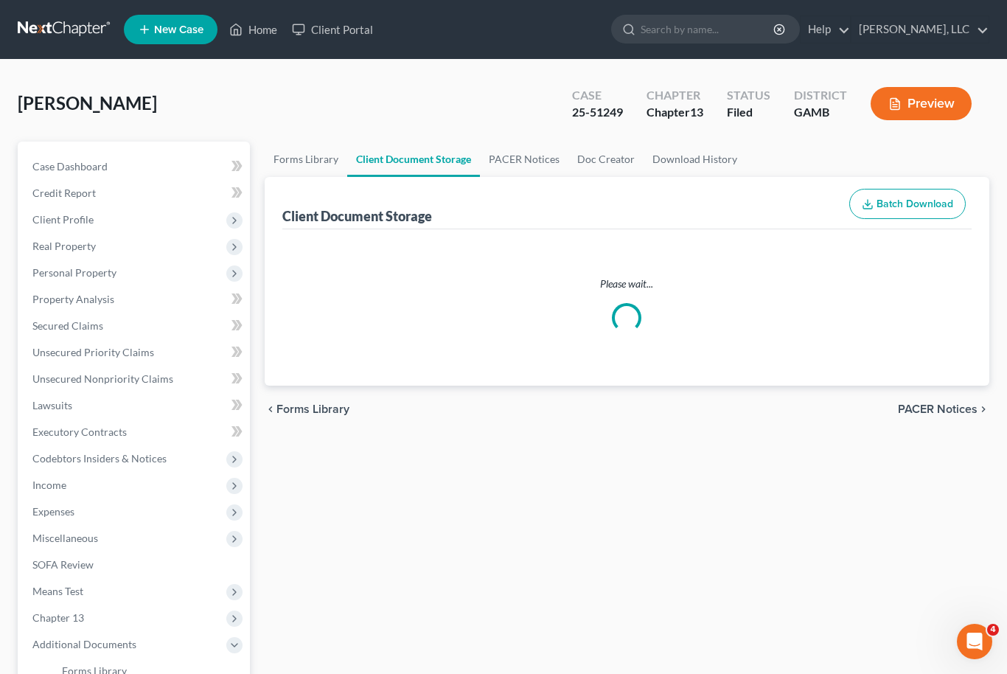
select select "12"
select select "22"
select select "6"
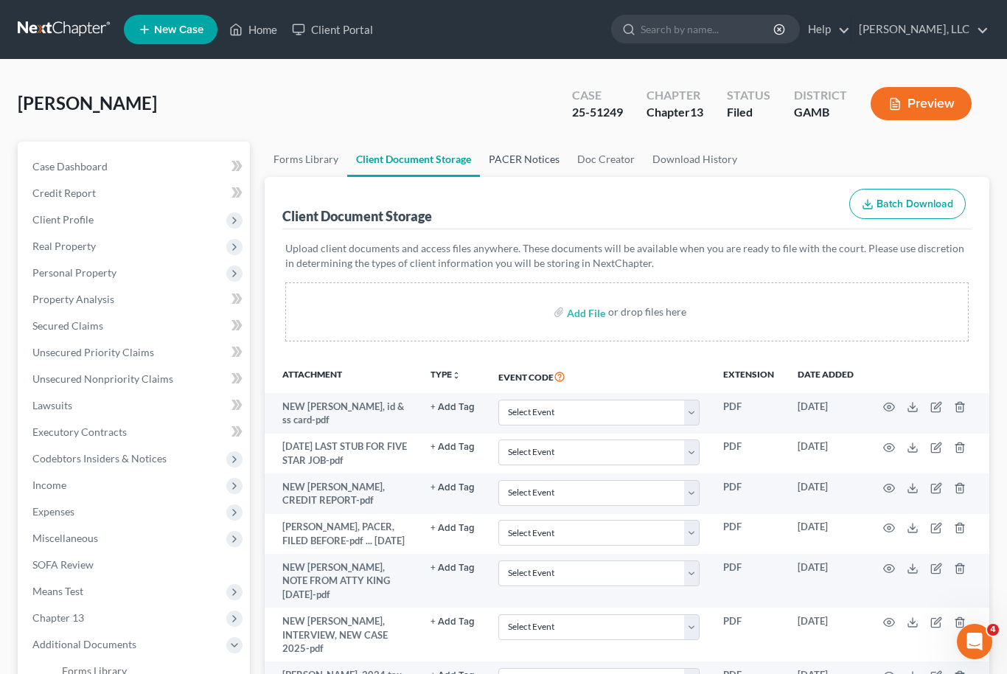
click at [518, 156] on link "PACER Notices" at bounding box center [524, 159] width 88 height 35
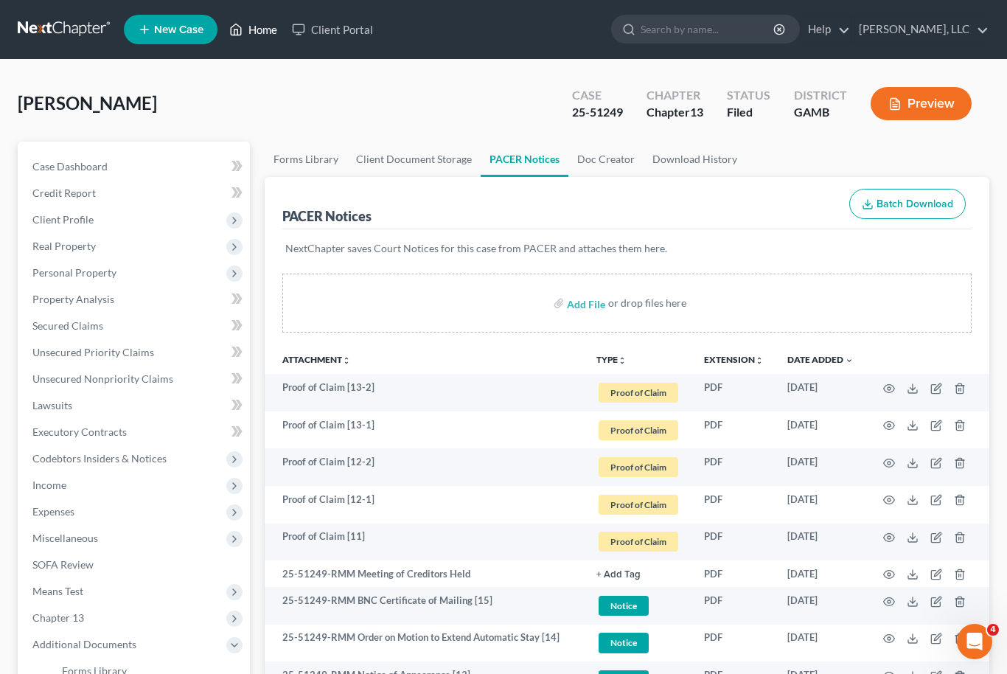
click at [259, 30] on link "Home" at bounding box center [253, 29] width 63 height 27
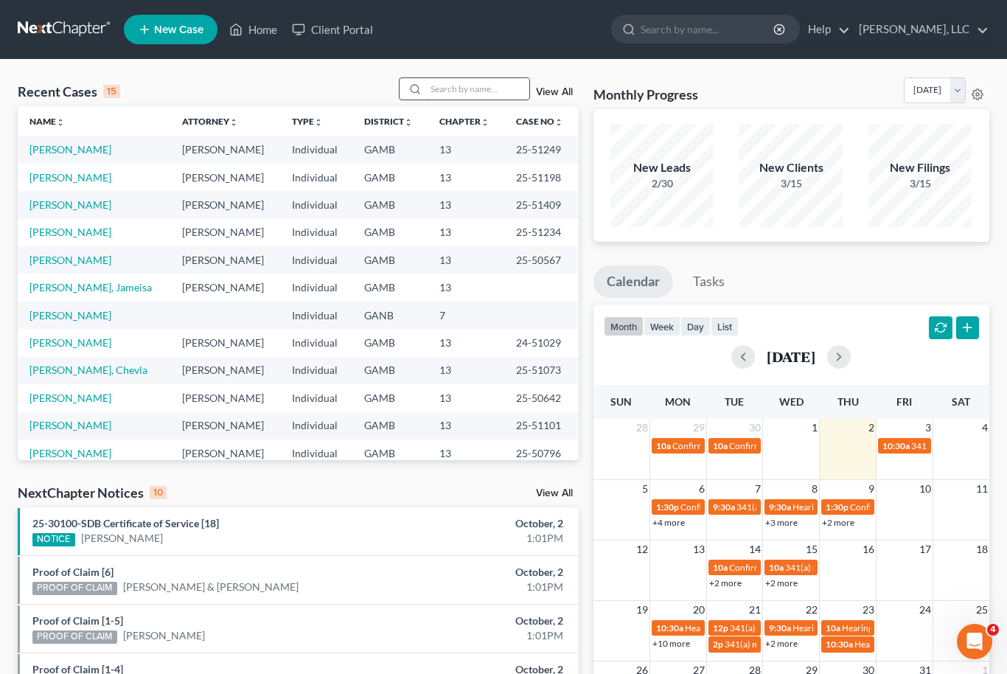
click at [495, 99] on input "search" at bounding box center [477, 88] width 103 height 21
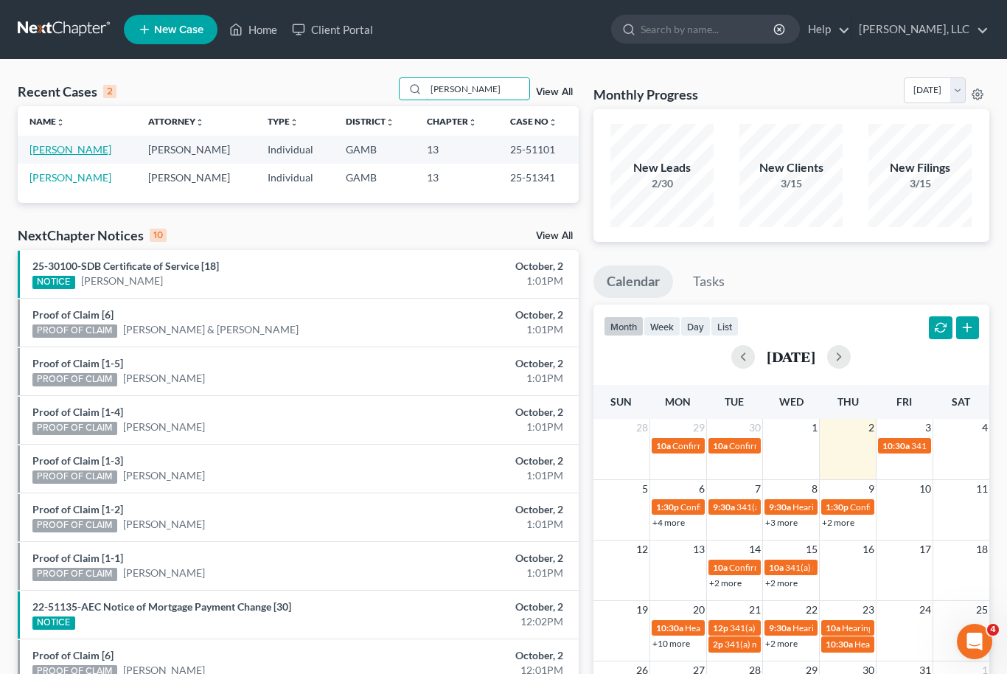
type input "[PERSON_NAME]"
click at [69, 147] on link "[PERSON_NAME]" at bounding box center [70, 149] width 82 height 13
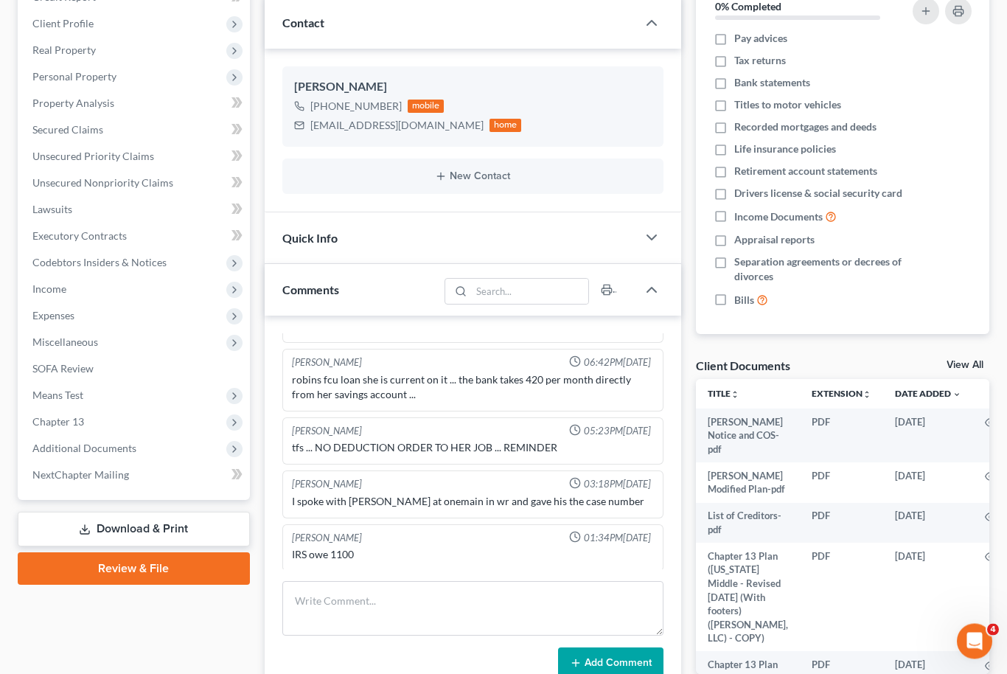
scroll to position [200, 0]
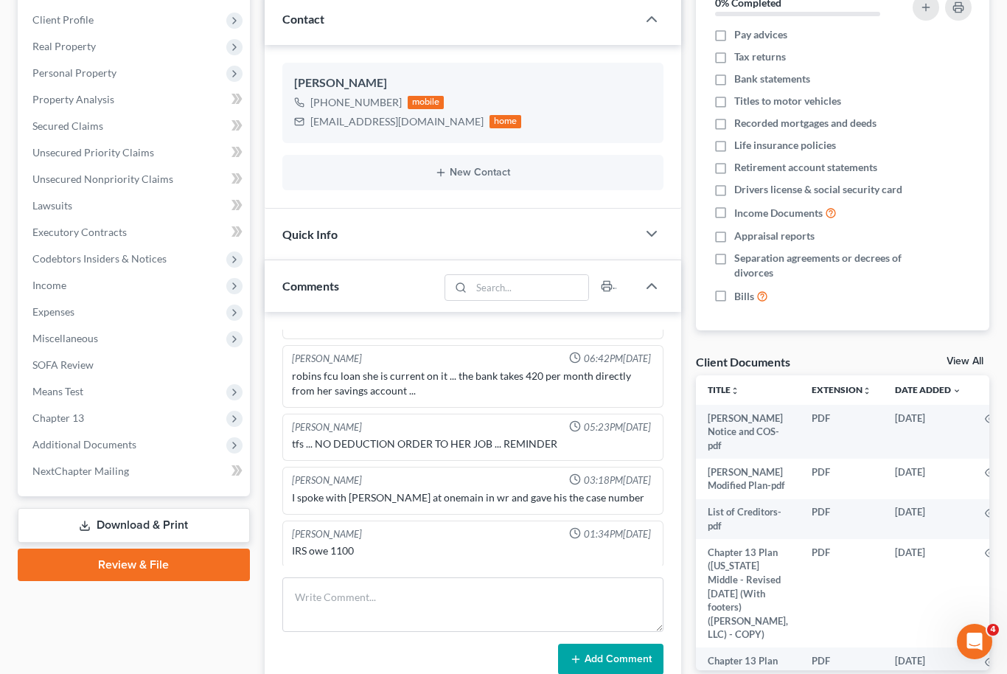
click at [973, 356] on link "View All" at bounding box center [965, 361] width 37 height 10
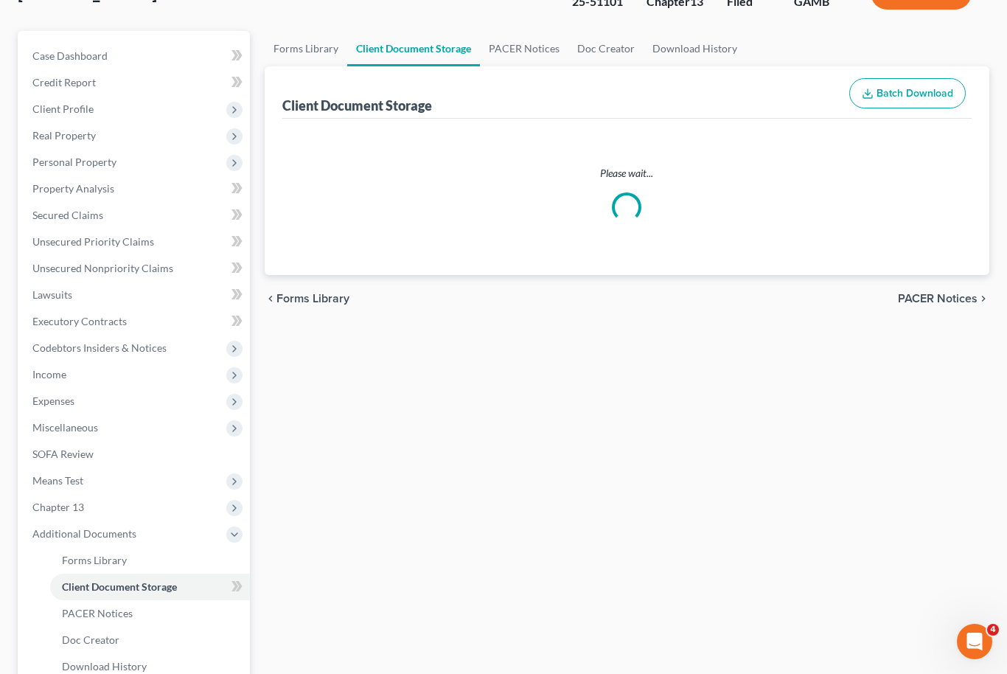
scroll to position [34, 0]
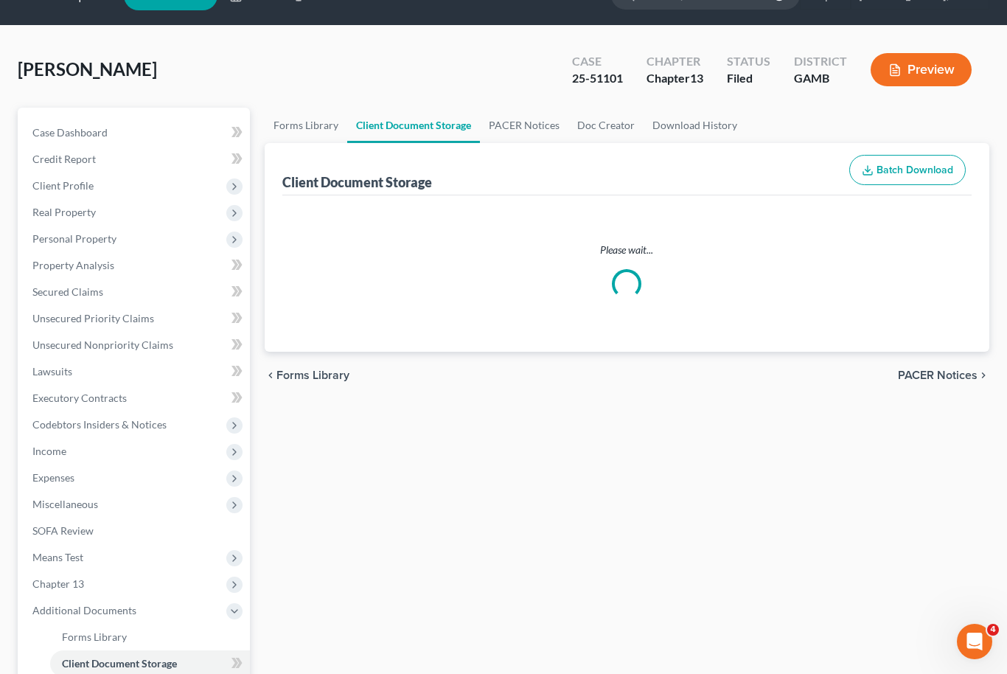
select select "12"
select select "6"
select select "22"
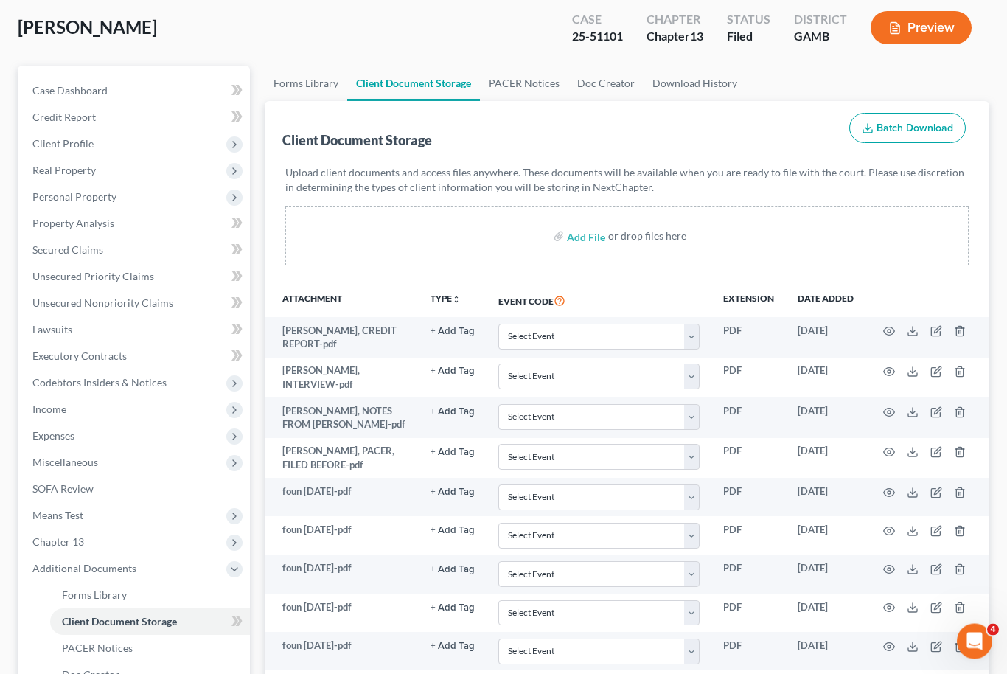
scroll to position [69, 0]
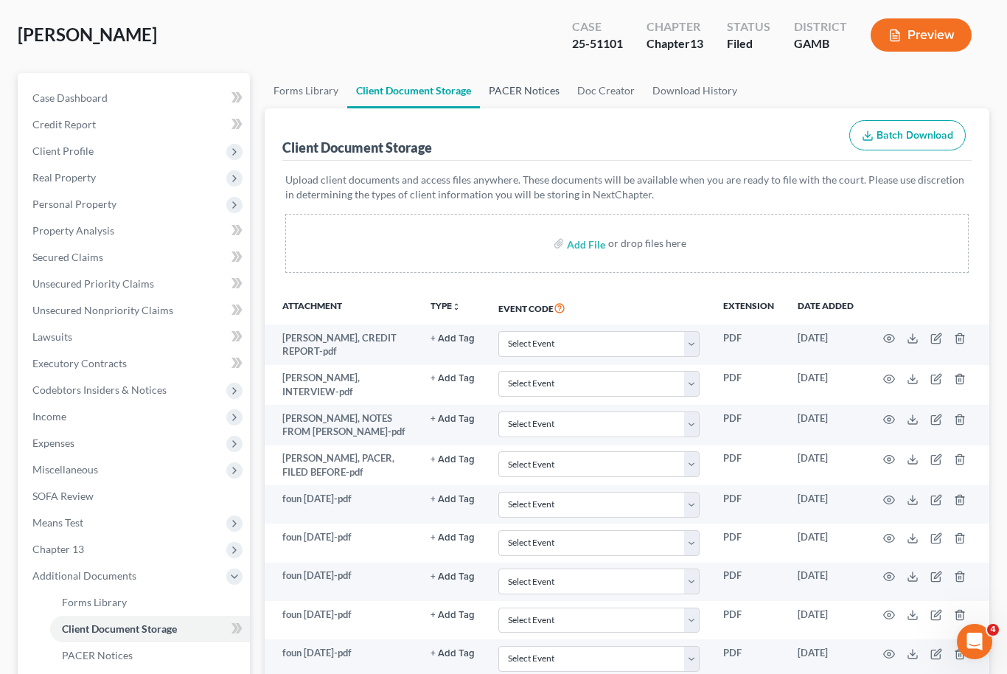
click at [521, 80] on link "PACER Notices" at bounding box center [524, 90] width 88 height 35
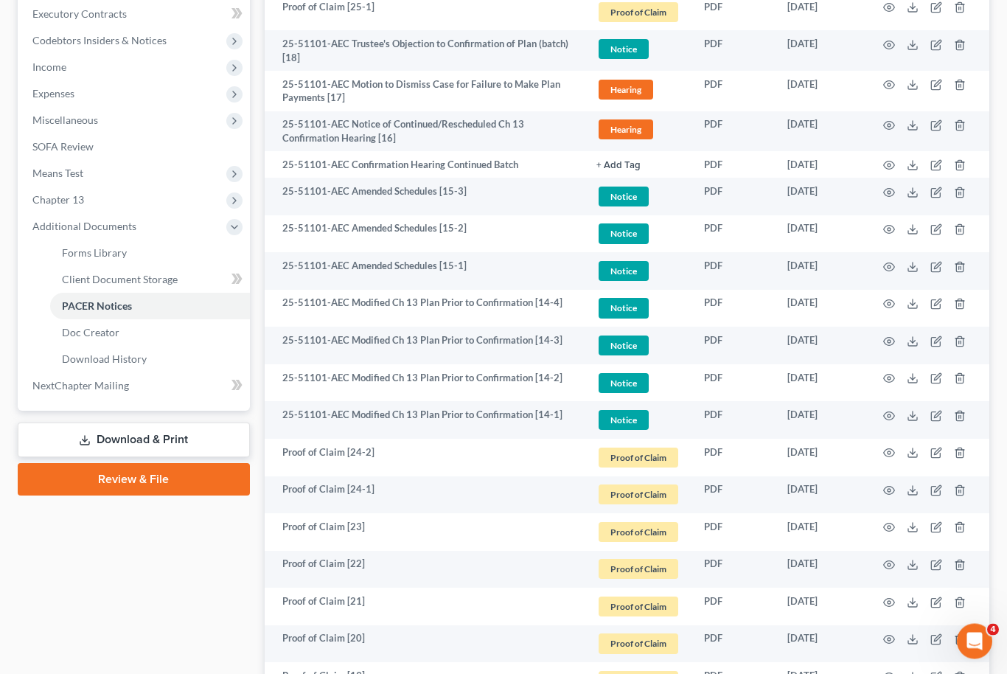
scroll to position [412, 0]
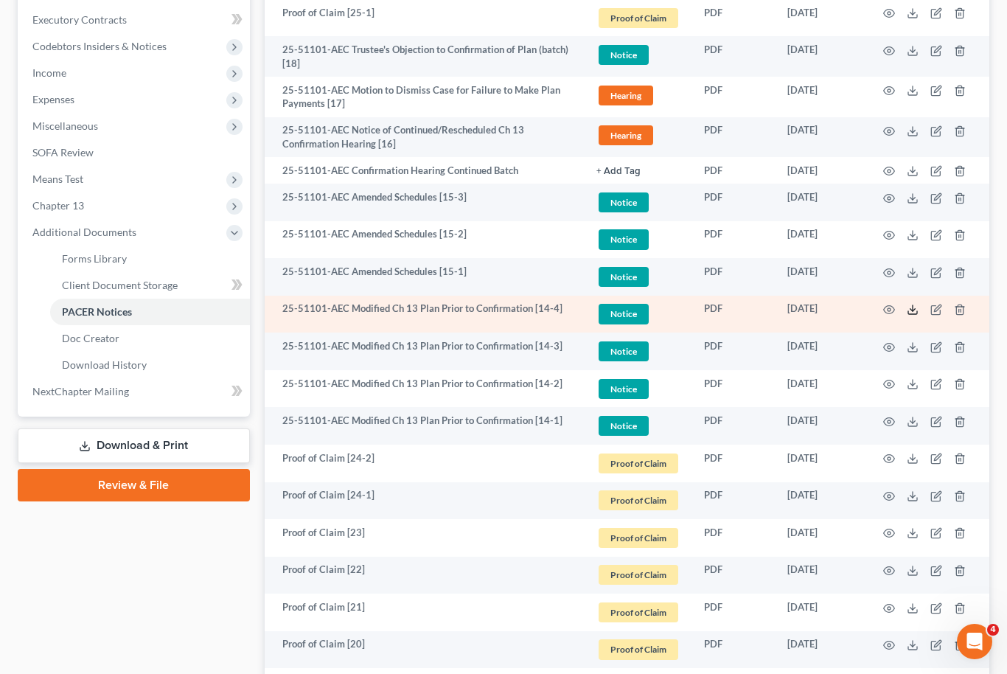
click at [916, 304] on icon at bounding box center [913, 310] width 12 height 12
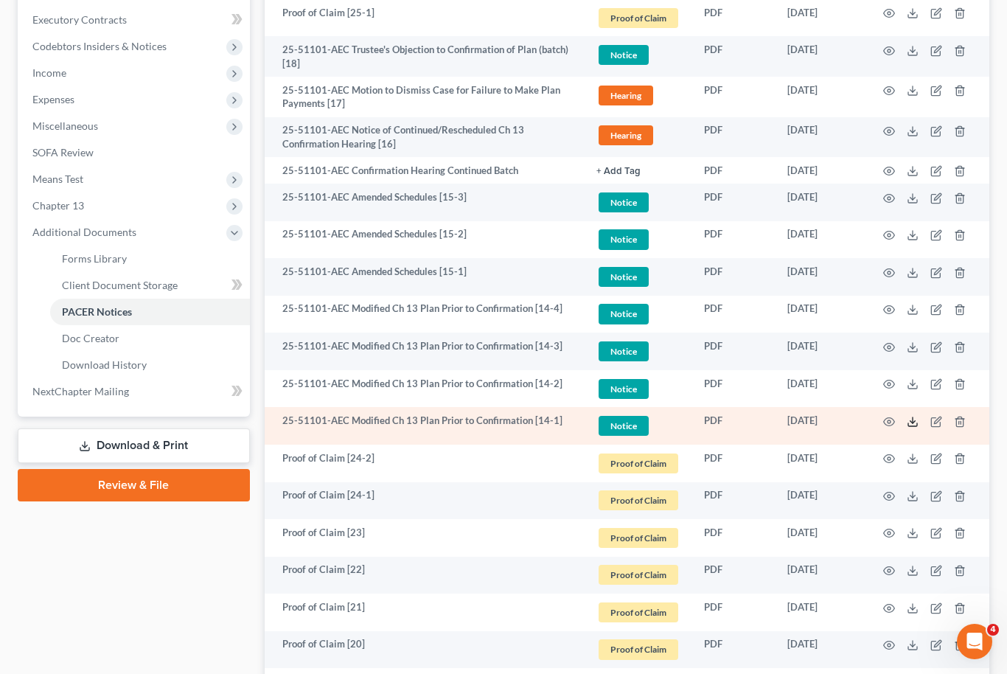
click at [914, 416] on icon at bounding box center [913, 422] width 12 height 12
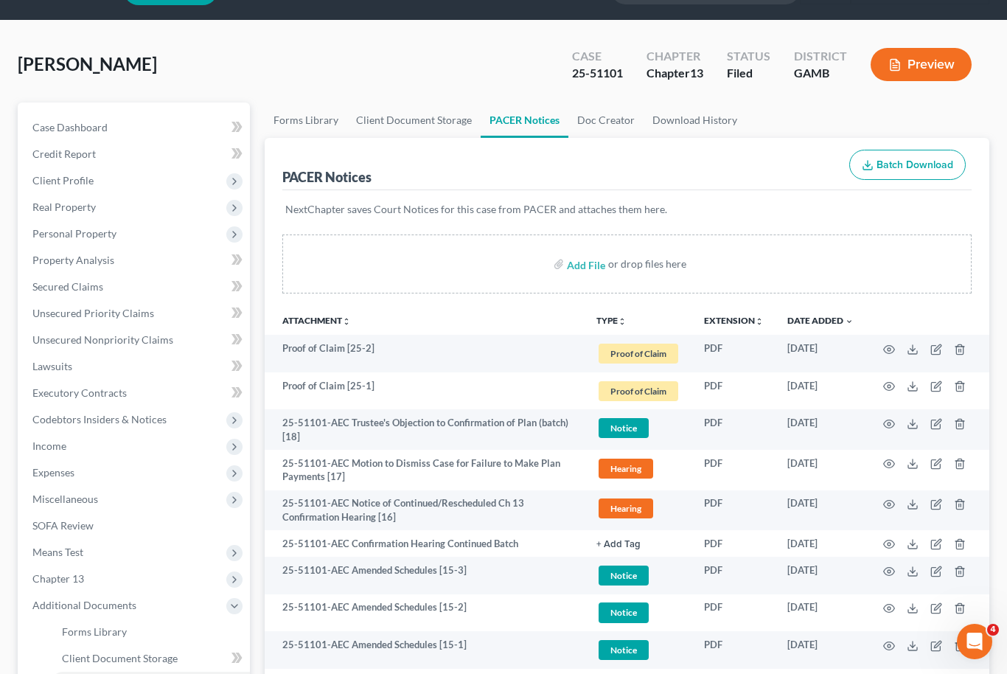
scroll to position [0, 0]
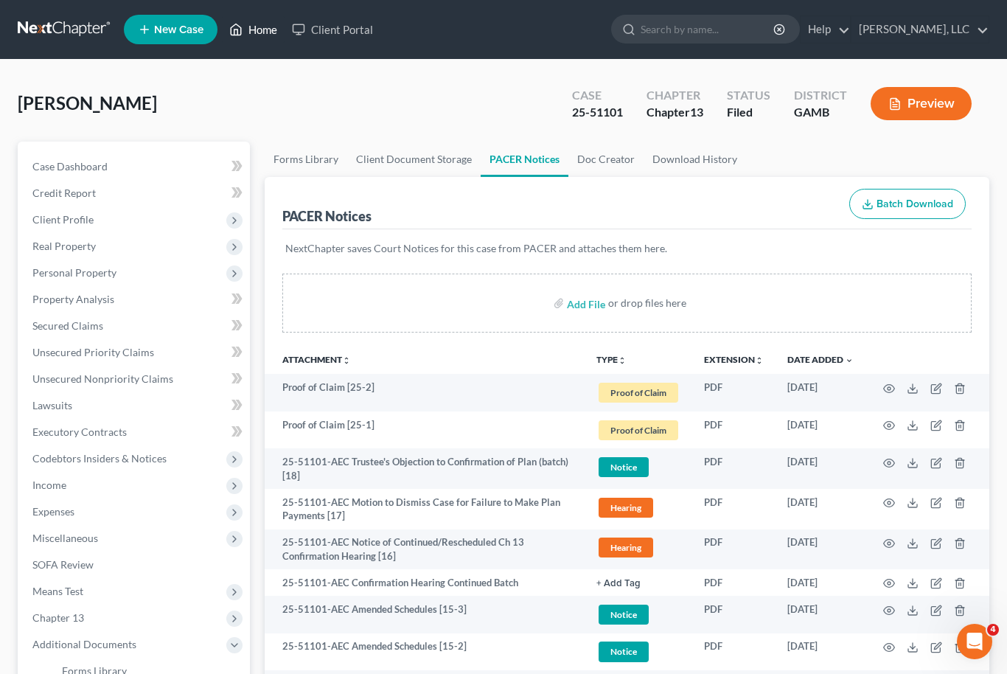
click at [269, 27] on link "Home" at bounding box center [253, 29] width 63 height 27
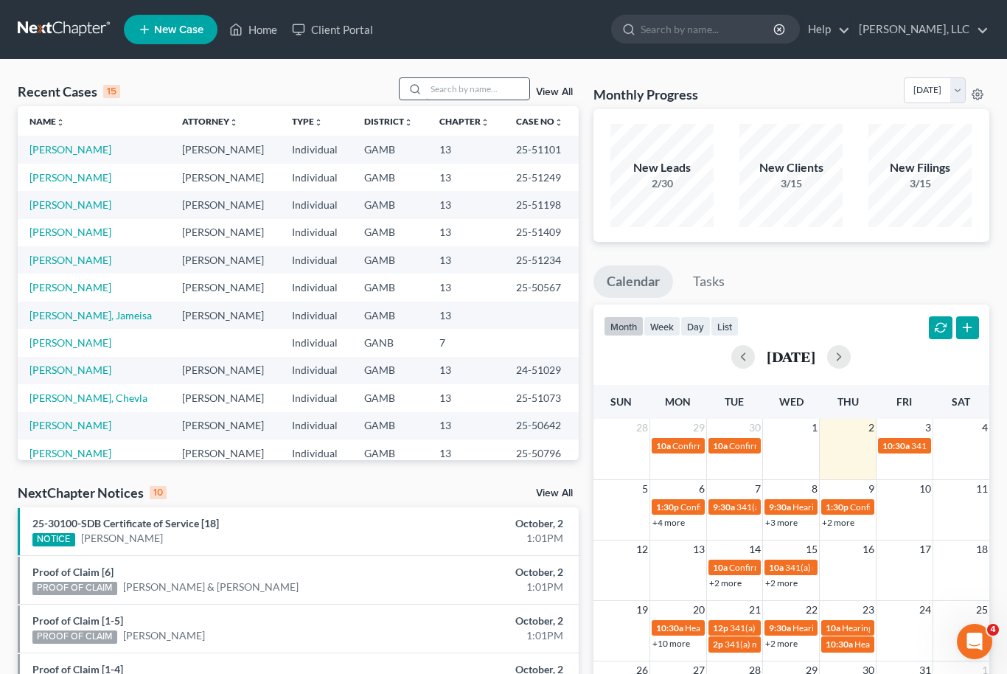
click at [464, 98] on input "search" at bounding box center [477, 88] width 103 height 21
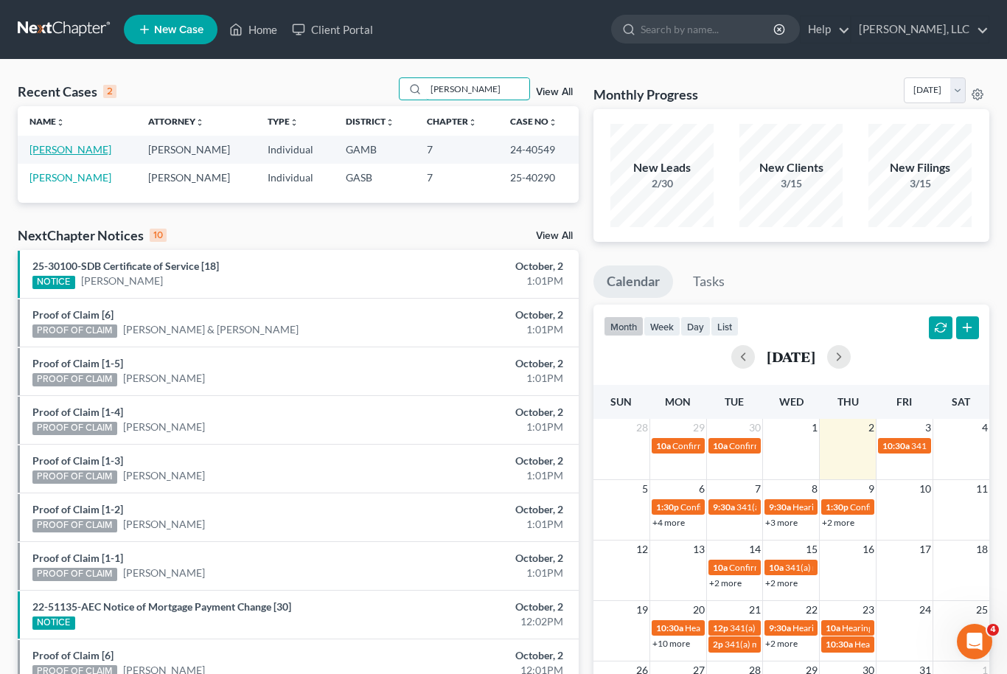
type input "[PERSON_NAME]"
click at [54, 150] on link "[PERSON_NAME]" at bounding box center [70, 149] width 82 height 13
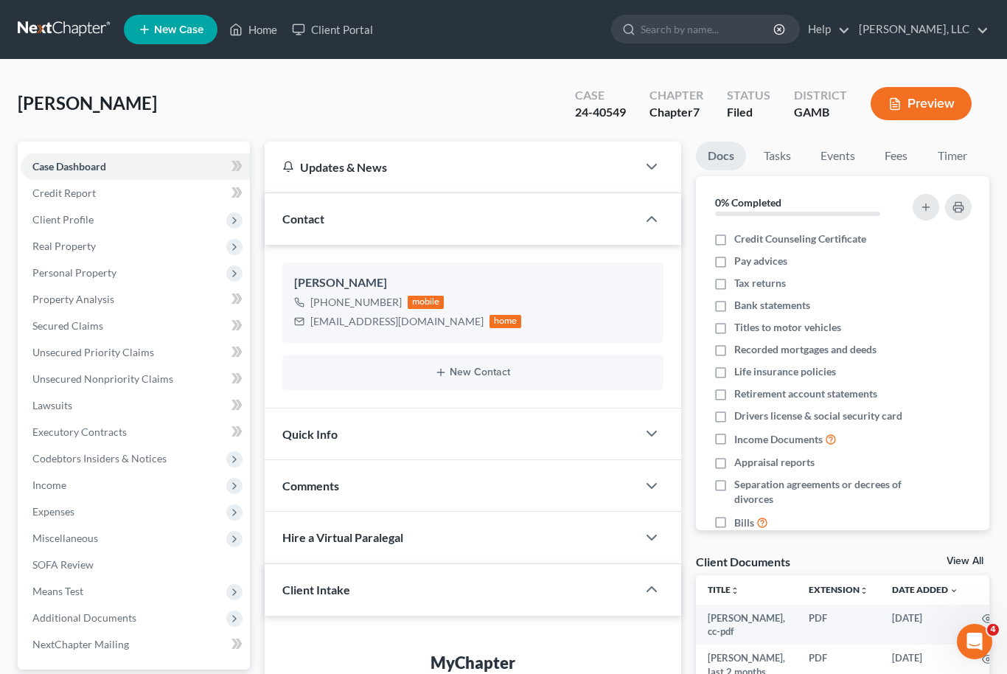
click at [975, 560] on link "View All" at bounding box center [965, 561] width 37 height 10
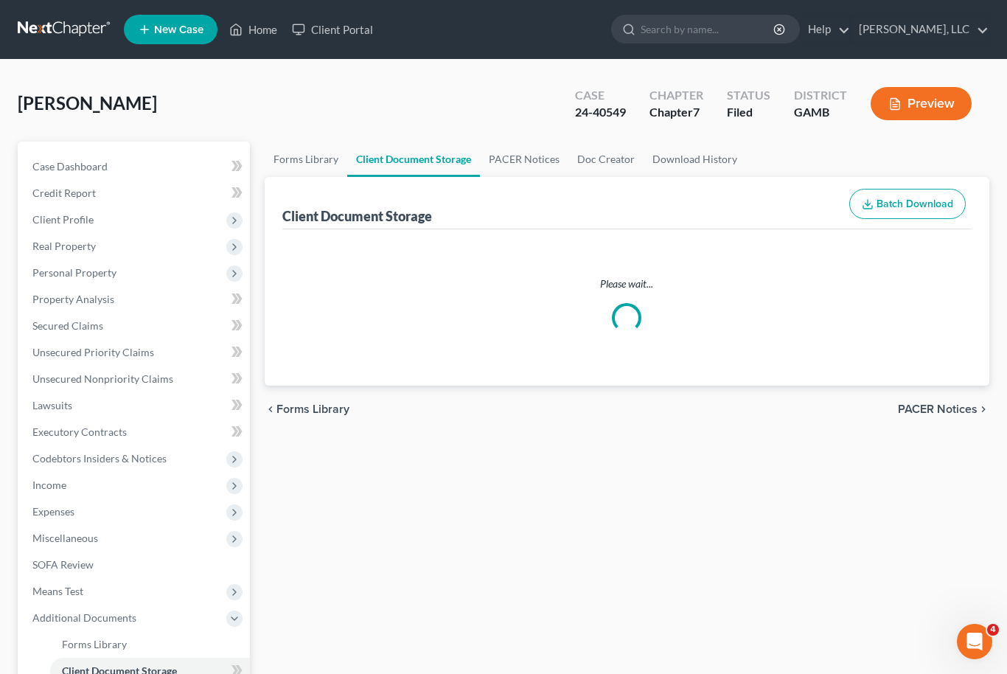
select select "26"
select select "22"
select select "6"
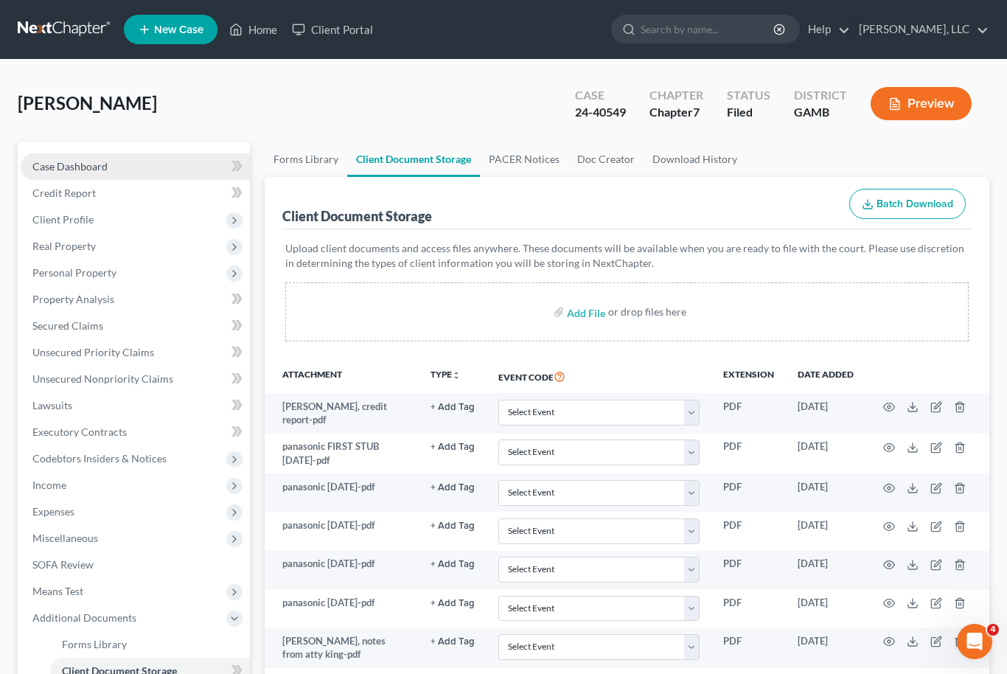
click at [57, 163] on span "Case Dashboard" at bounding box center [69, 166] width 75 height 13
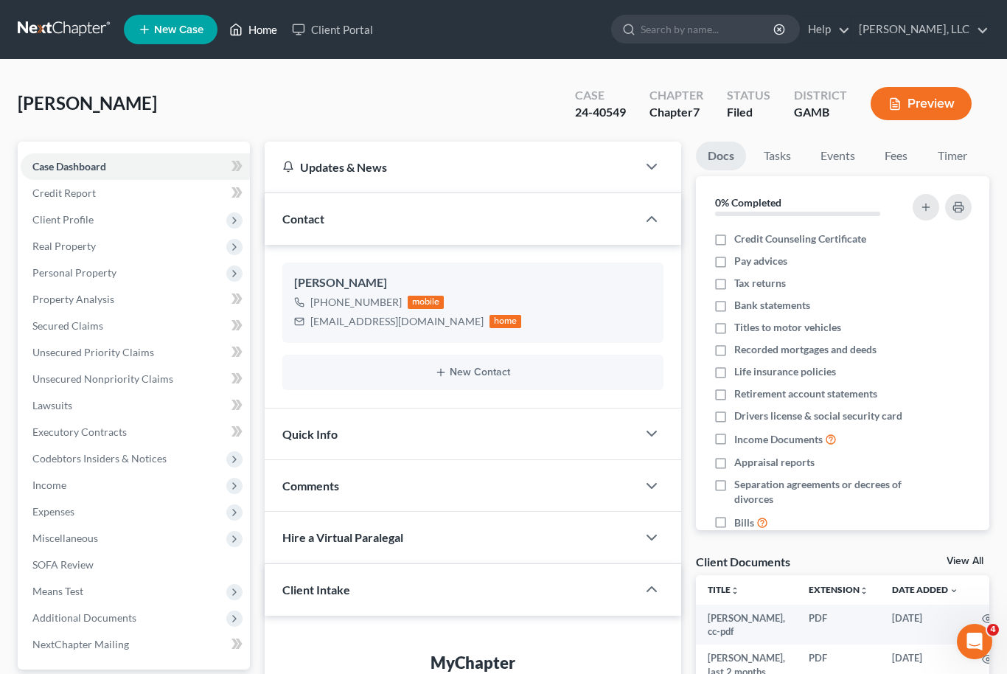
click at [266, 31] on link "Home" at bounding box center [253, 29] width 63 height 27
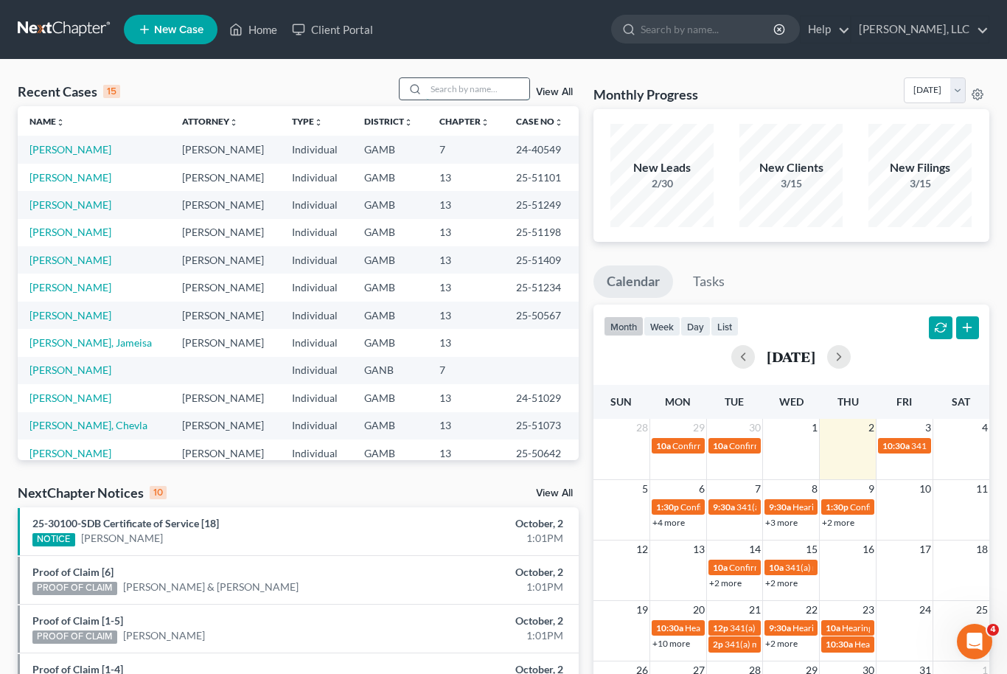
click at [476, 88] on input "search" at bounding box center [477, 88] width 103 height 21
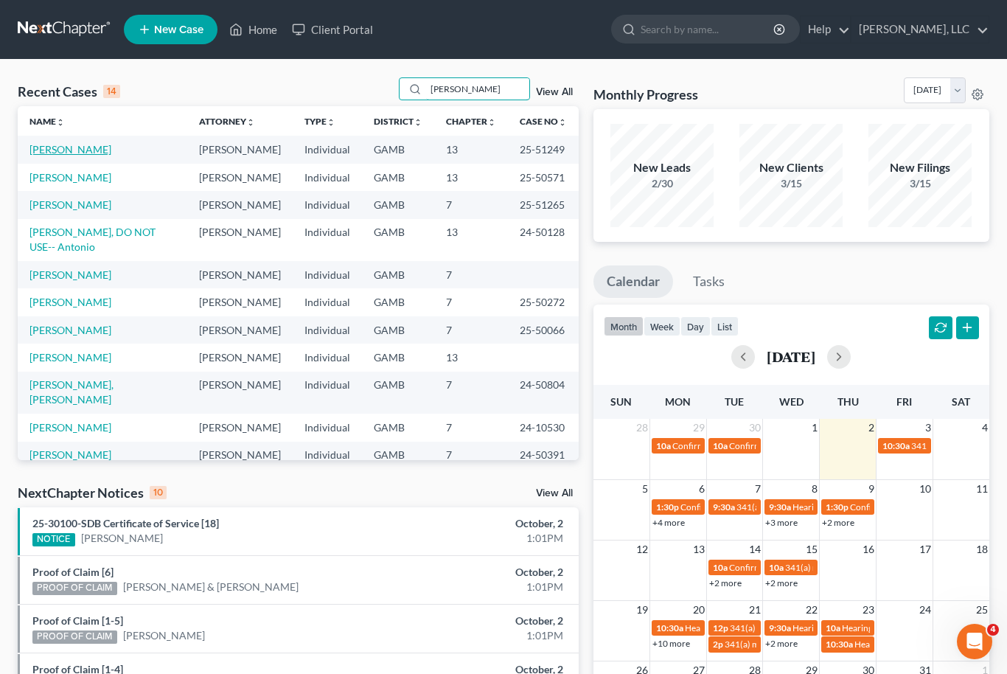
type input "[PERSON_NAME]"
click at [51, 145] on link "[PERSON_NAME]" at bounding box center [70, 149] width 82 height 13
select select "6"
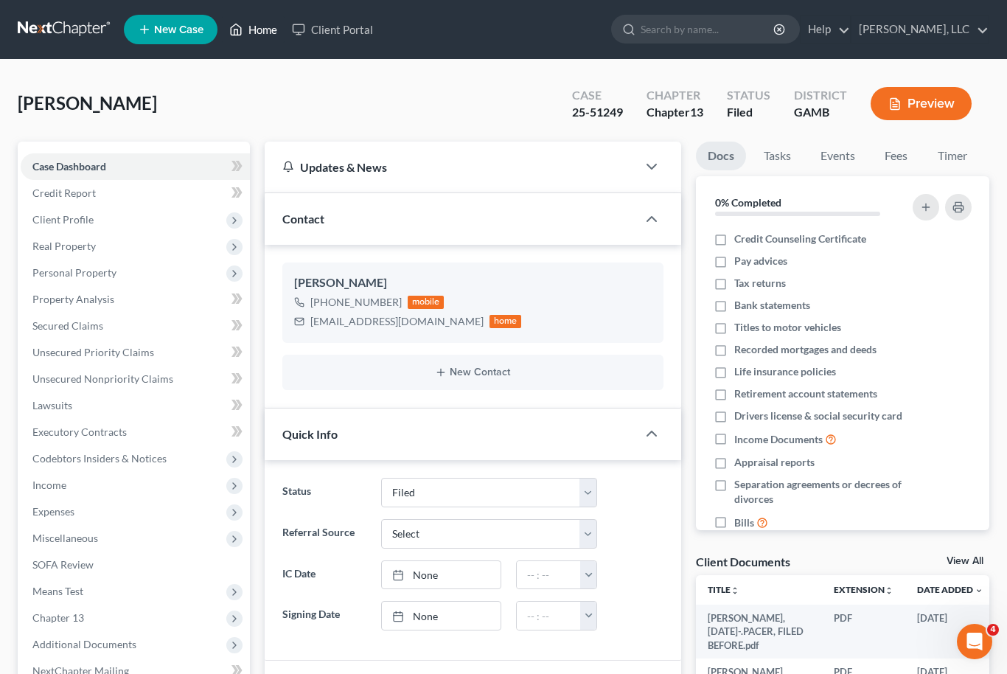
click at [262, 41] on link "Home" at bounding box center [253, 29] width 63 height 27
click at [273, 29] on link "Home" at bounding box center [253, 29] width 63 height 27
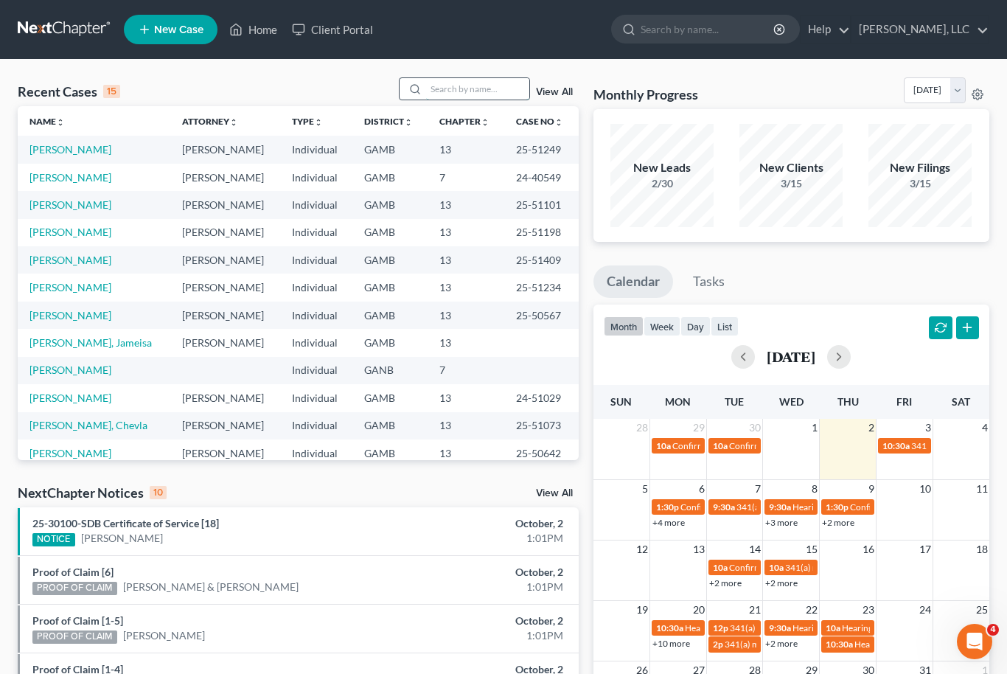
click at [475, 90] on input "search" at bounding box center [477, 88] width 103 height 21
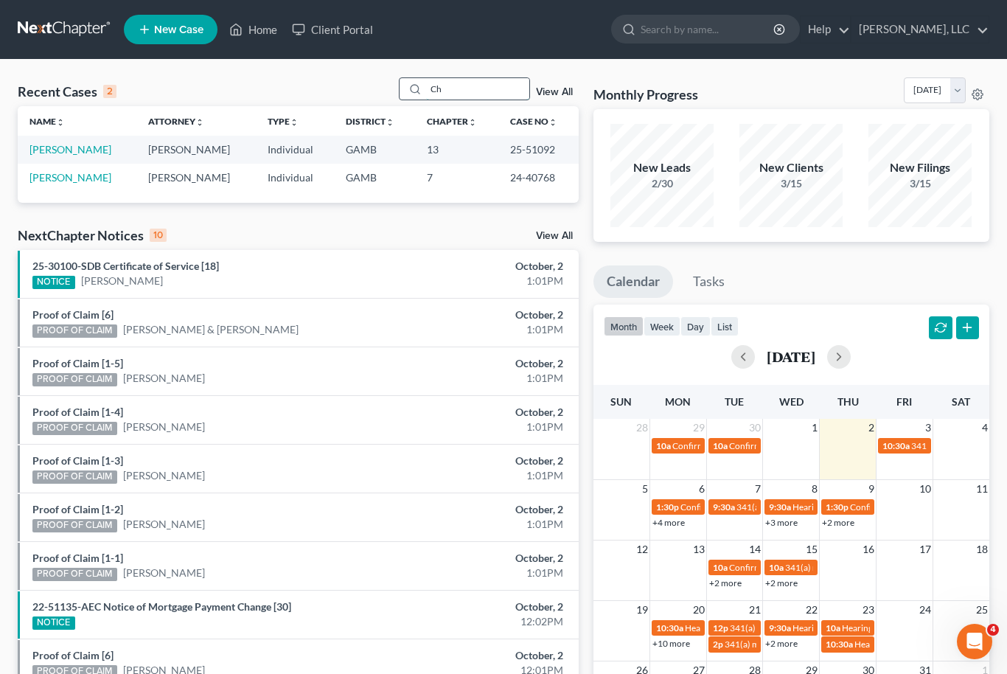
type input "C"
type input "Ronne"
click at [60, 152] on link "[PERSON_NAME]" at bounding box center [70, 149] width 82 height 13
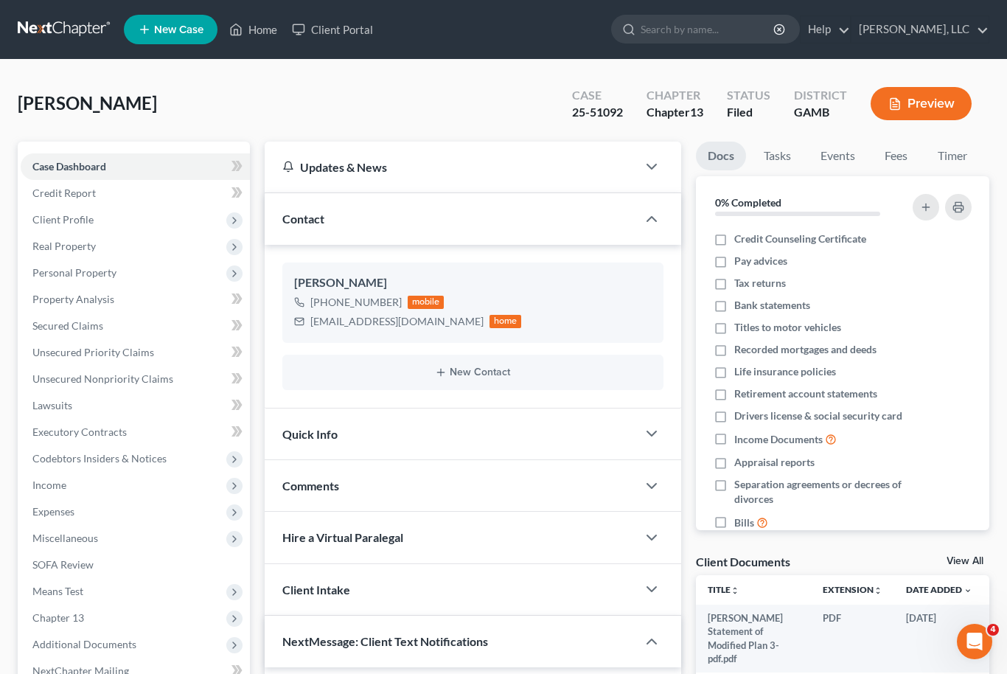
click at [978, 562] on link "View All" at bounding box center [965, 561] width 37 height 10
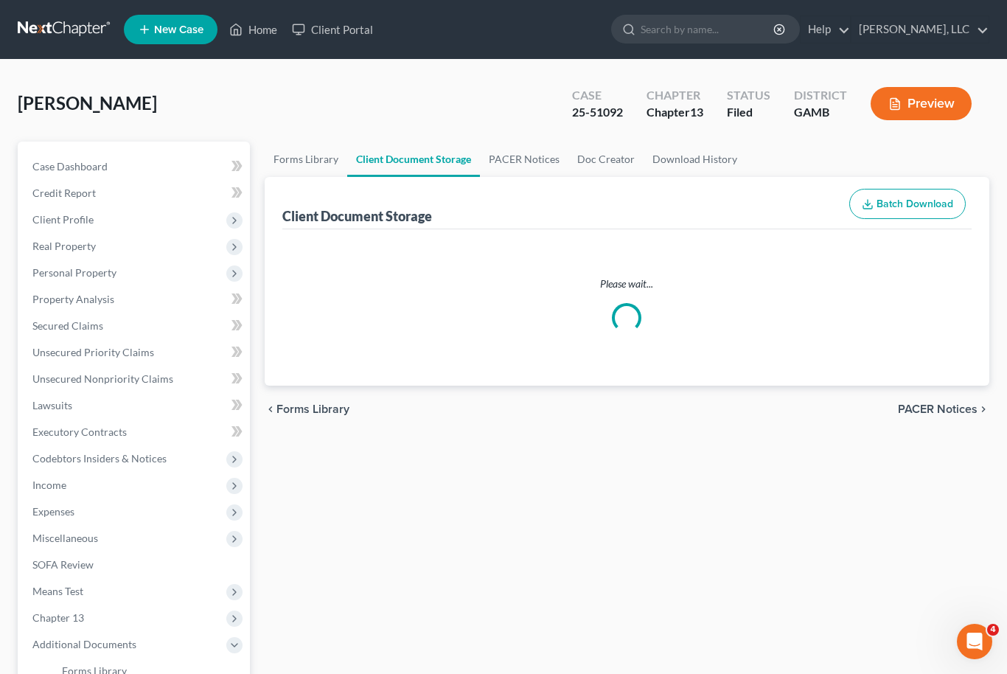
select select "12"
select select "6"
select select "22"
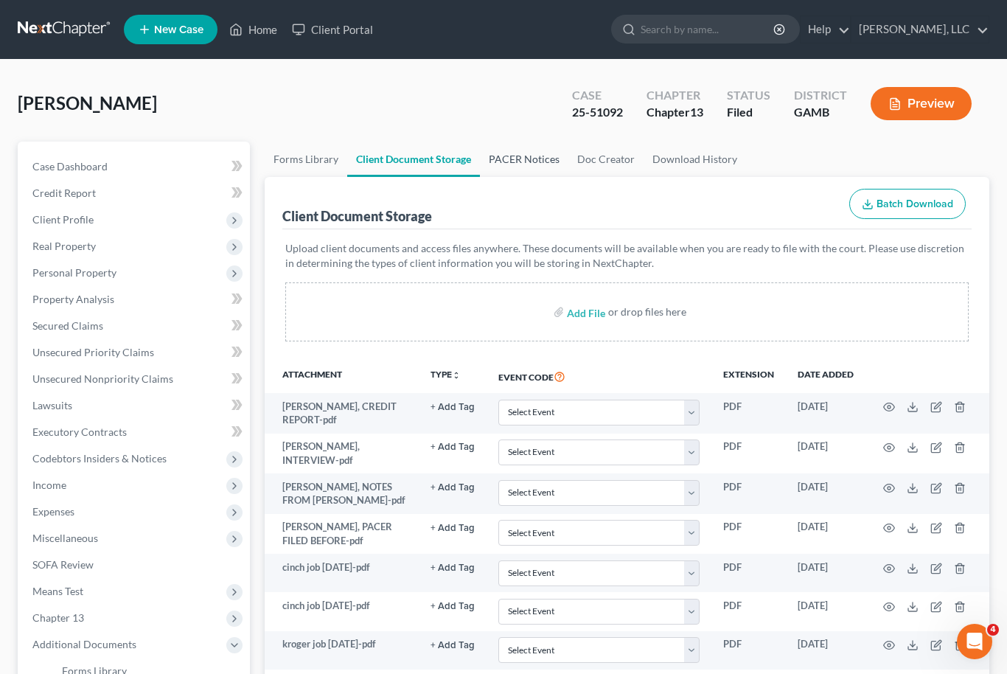
click at [532, 164] on link "PACER Notices" at bounding box center [524, 159] width 88 height 35
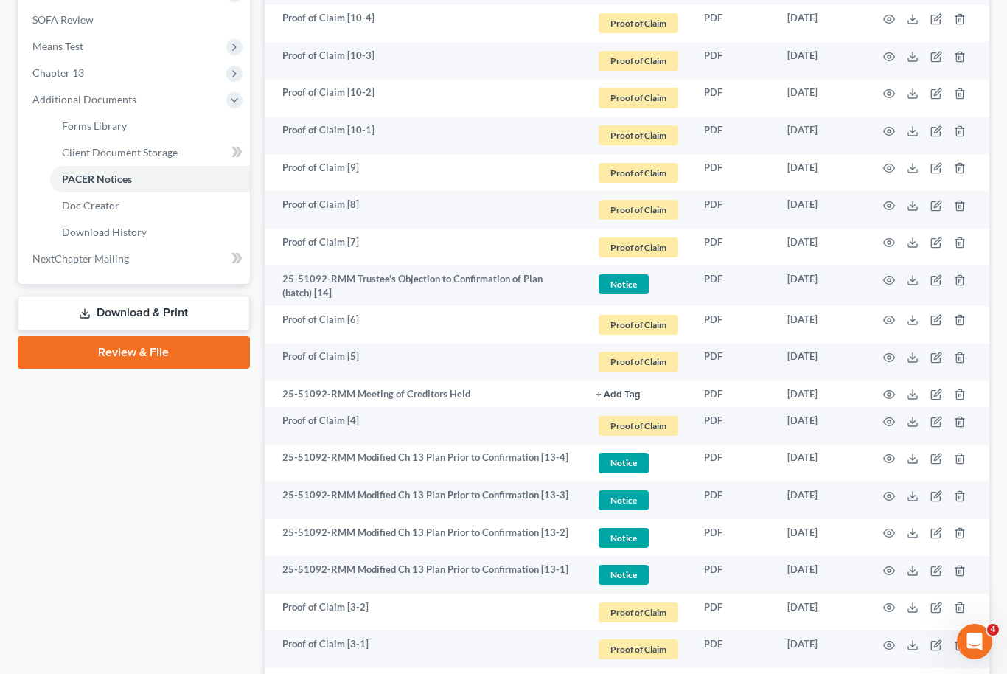
scroll to position [522, 0]
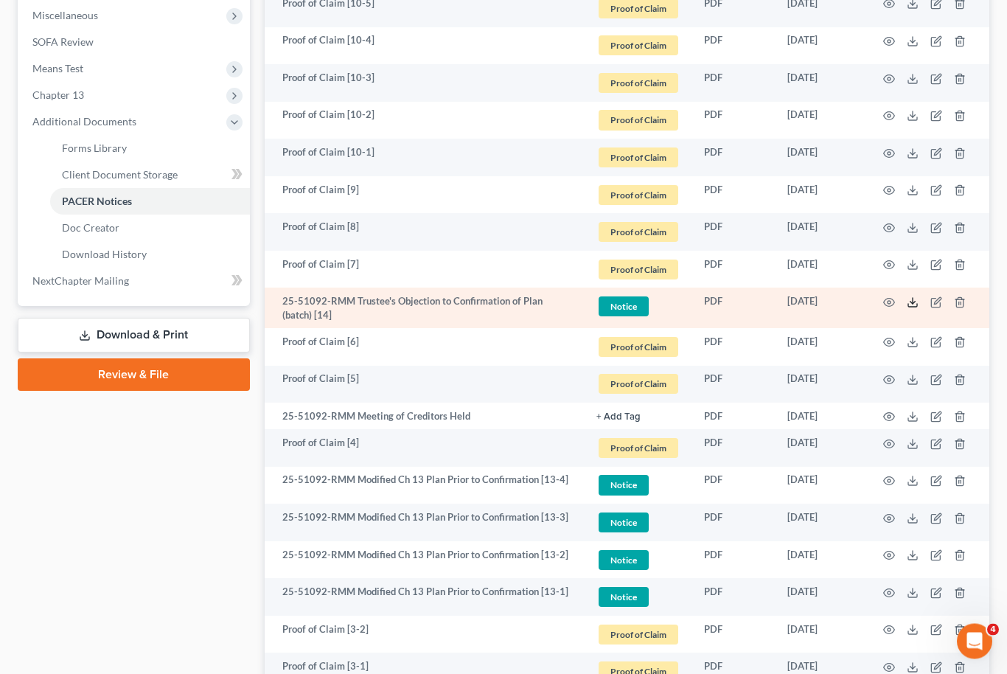
click at [913, 299] on icon at bounding box center [913, 303] width 12 height 12
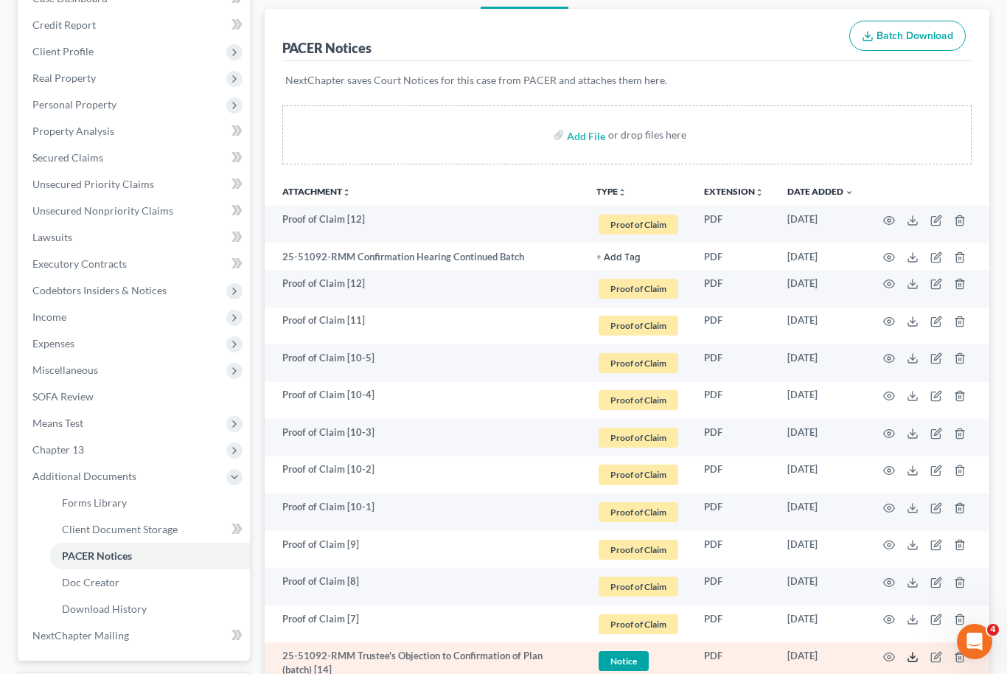
scroll to position [122, 0]
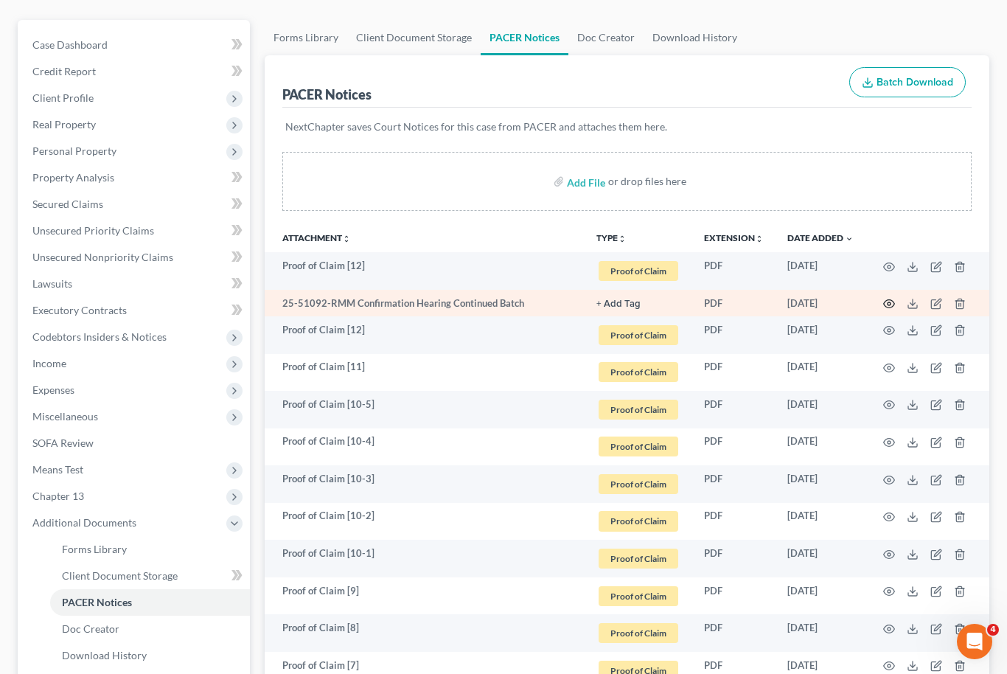
click at [893, 300] on icon "button" at bounding box center [889, 304] width 12 height 12
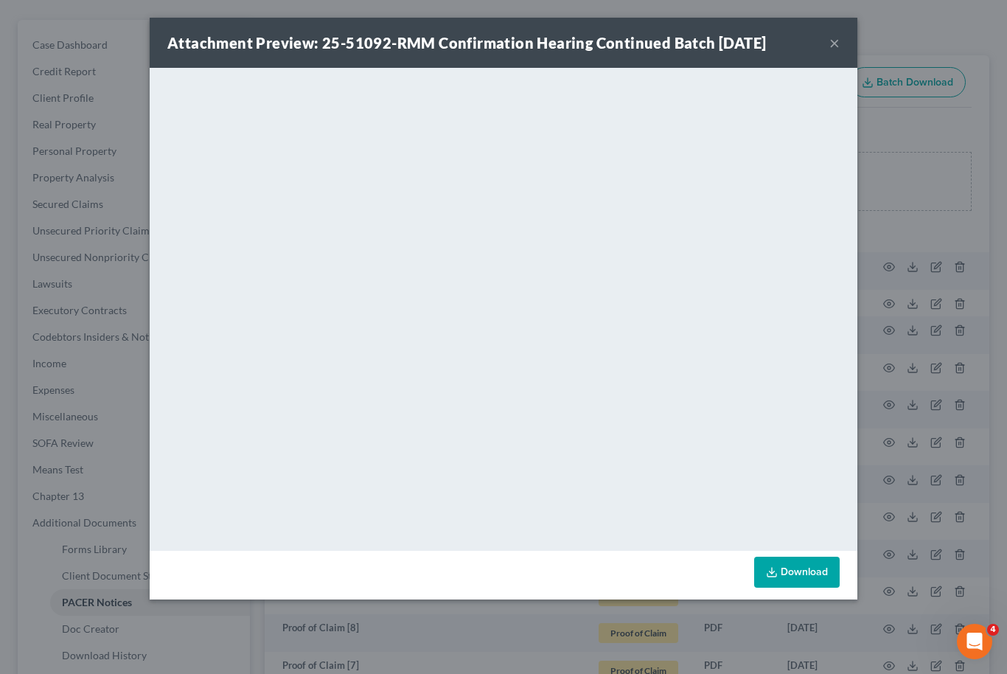
click at [834, 41] on button "×" at bounding box center [834, 43] width 10 height 18
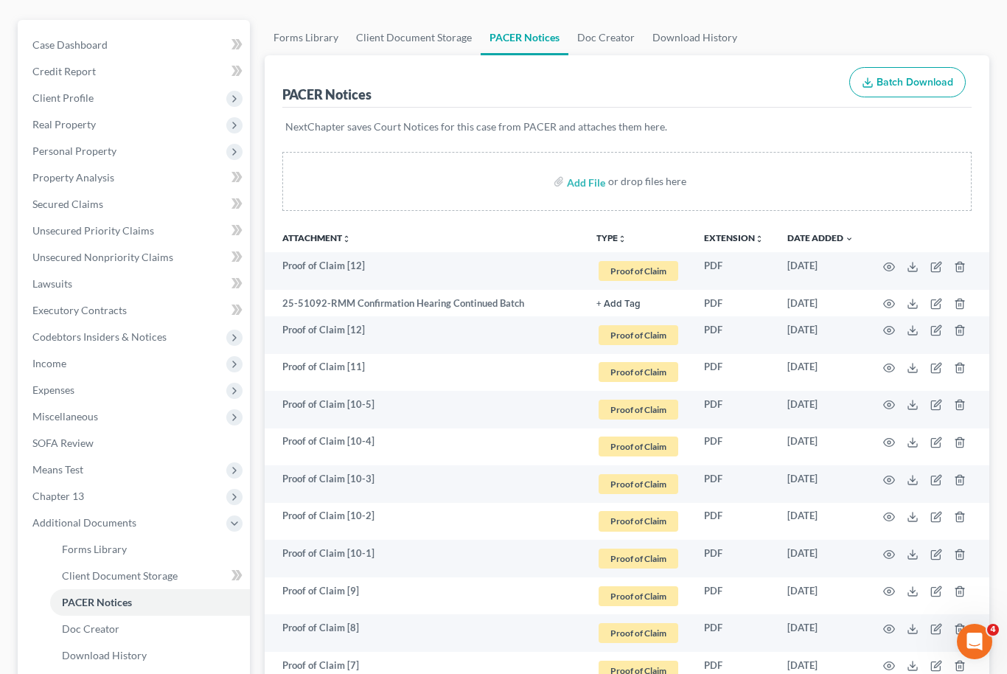
scroll to position [0, 0]
